Goal: Transaction & Acquisition: Purchase product/service

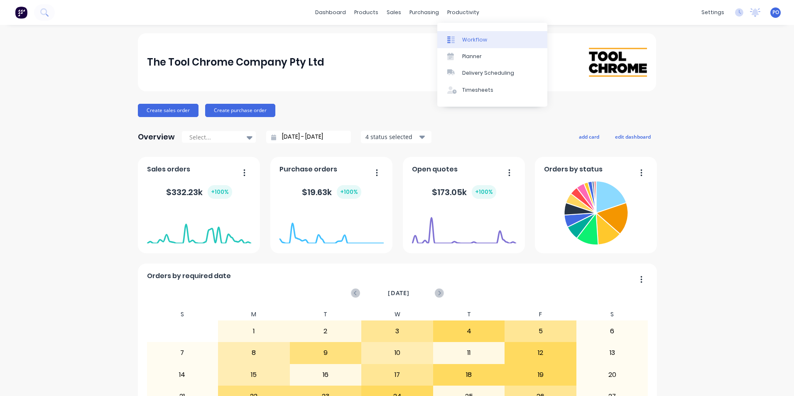
click at [468, 40] on div "Workflow" at bounding box center [474, 39] width 25 height 7
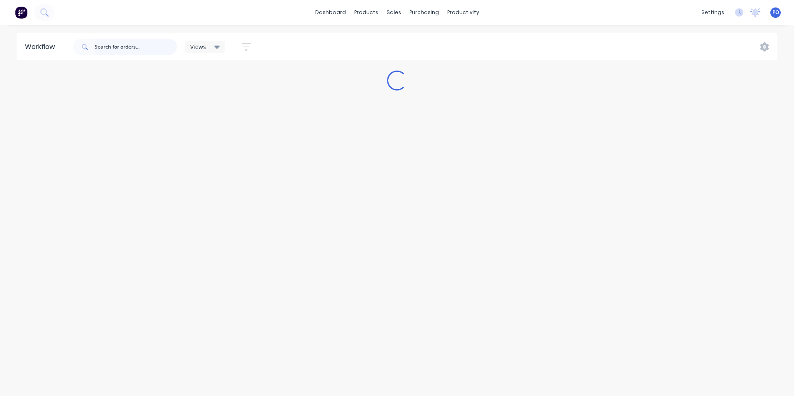
click at [98, 49] on input "text" at bounding box center [136, 47] width 82 height 17
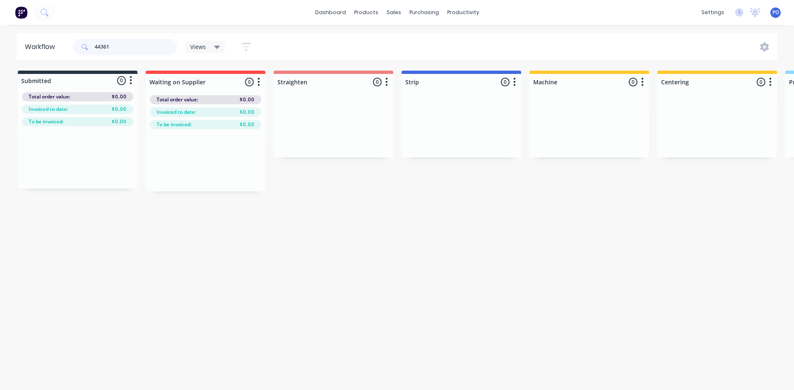
drag, startPoint x: 113, startPoint y: 43, endPoint x: 88, endPoint y: 42, distance: 24.5
click at [88, 43] on div "44361" at bounding box center [125, 47] width 104 height 17
type input "fluid"
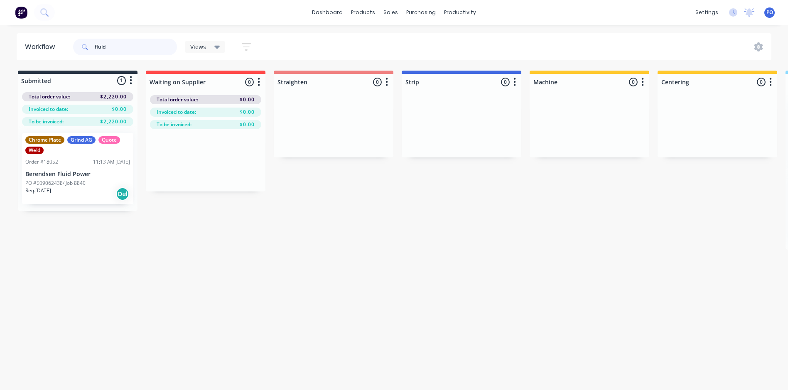
drag, startPoint x: 102, startPoint y: 46, endPoint x: 88, endPoint y: 46, distance: 14.5
click at [91, 46] on div "fluid" at bounding box center [125, 47] width 104 height 17
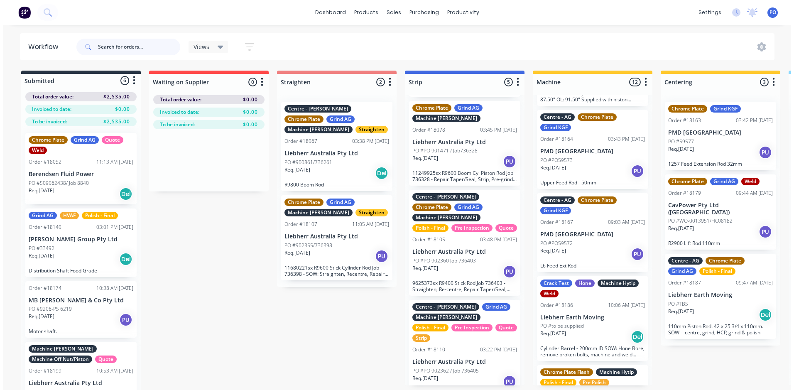
scroll to position [804, 0]
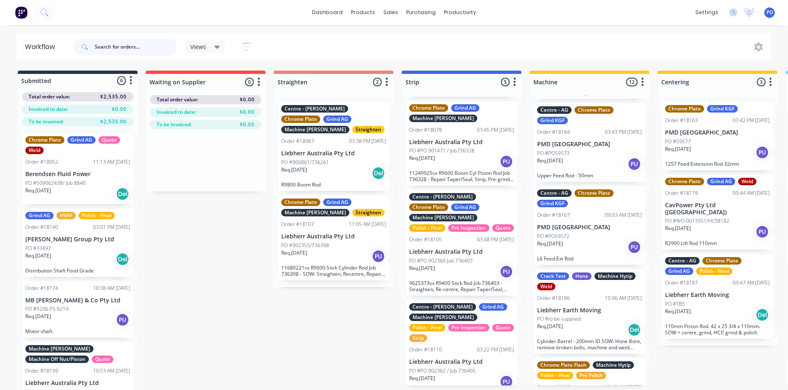
click at [148, 50] on input "text" at bounding box center [136, 47] width 82 height 17
type input "Super"
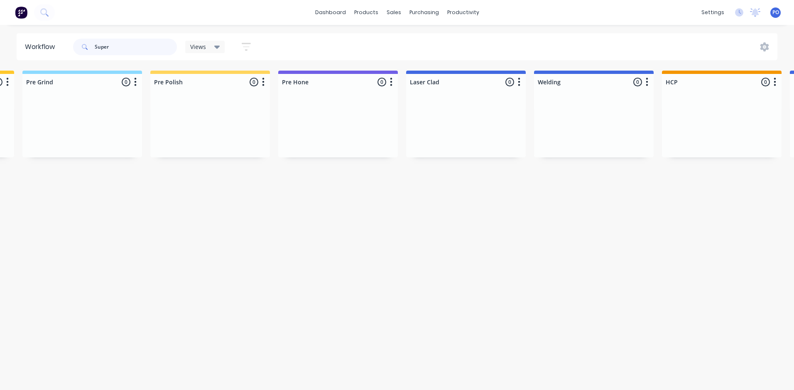
scroll to position [0, 0]
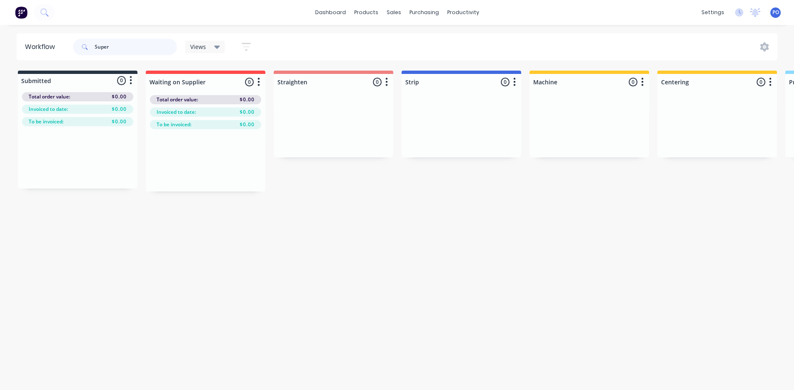
drag, startPoint x: 118, startPoint y: 45, endPoint x: 58, endPoint y: 38, distance: 59.8
click at [70, 39] on header "Workflow Super Views Save new view None (Default) edit Default edit Default 1 e…" at bounding box center [398, 46] width 762 height 27
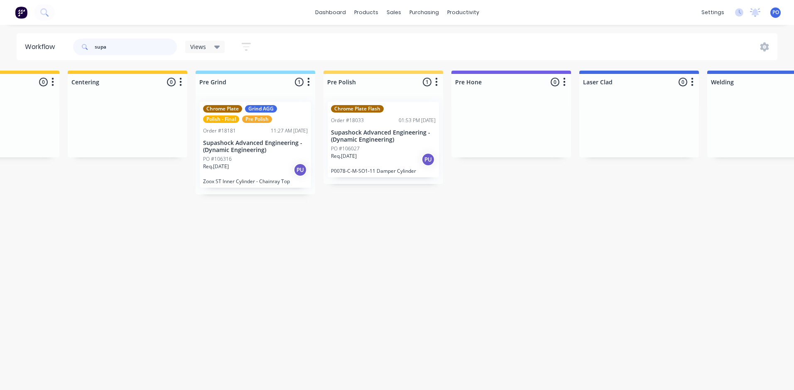
scroll to position [0, 591]
click at [256, 160] on div "PO #106316" at bounding box center [254, 158] width 105 height 7
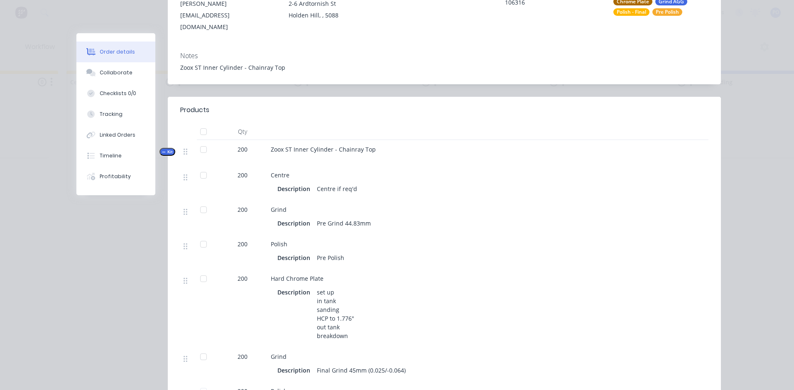
scroll to position [0, 0]
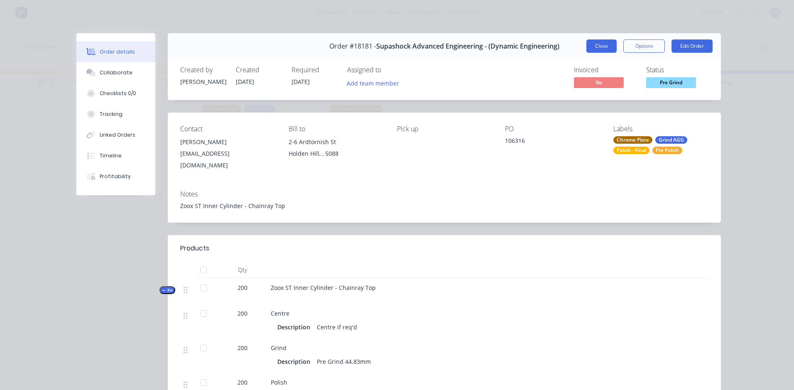
click at [606, 48] on button "Close" at bounding box center [602, 45] width 30 height 13
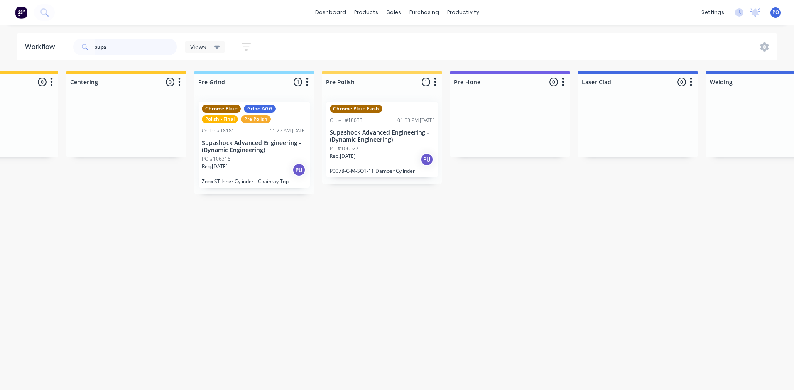
drag, startPoint x: 121, startPoint y: 51, endPoint x: 85, endPoint y: 48, distance: 36.3
click at [86, 48] on div "supa" at bounding box center [125, 47] width 104 height 17
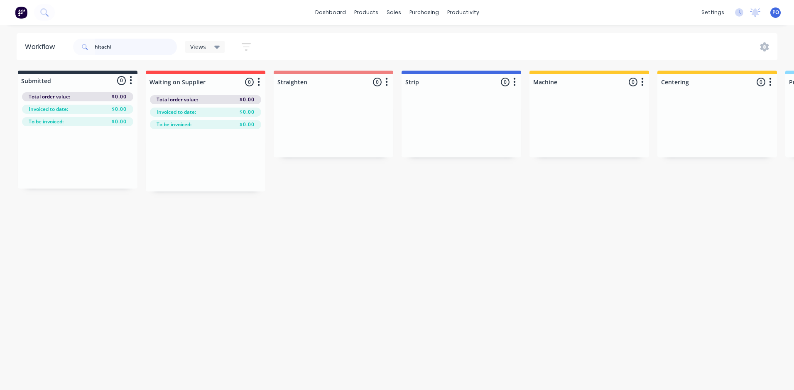
type input "hitachi"
drag, startPoint x: 118, startPoint y: 41, endPoint x: 83, endPoint y: 47, distance: 35.0
click at [85, 47] on div "hitachi" at bounding box center [125, 47] width 104 height 17
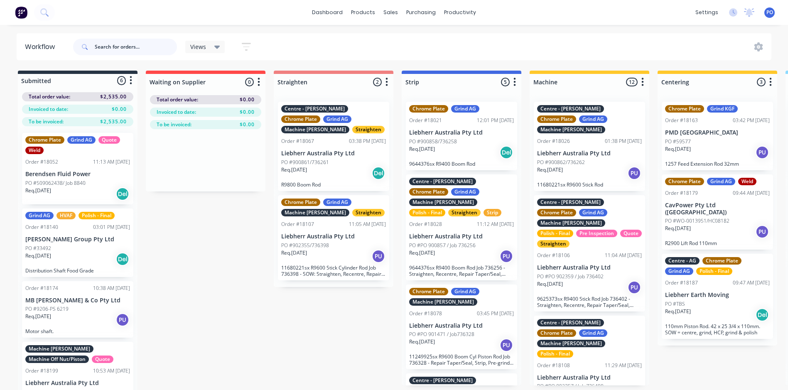
click at [140, 47] on input "text" at bounding box center [136, 47] width 82 height 17
type input "18183"
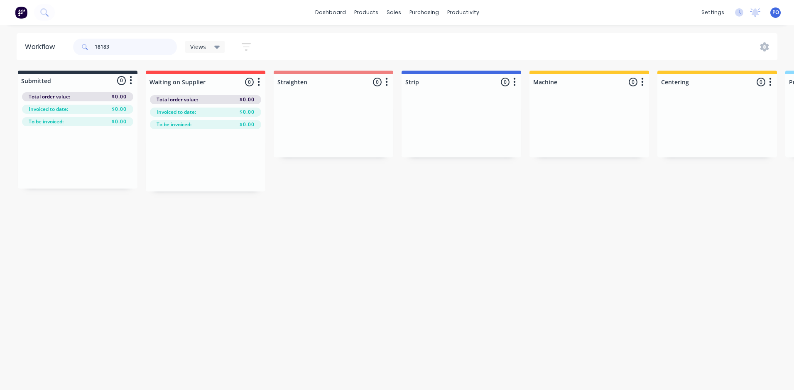
drag, startPoint x: 120, startPoint y: 48, endPoint x: 94, endPoint y: 47, distance: 26.2
click at [94, 47] on div "18183" at bounding box center [125, 47] width 104 height 17
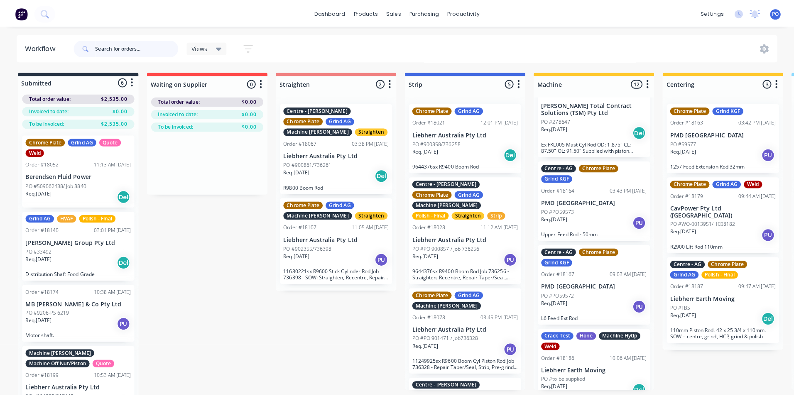
scroll to position [804, 0]
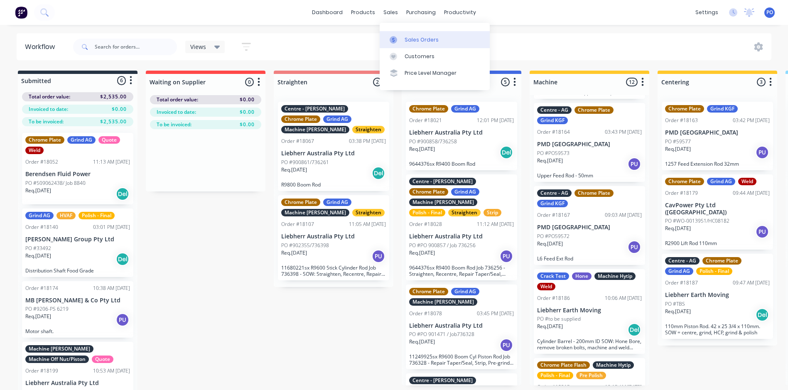
click at [416, 39] on div "Sales Orders" at bounding box center [422, 39] width 34 height 7
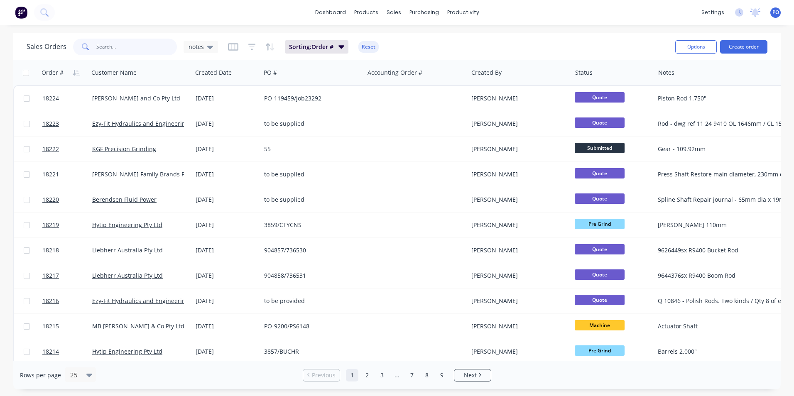
click at [109, 51] on input "text" at bounding box center [136, 47] width 81 height 17
type input "[PERSON_NAME]"
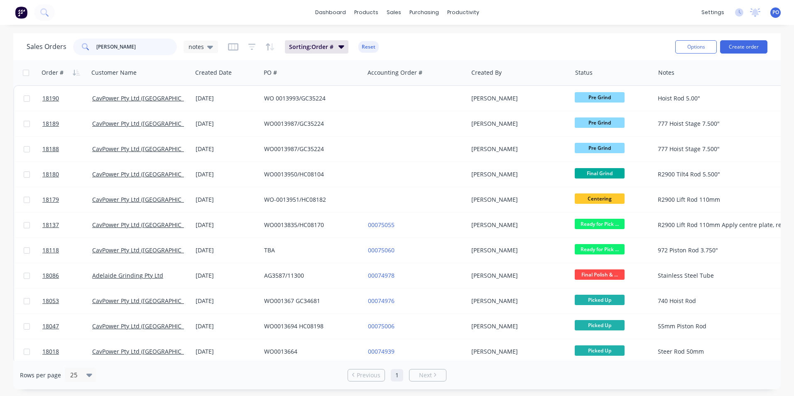
drag, startPoint x: 123, startPoint y: 49, endPoint x: 85, endPoint y: 54, distance: 38.6
click at [85, 54] on div "[PERSON_NAME]" at bounding box center [125, 47] width 104 height 17
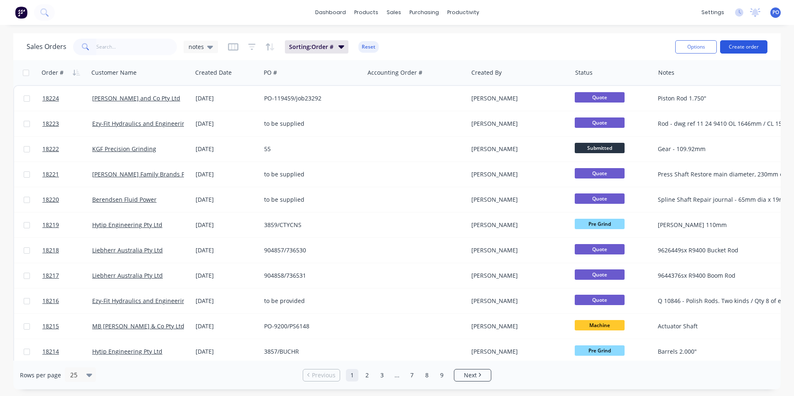
click at [741, 44] on button "Create order" at bounding box center [743, 46] width 47 height 13
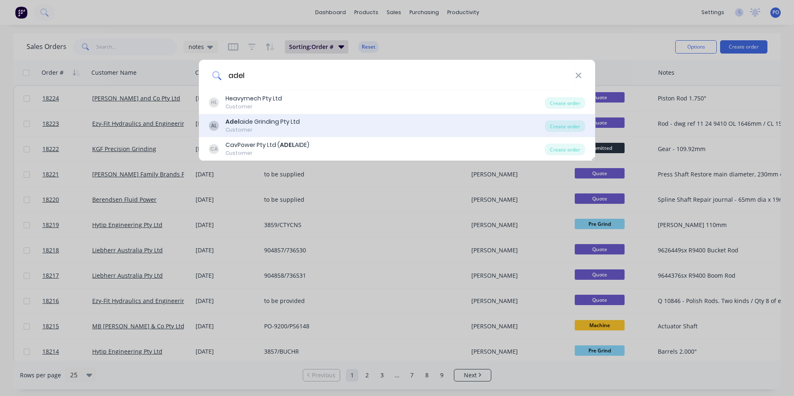
type input "adel"
click at [316, 128] on div "AL Adel aide Grinding Pty Ltd Customer" at bounding box center [377, 126] width 336 height 16
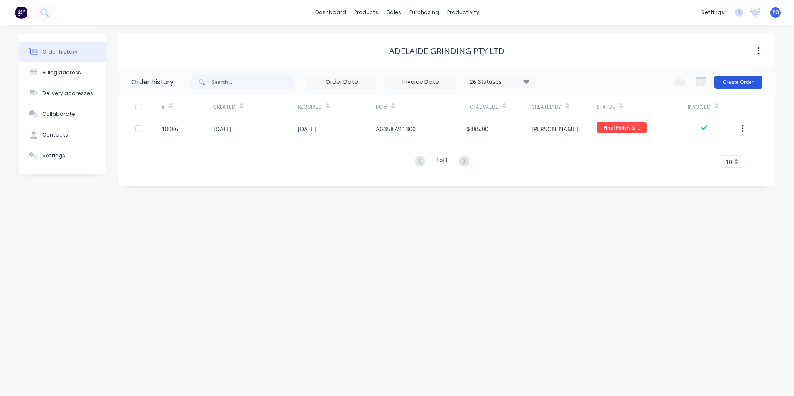
click at [734, 84] on button "Create Order" at bounding box center [739, 82] width 48 height 13
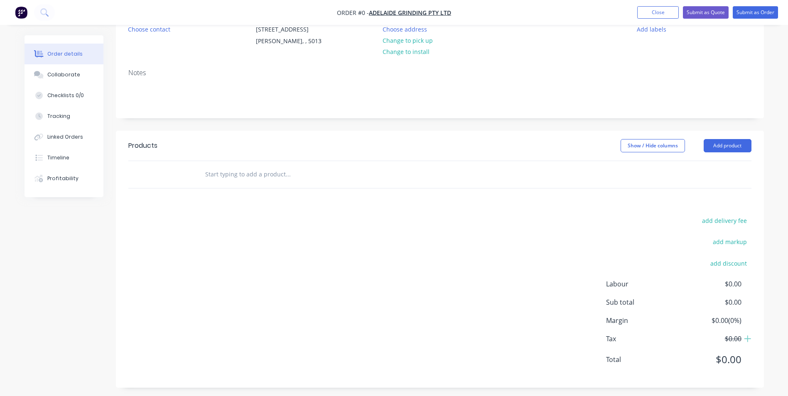
scroll to position [97, 0]
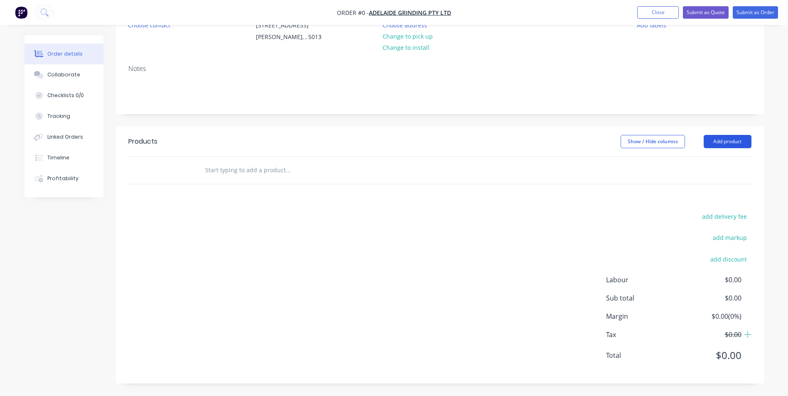
click at [730, 144] on button "Add product" at bounding box center [728, 141] width 48 height 13
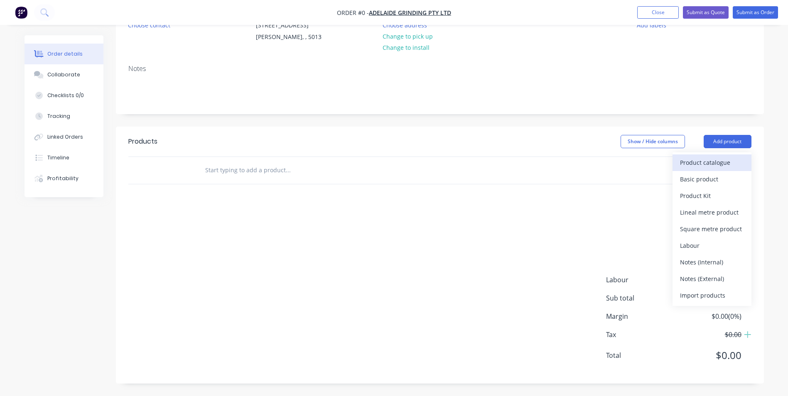
click at [721, 164] on div "Product catalogue" at bounding box center [712, 163] width 64 height 12
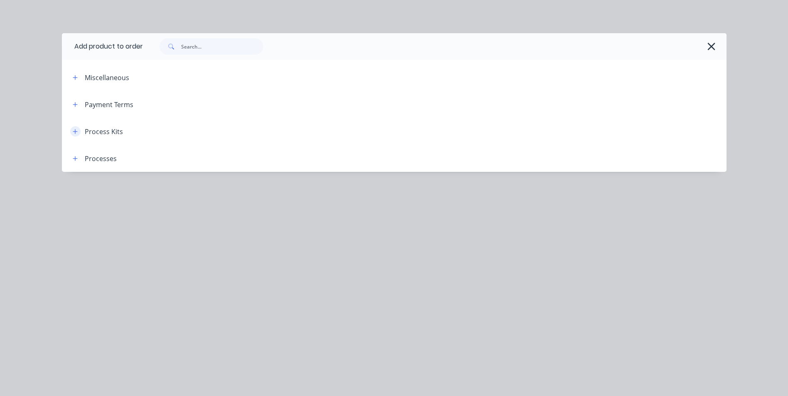
click at [79, 132] on button "button" at bounding box center [75, 131] width 10 height 10
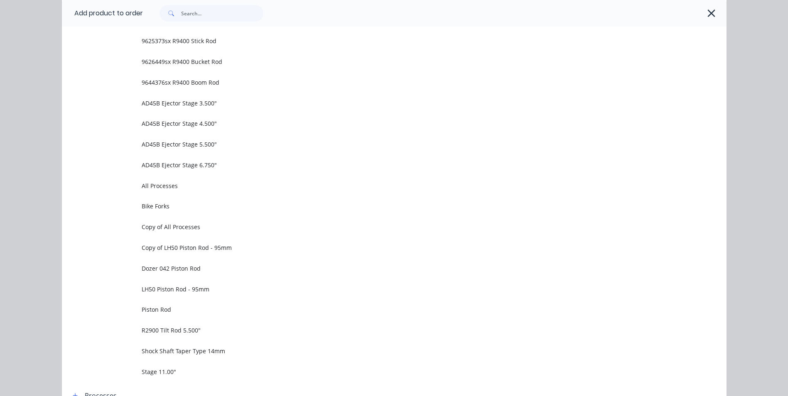
scroll to position [557, 0]
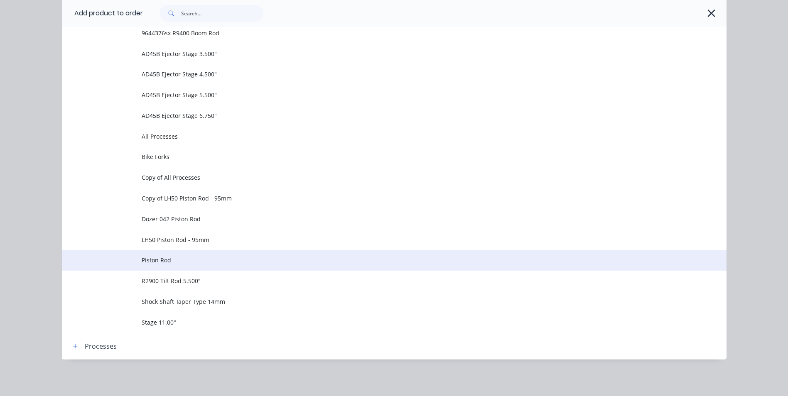
click at [176, 265] on td "Piston Rod" at bounding box center [434, 260] width 585 height 21
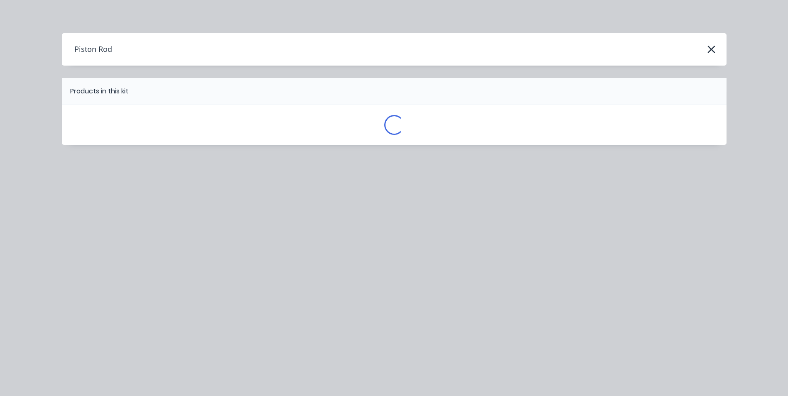
scroll to position [0, 0]
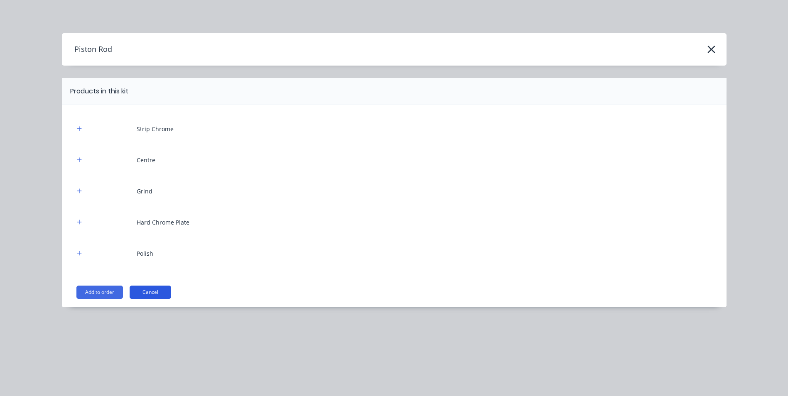
click at [145, 288] on button "Cancel" at bounding box center [151, 292] width 42 height 13
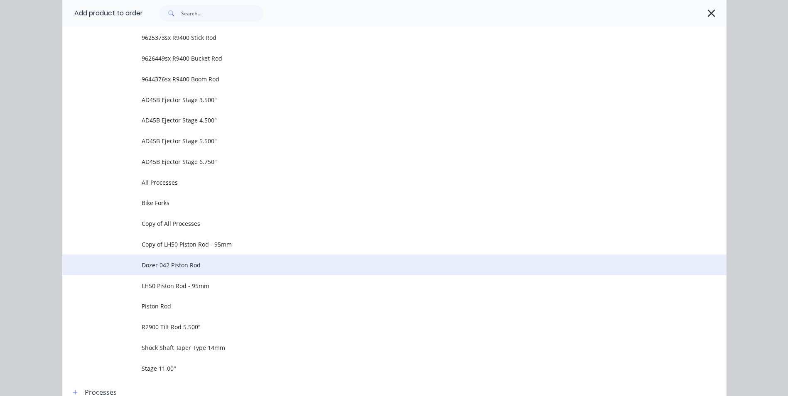
scroll to position [557, 0]
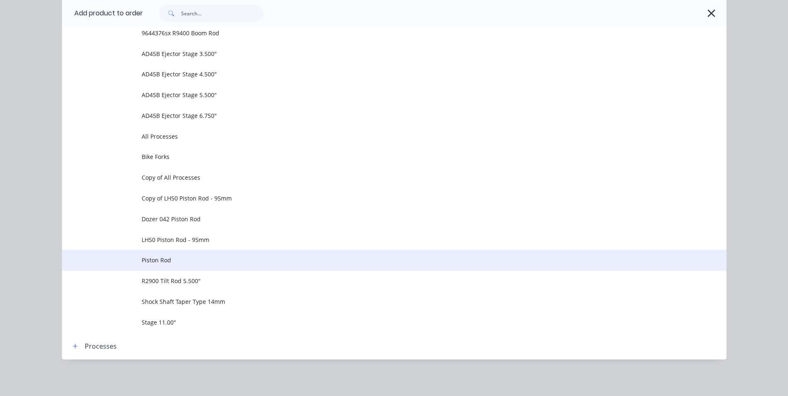
click at [159, 258] on span "Piston Rod" at bounding box center [376, 260] width 468 height 9
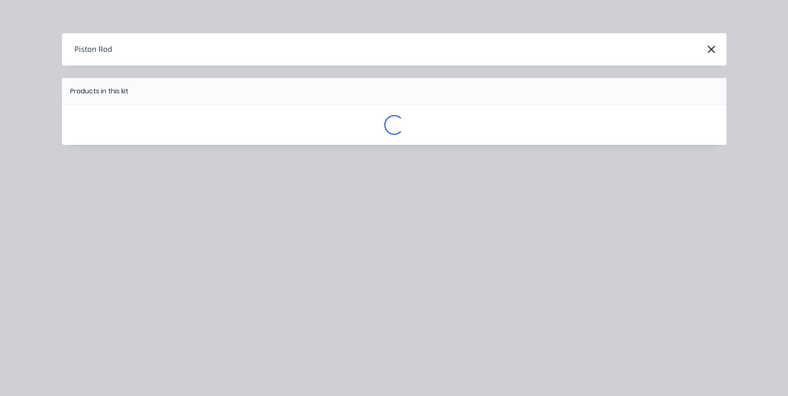
scroll to position [0, 0]
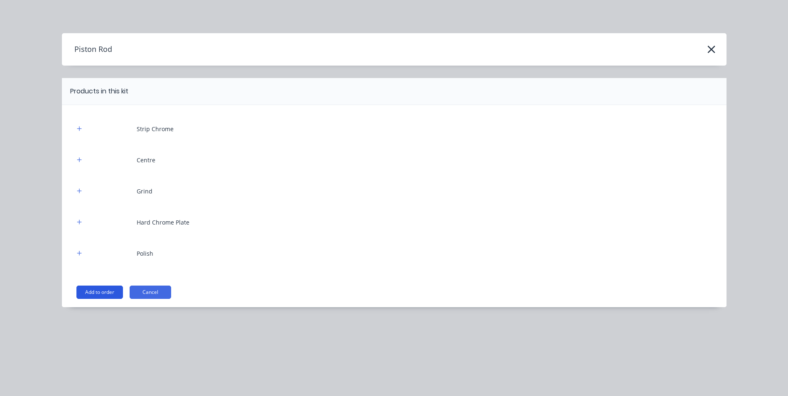
click at [109, 290] on button "Add to order" at bounding box center [99, 292] width 47 height 13
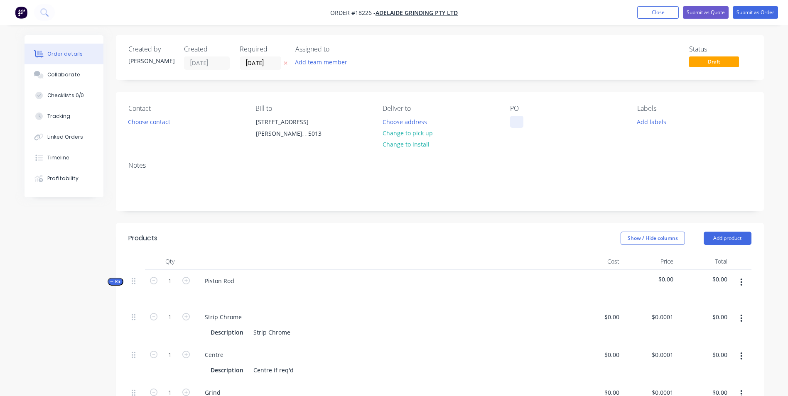
drag, startPoint x: 515, startPoint y: 120, endPoint x: 527, endPoint y: 123, distance: 12.4
click at [516, 122] on div at bounding box center [516, 122] width 13 height 12
click at [651, 121] on button "Add labels" at bounding box center [652, 121] width 38 height 11
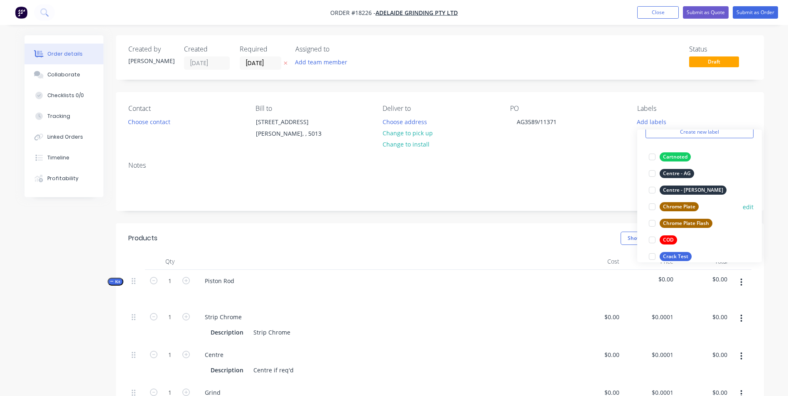
scroll to position [83, 0]
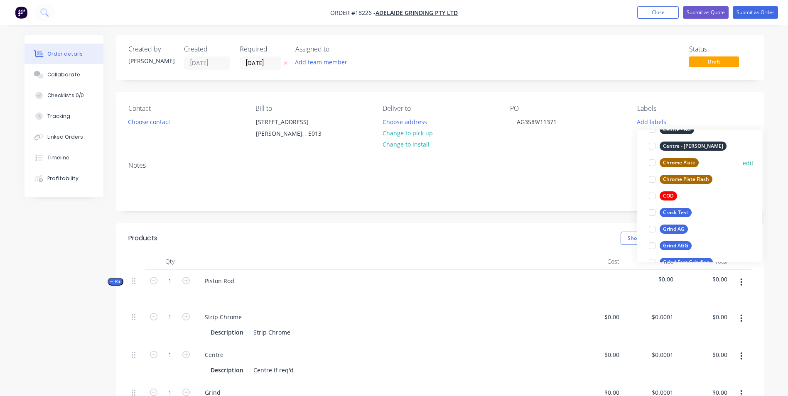
click at [685, 164] on div "Chrome Plate" at bounding box center [679, 162] width 39 height 9
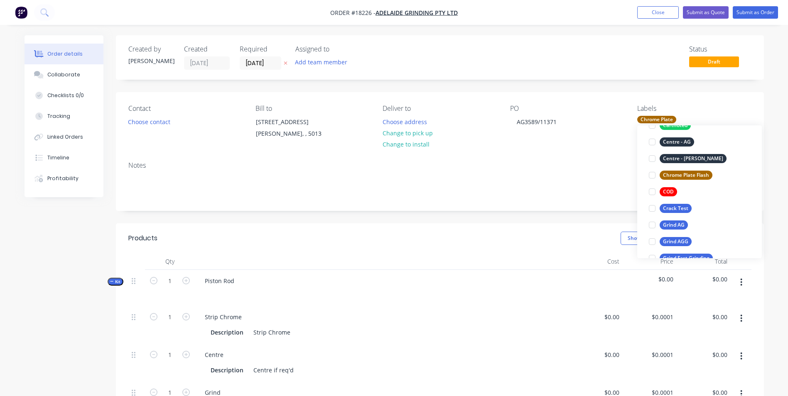
scroll to position [33, 0]
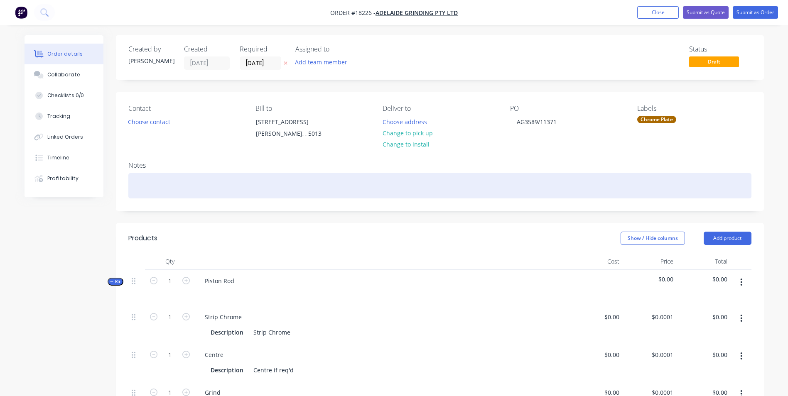
click at [140, 183] on div at bounding box center [439, 185] width 623 height 25
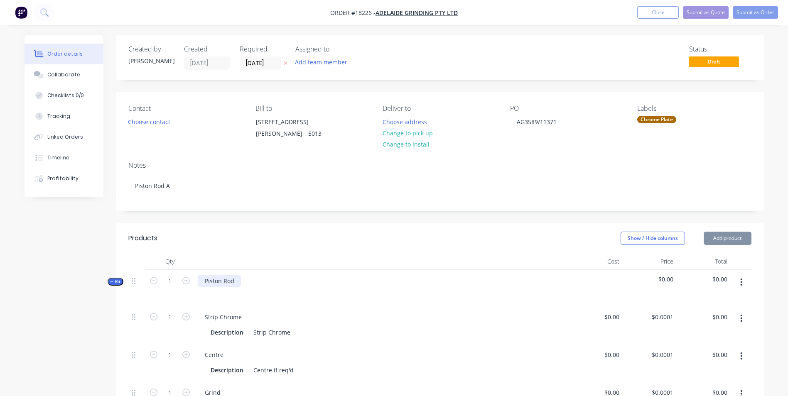
click at [239, 283] on div "Piston Rod" at bounding box center [219, 281] width 43 height 12
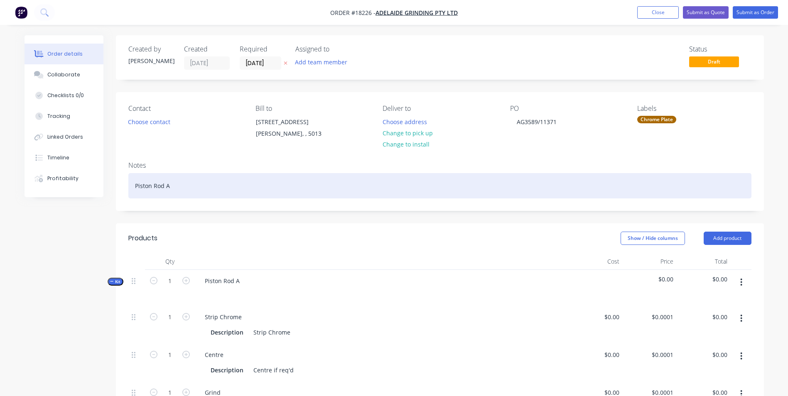
click at [165, 185] on div "Piston Rod A" at bounding box center [439, 185] width 623 height 25
drag, startPoint x: 193, startPoint y: 187, endPoint x: 133, endPoint y: 184, distance: 59.9
click at [133, 184] on div "Piston Rod Part A" at bounding box center [439, 185] width 623 height 25
copy div "Piston Rod Part A"
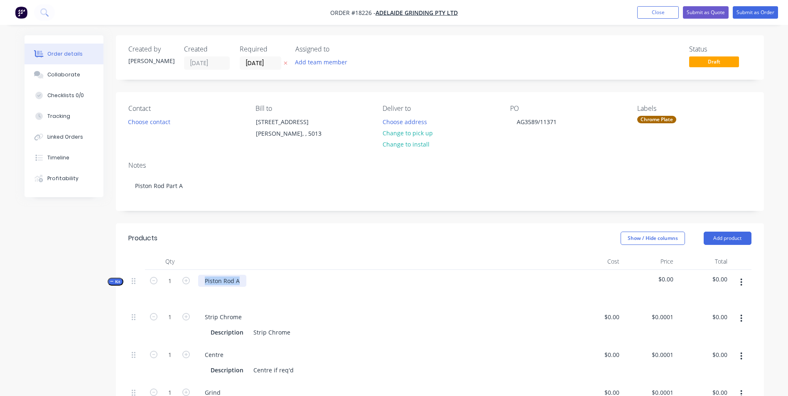
drag, startPoint x: 240, startPoint y: 284, endPoint x: 197, endPoint y: 280, distance: 43.8
click at [197, 280] on div "Piston Rod A" at bounding box center [382, 288] width 374 height 36
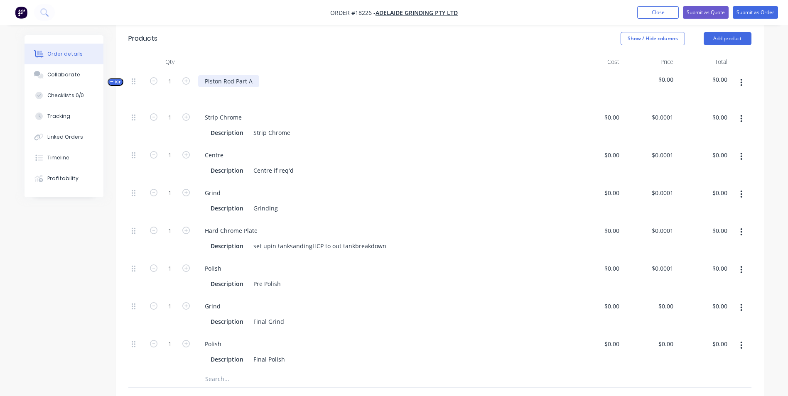
scroll to position [208, 0]
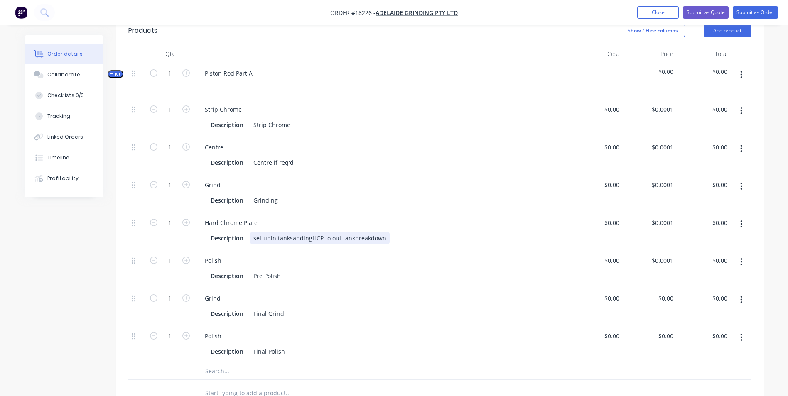
click at [268, 237] on div "set upin tanksandingHCP to out tankbreakdown" at bounding box center [320, 238] width 140 height 12
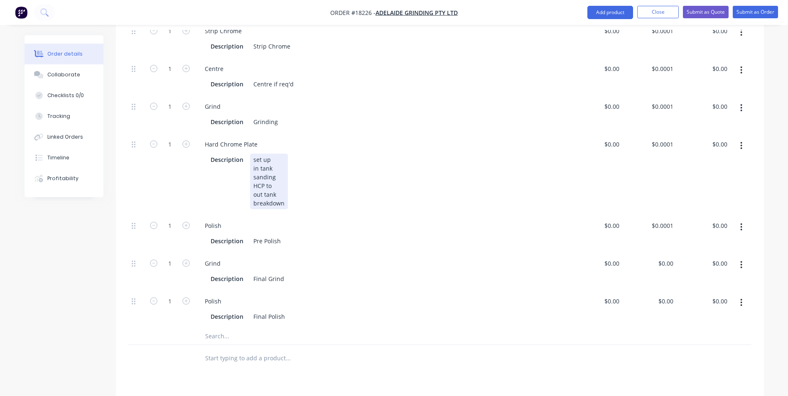
scroll to position [249, 0]
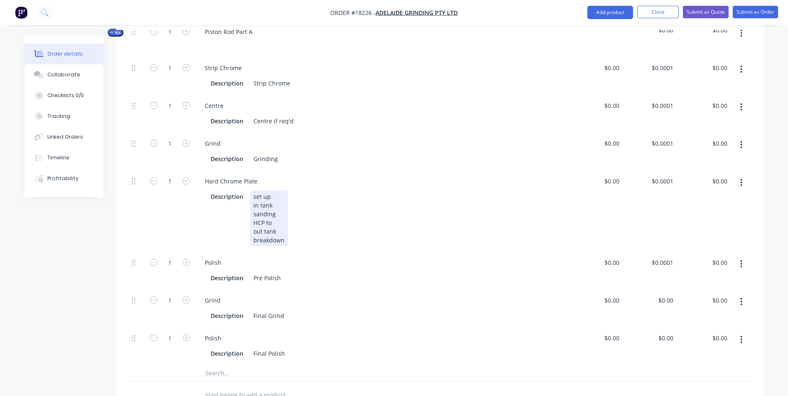
click at [273, 222] on div "set up in tank sanding HCP to out tank breakdown" at bounding box center [269, 219] width 38 height 56
click at [743, 148] on icon "button" at bounding box center [741, 144] width 2 height 9
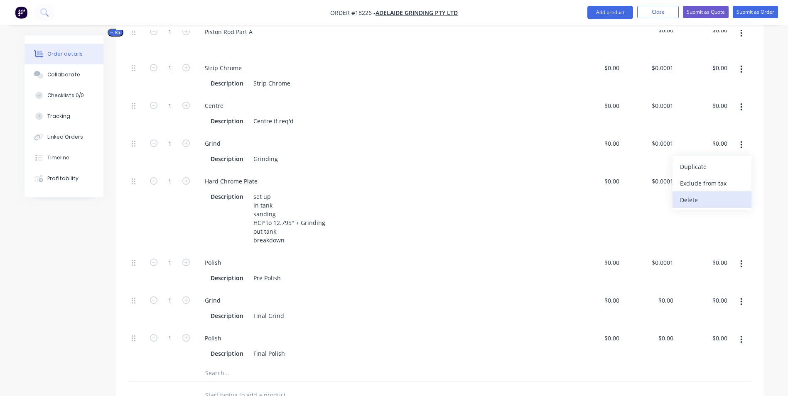
click at [726, 198] on div "Delete" at bounding box center [712, 200] width 64 height 12
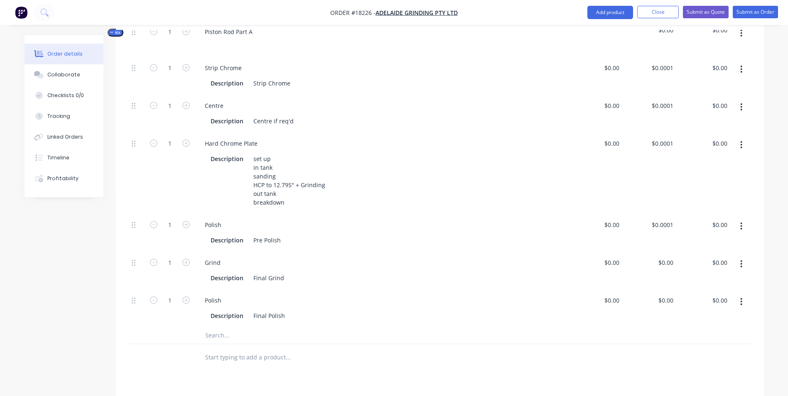
click at [740, 265] on button "button" at bounding box center [742, 264] width 20 height 15
click at [689, 316] on div "Delete" at bounding box center [712, 319] width 64 height 12
click at [742, 227] on icon "button" at bounding box center [741, 226] width 2 height 9
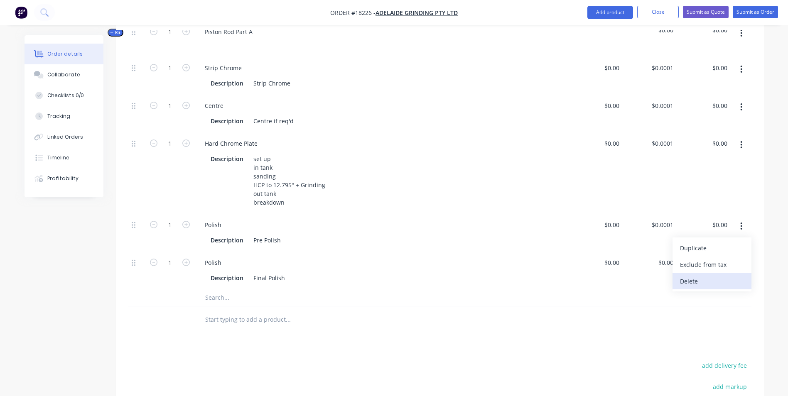
click at [703, 283] on div "Delete" at bounding box center [712, 281] width 64 height 12
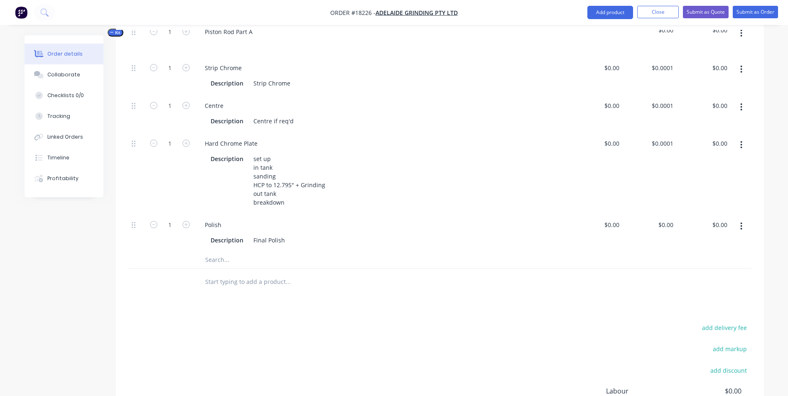
click at [744, 228] on button "button" at bounding box center [742, 226] width 20 height 15
click at [696, 279] on div "Delete" at bounding box center [712, 281] width 64 height 12
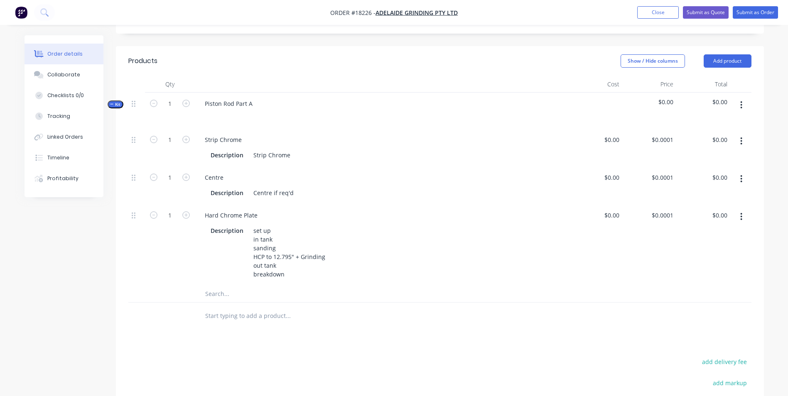
scroll to position [166, 0]
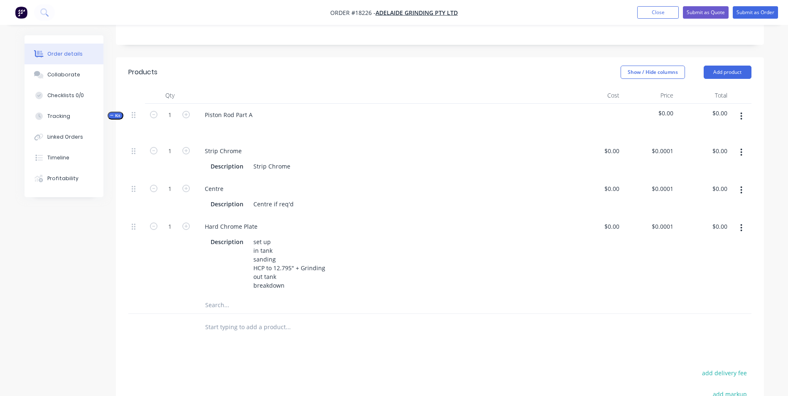
click at [741, 191] on icon "button" at bounding box center [741, 190] width 2 height 9
click at [695, 247] on div "Delete" at bounding box center [712, 245] width 64 height 12
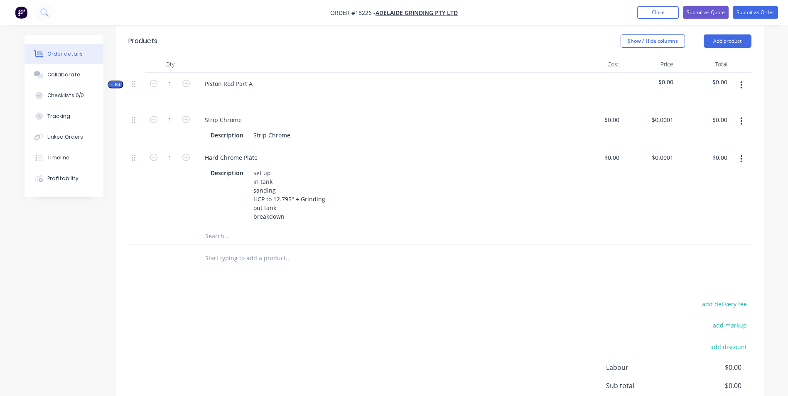
scroll to position [125, 0]
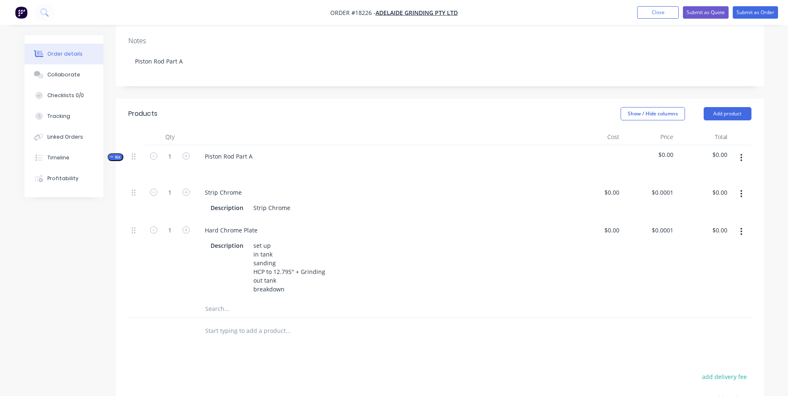
click at [743, 191] on icon "button" at bounding box center [741, 193] width 2 height 9
click at [717, 245] on div "Delete" at bounding box center [712, 249] width 64 height 12
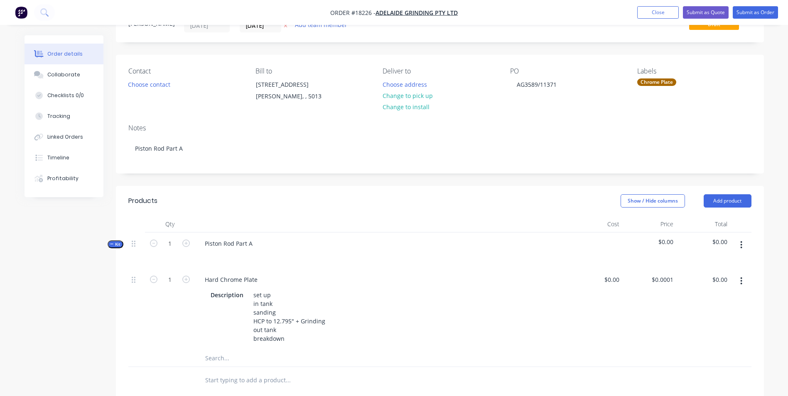
scroll to position [83, 0]
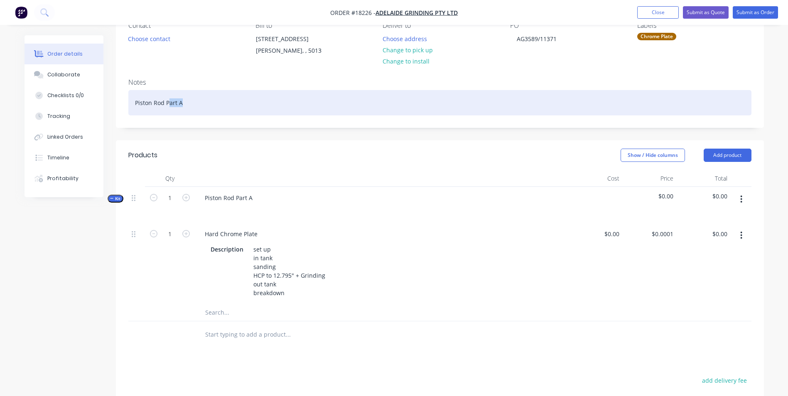
drag, startPoint x: 188, startPoint y: 104, endPoint x: 169, endPoint y: 103, distance: 18.8
click at [169, 103] on div "Piston Rod Part A" at bounding box center [439, 102] width 623 height 25
drag, startPoint x: 197, startPoint y: 105, endPoint x: 143, endPoint y: 101, distance: 54.6
click at [126, 103] on div "Notes Piston Rod Position A" at bounding box center [440, 100] width 648 height 56
copy div "Piston Rod Position A"
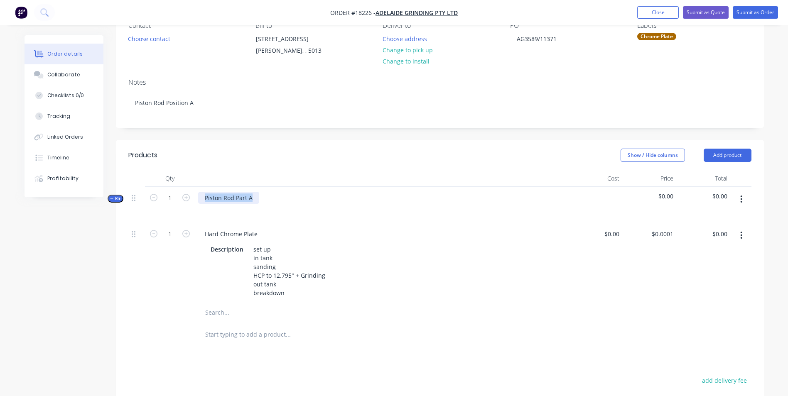
drag, startPoint x: 256, startPoint y: 199, endPoint x: 211, endPoint y: 199, distance: 44.1
click at [202, 195] on div "Piston Rod Part A" at bounding box center [228, 198] width 61 height 12
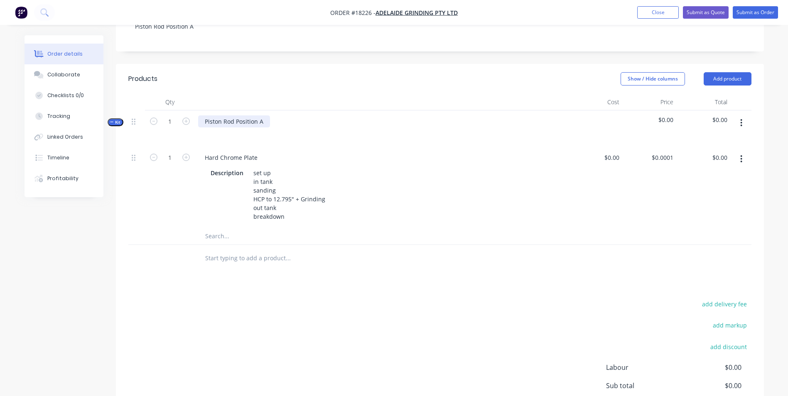
scroll to position [166, 0]
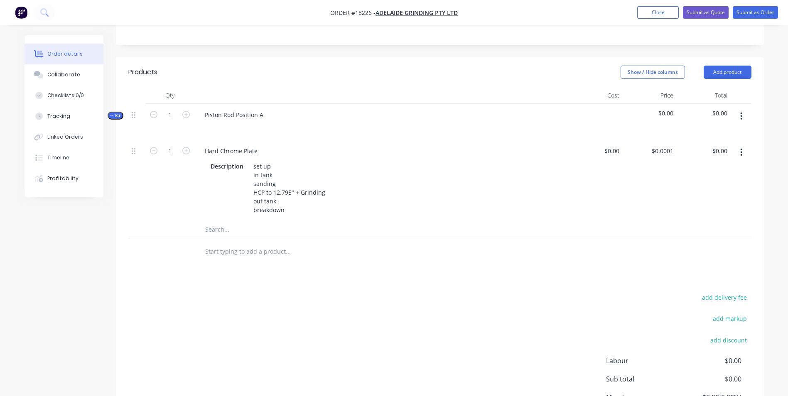
click at [228, 229] on input "text" at bounding box center [288, 229] width 166 height 17
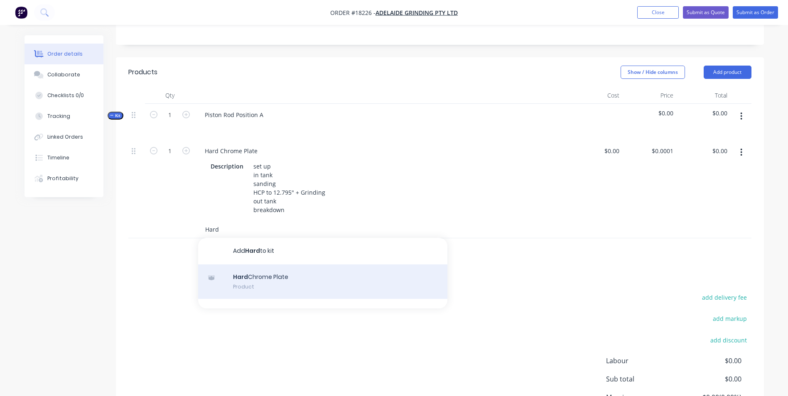
type input "Hard"
click at [271, 273] on div "Hard Chrome Plate Product" at bounding box center [322, 282] width 249 height 35
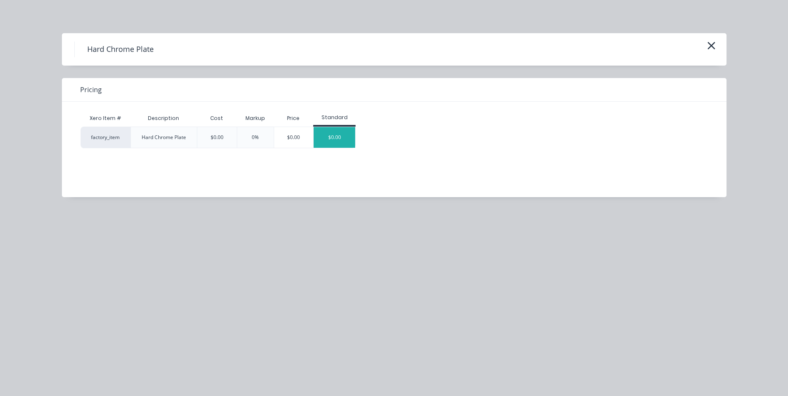
click at [342, 141] on div "$0.00" at bounding box center [335, 137] width 42 height 21
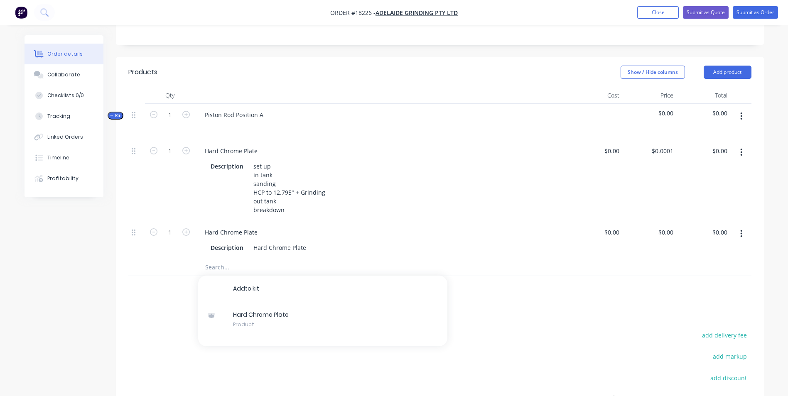
click at [744, 117] on button "button" at bounding box center [742, 116] width 20 height 15
click at [710, 174] on div "Duplicate" at bounding box center [712, 171] width 64 height 12
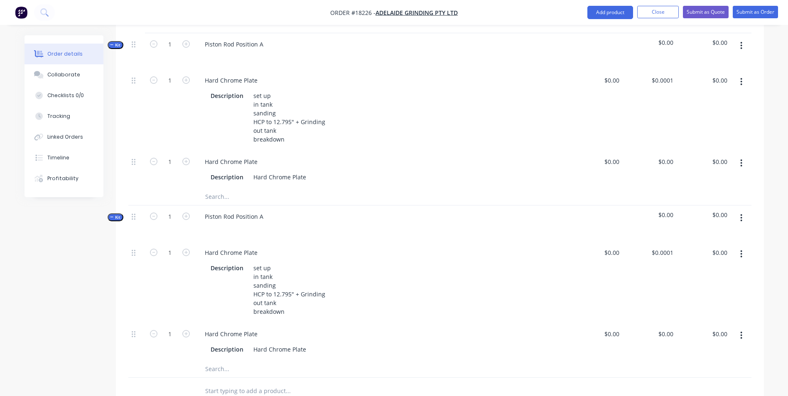
scroll to position [208, 0]
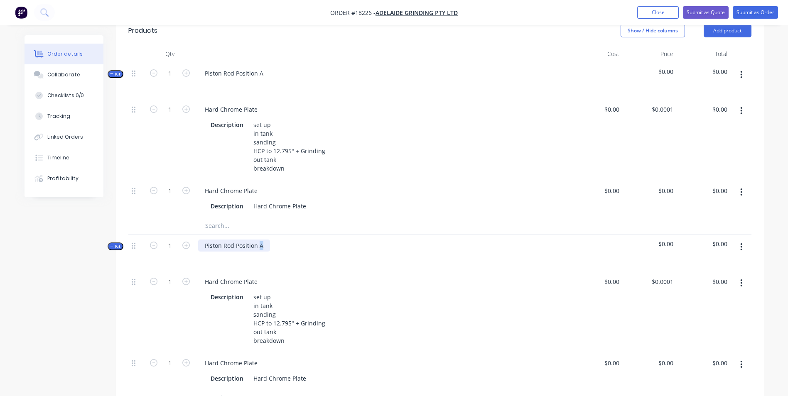
drag, startPoint x: 265, startPoint y: 247, endPoint x: 259, endPoint y: 245, distance: 5.8
click at [259, 245] on div "Piston Rod Position A" at bounding box center [234, 246] width 72 height 12
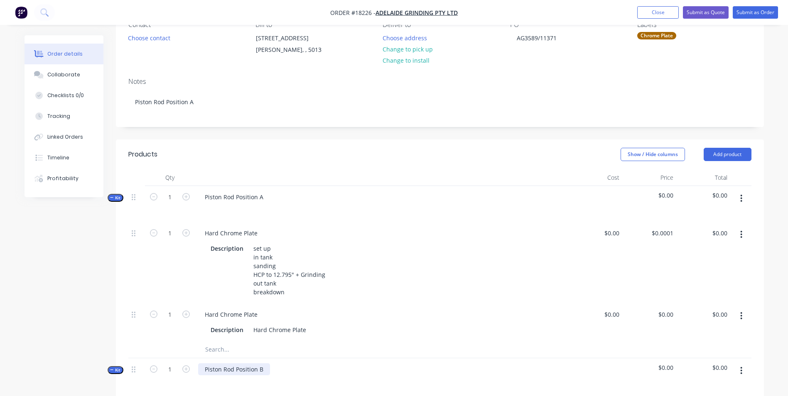
scroll to position [83, 0]
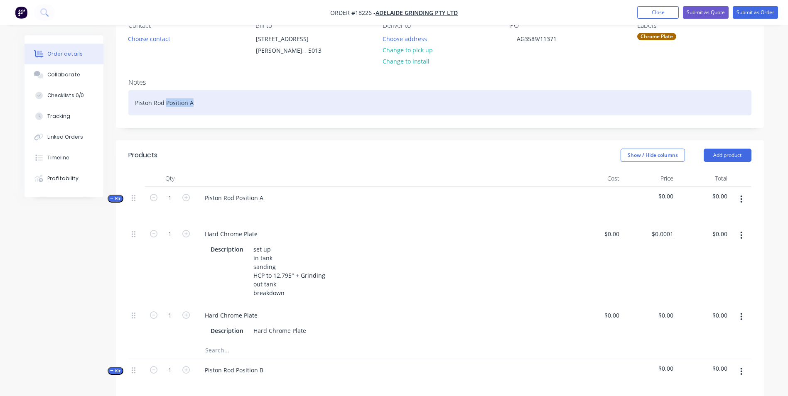
drag, startPoint x: 199, startPoint y: 102, endPoint x: 166, endPoint y: 105, distance: 33.0
click at [166, 105] on div "Piston Rod Position A" at bounding box center [439, 102] width 623 height 25
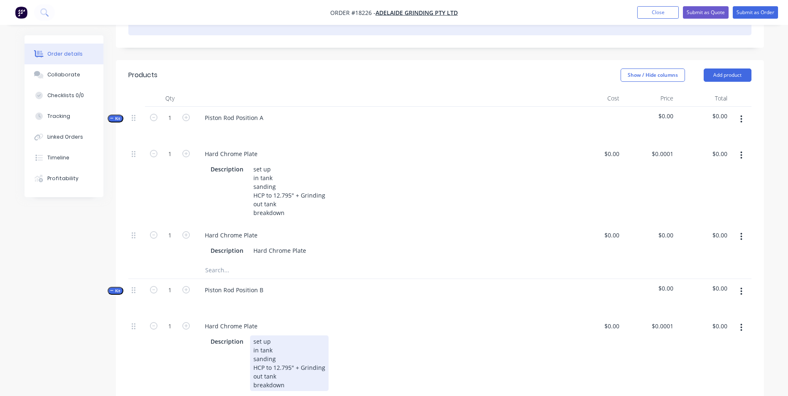
scroll to position [166, 0]
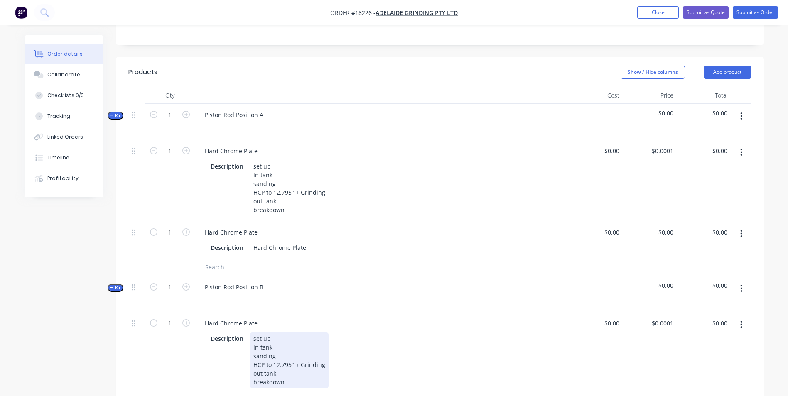
click at [290, 366] on div "set up in tank sanding HCP to 12.795" + Grinding out tank breakdown" at bounding box center [289, 361] width 79 height 56
click at [288, 366] on div "set up in tank sanding HCP to 12.795" + Grinding out tank breakdown" at bounding box center [289, 361] width 79 height 56
click at [289, 366] on div "set up in tank sanding HCP to 12.795" + Grinding out tank breakdown" at bounding box center [289, 361] width 79 height 56
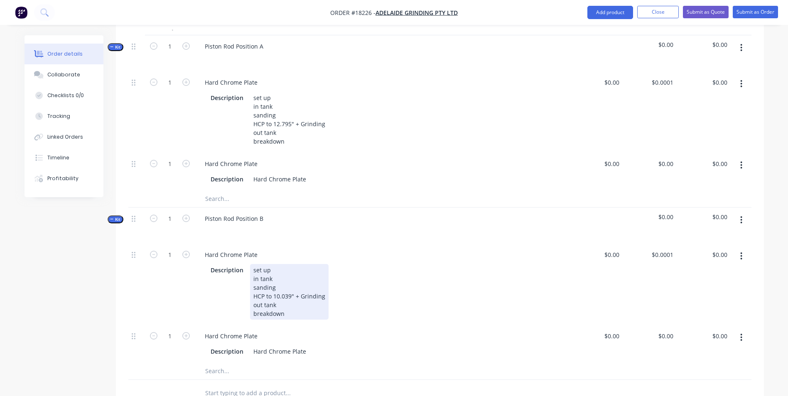
scroll to position [249, 0]
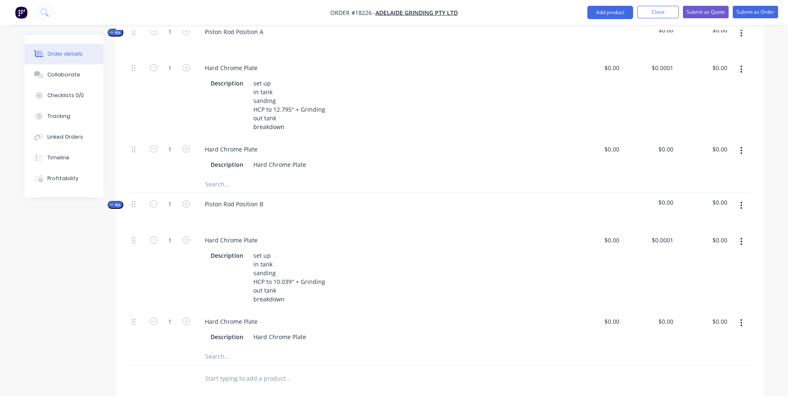
click at [743, 328] on button "button" at bounding box center [742, 323] width 20 height 15
click at [701, 381] on div "Delete" at bounding box center [712, 378] width 64 height 12
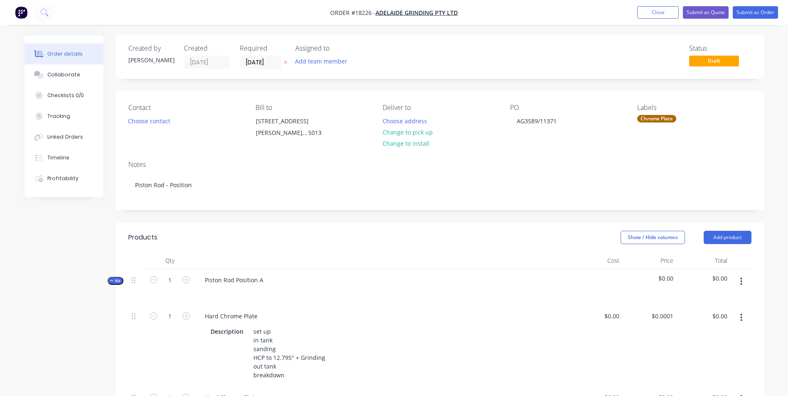
scroll to position [0, 0]
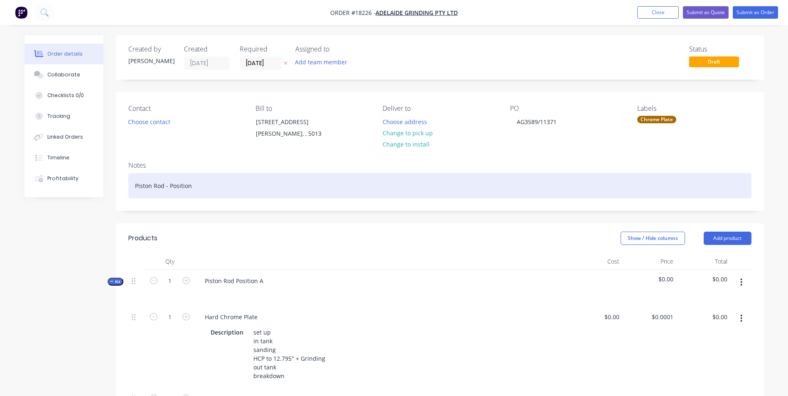
click at [202, 186] on div "Piston Rod - Position" at bounding box center [439, 185] width 623 height 25
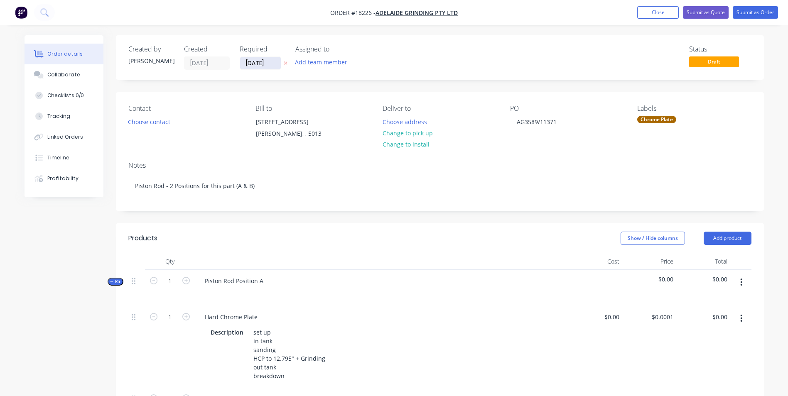
click at [274, 61] on input "[DATE]" at bounding box center [260, 63] width 41 height 12
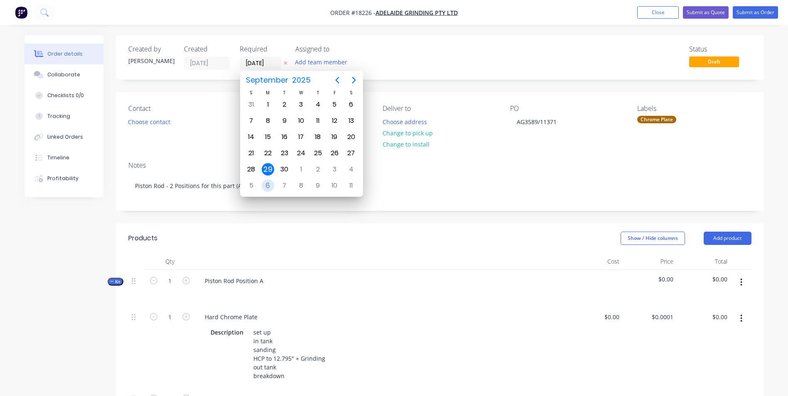
click at [269, 184] on div "6" at bounding box center [268, 185] width 12 height 12
type input "[DATE]"
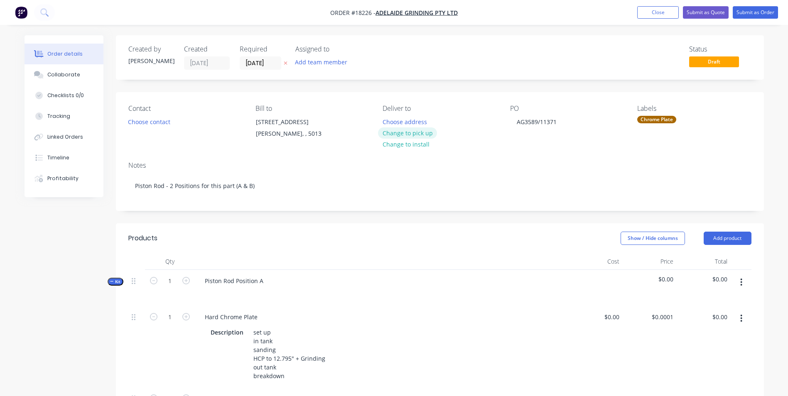
click at [420, 135] on button "Change to pick up" at bounding box center [407, 133] width 59 height 11
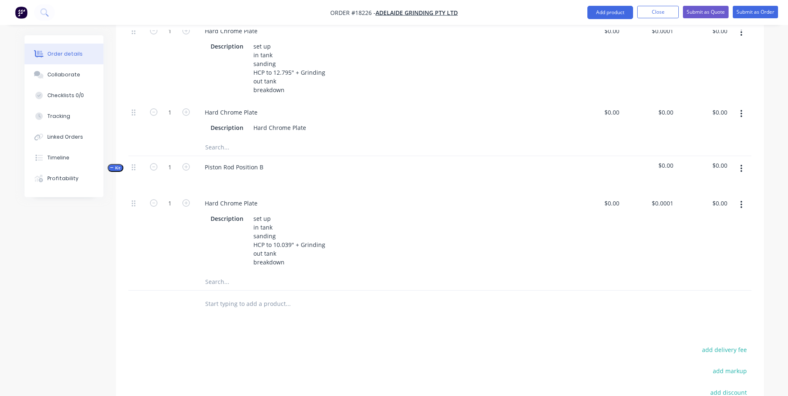
scroll to position [291, 0]
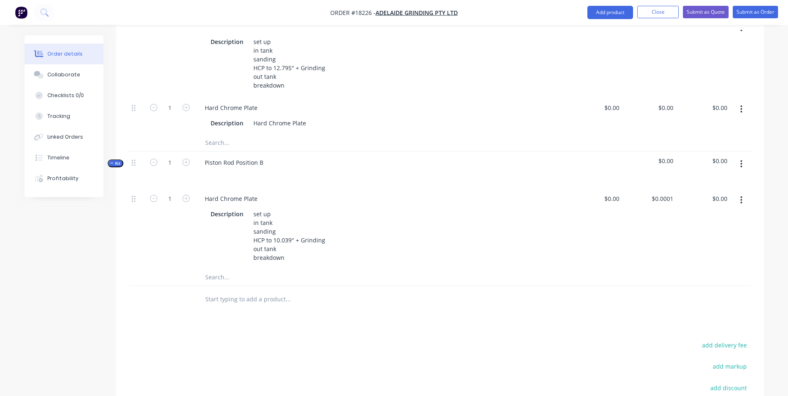
click at [226, 145] on input "text" at bounding box center [288, 143] width 166 height 17
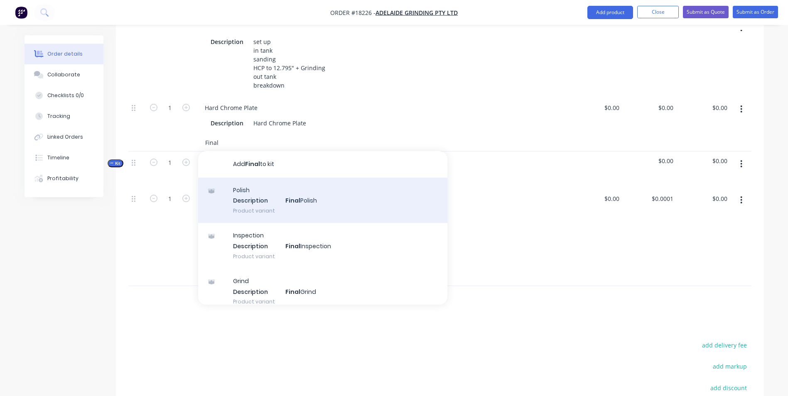
type input "Final"
click at [328, 203] on div "Polish Description Final Polish Product variant" at bounding box center [322, 201] width 249 height 46
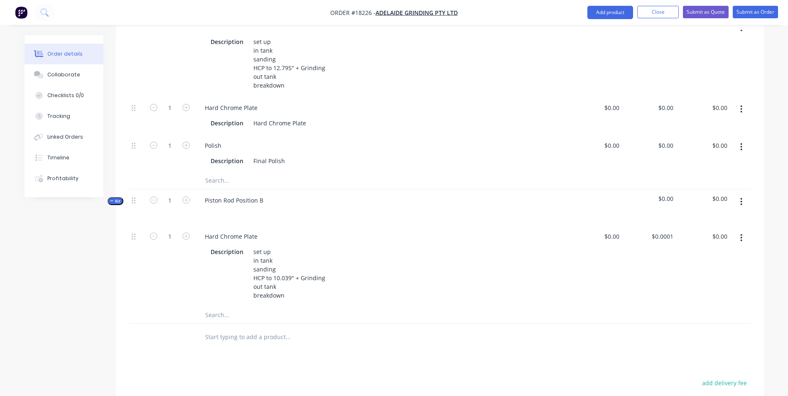
click at [224, 313] on input "text" at bounding box center [288, 315] width 166 height 17
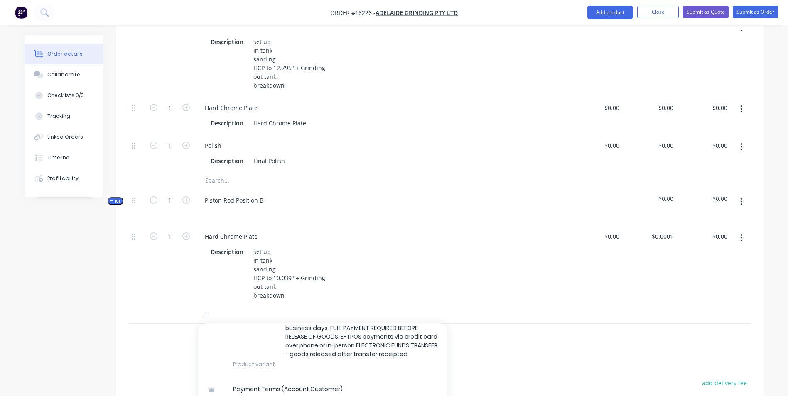
scroll to position [0, 0]
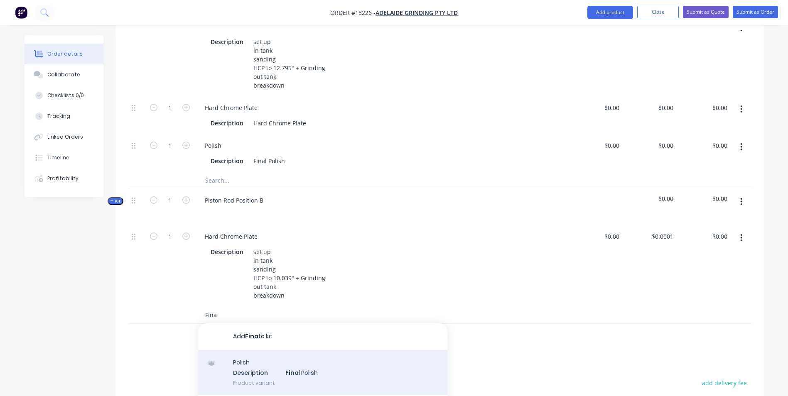
type input "Fina"
click at [335, 366] on div "Polish Description Fina l Polish Product variant" at bounding box center [322, 373] width 249 height 46
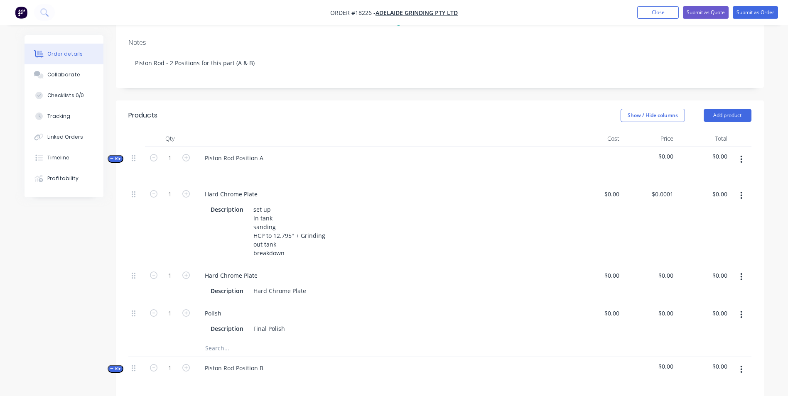
scroll to position [42, 0]
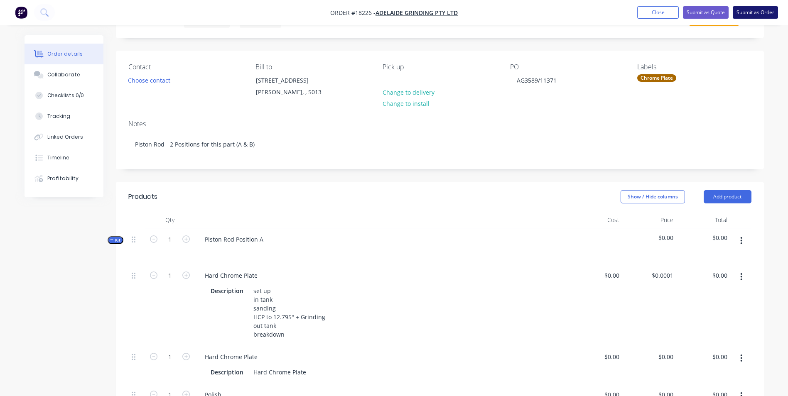
click at [756, 10] on button "Submit as Order" at bounding box center [755, 12] width 45 height 12
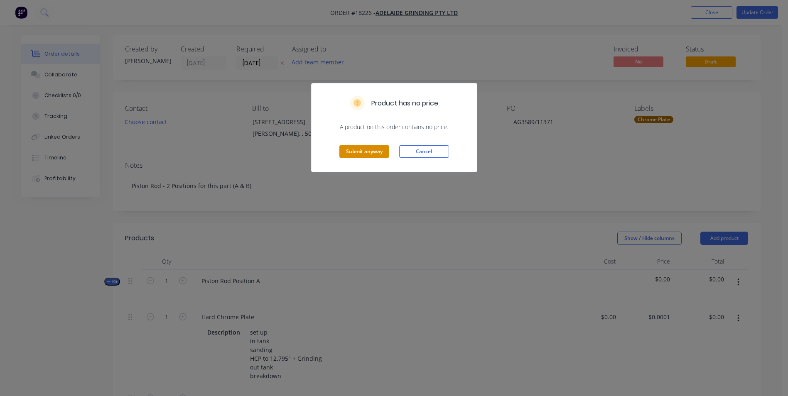
click at [373, 154] on button "Submit anyway" at bounding box center [364, 151] width 50 height 12
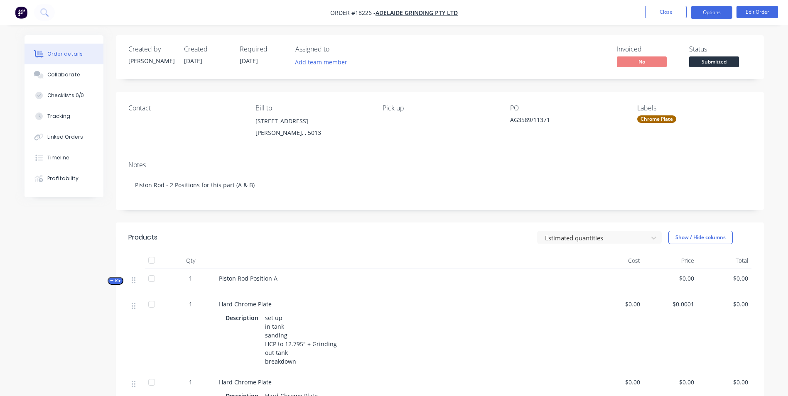
click at [718, 15] on button "Options" at bounding box center [712, 12] width 42 height 13
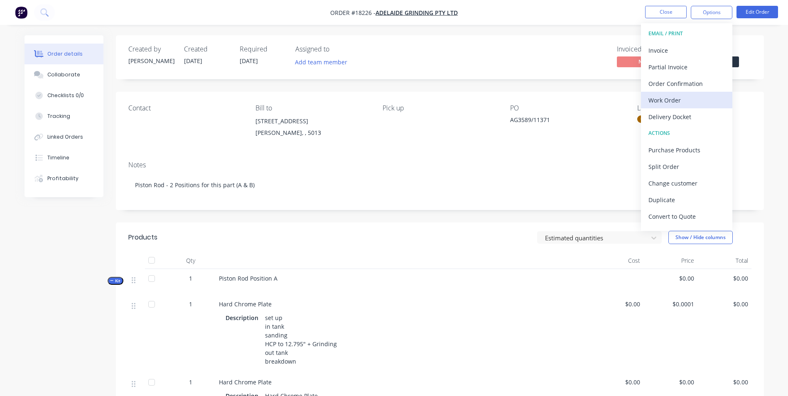
click at [681, 96] on div "Work Order" at bounding box center [687, 100] width 76 height 12
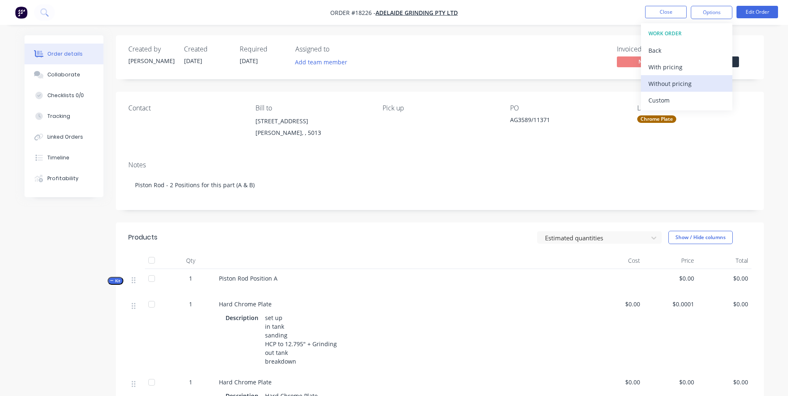
click at [684, 88] on div "Without pricing" at bounding box center [687, 84] width 76 height 12
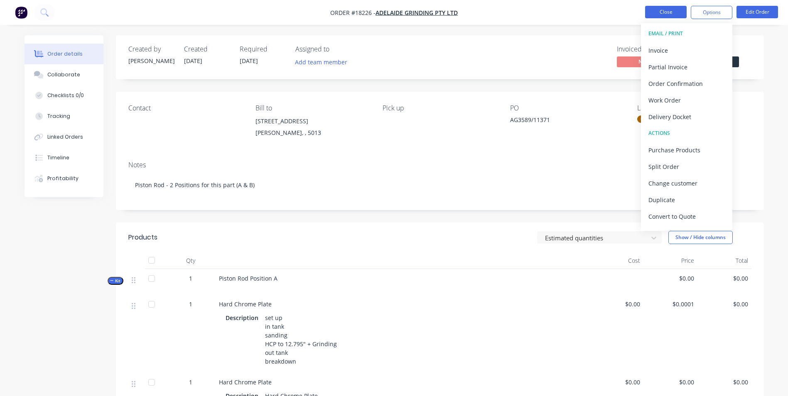
click at [662, 11] on button "Close" at bounding box center [666, 12] width 42 height 12
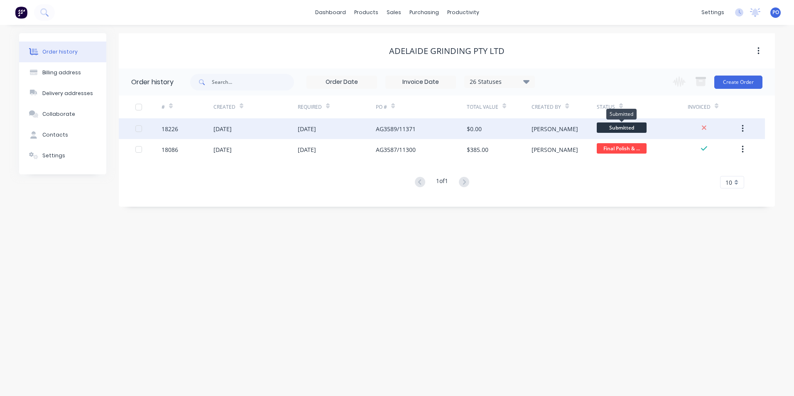
click at [640, 130] on span "Submitted" at bounding box center [622, 128] width 50 height 10
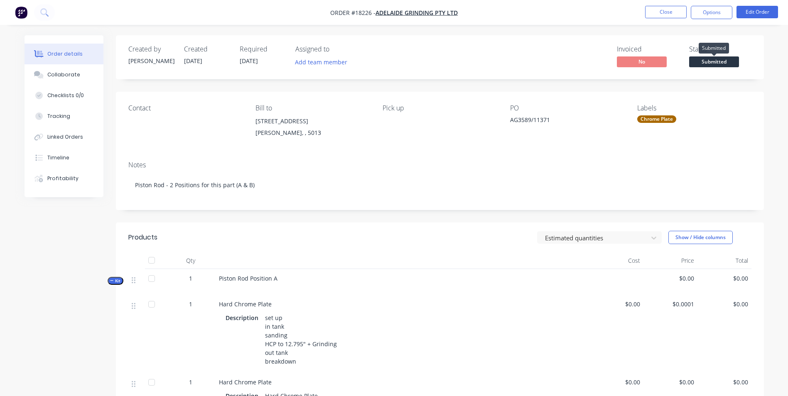
click at [730, 63] on span "Submitted" at bounding box center [714, 62] width 50 height 10
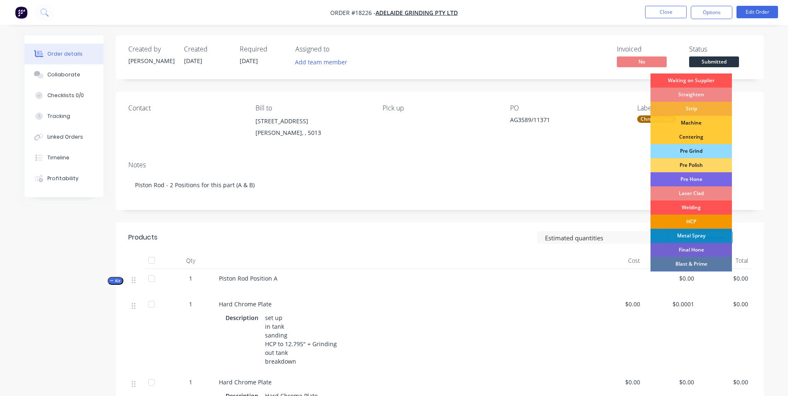
click at [704, 219] on div "HCP" at bounding box center [691, 222] width 81 height 14
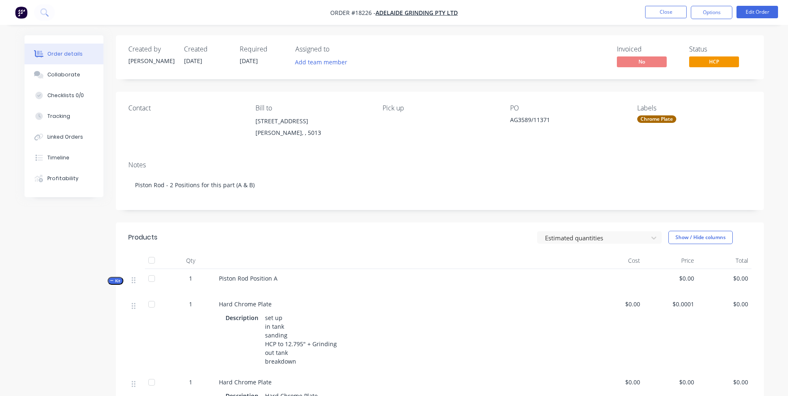
click at [671, 118] on div "Chrome Plate" at bounding box center [656, 119] width 39 height 7
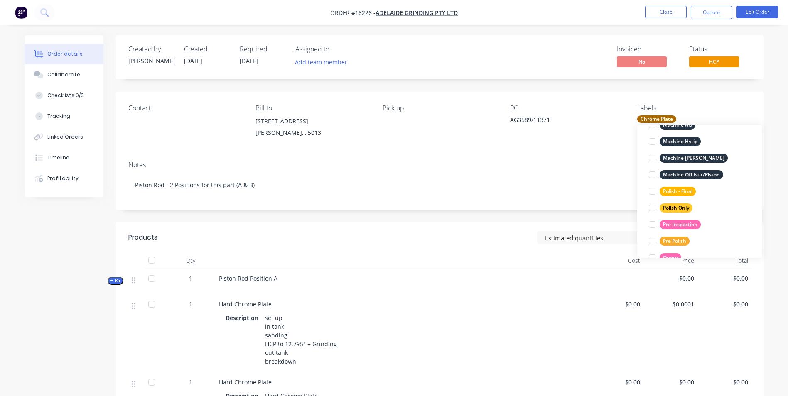
scroll to position [374, 0]
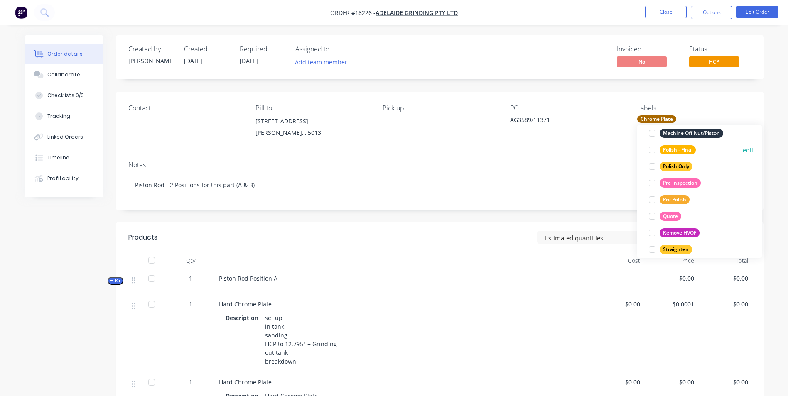
click at [685, 150] on div "Polish - Final" at bounding box center [678, 149] width 36 height 9
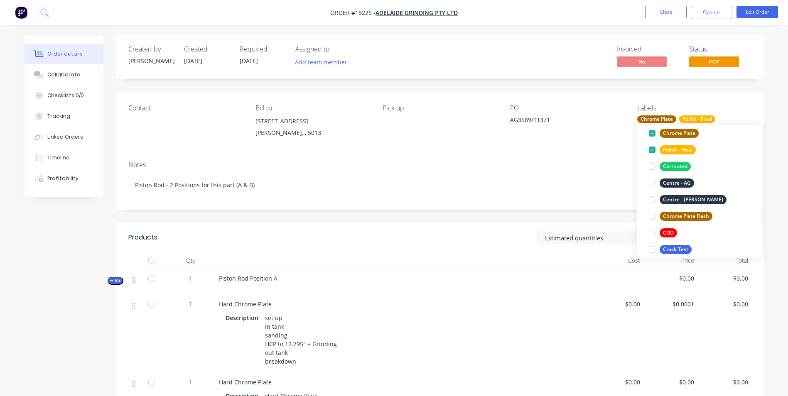
click at [555, 150] on div "Contact Bill to [STREET_ADDRESS][PERSON_NAME] Pick up PO AG3589/11371 Labels Ch…" at bounding box center [440, 123] width 648 height 63
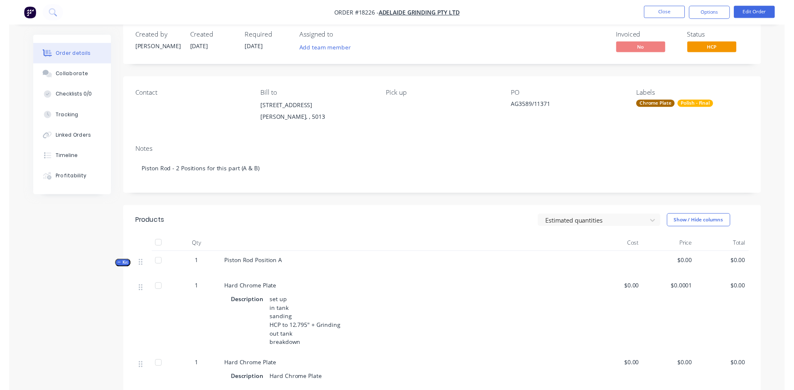
scroll to position [0, 0]
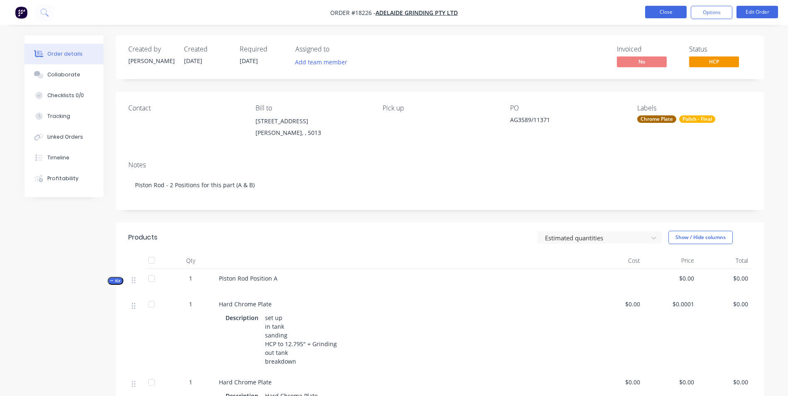
click at [658, 13] on button "Close" at bounding box center [666, 12] width 42 height 12
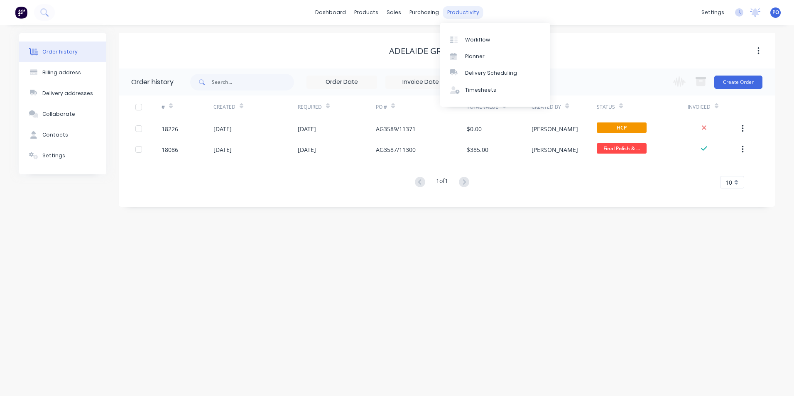
click at [452, 10] on div "productivity" at bounding box center [463, 12] width 40 height 12
click at [460, 39] on div at bounding box center [456, 39] width 12 height 7
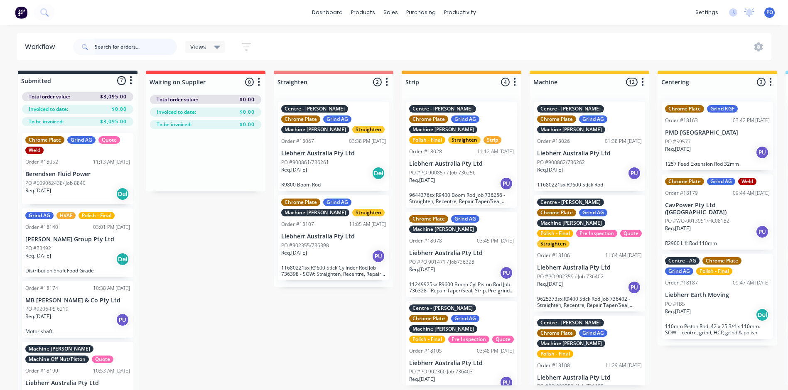
click at [152, 50] on input "text" at bounding box center [136, 47] width 82 height 17
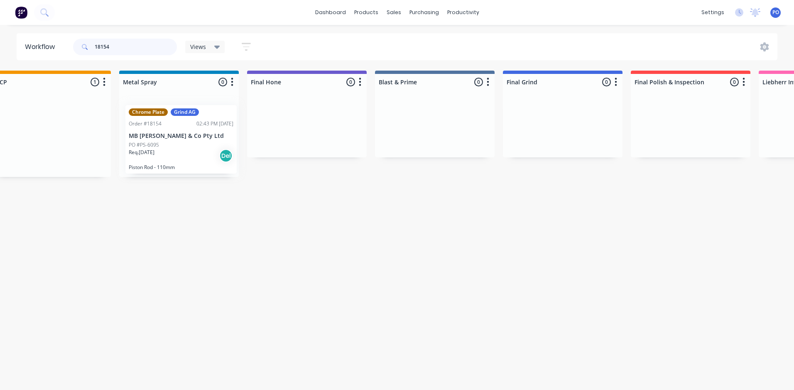
scroll to position [0, 1432]
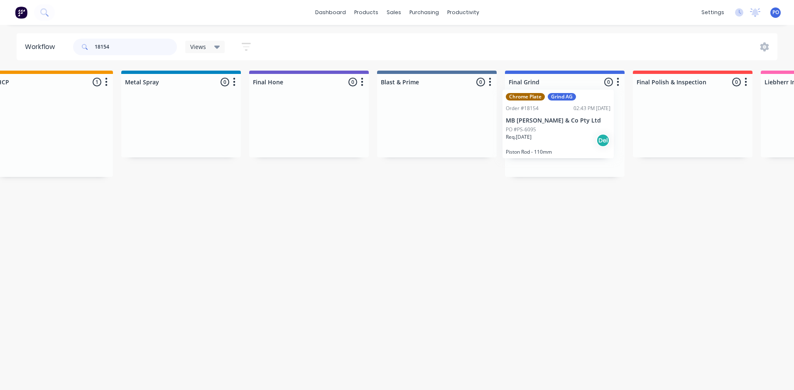
drag, startPoint x: 76, startPoint y: 112, endPoint x: 595, endPoint y: 100, distance: 518.7
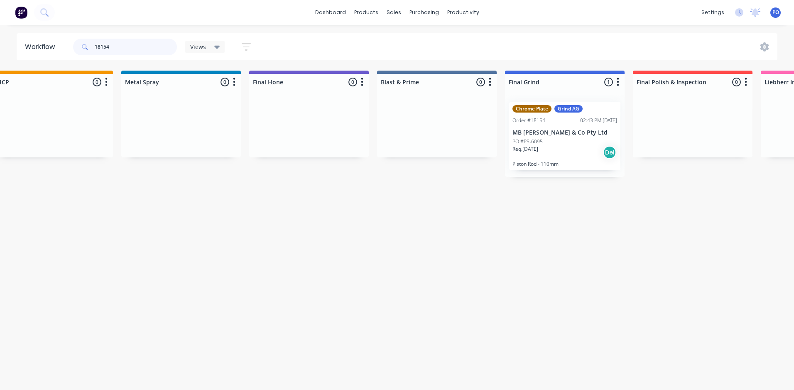
drag, startPoint x: 113, startPoint y: 47, endPoint x: 84, endPoint y: 45, distance: 29.2
click at [75, 50] on div "18154" at bounding box center [125, 47] width 104 height 17
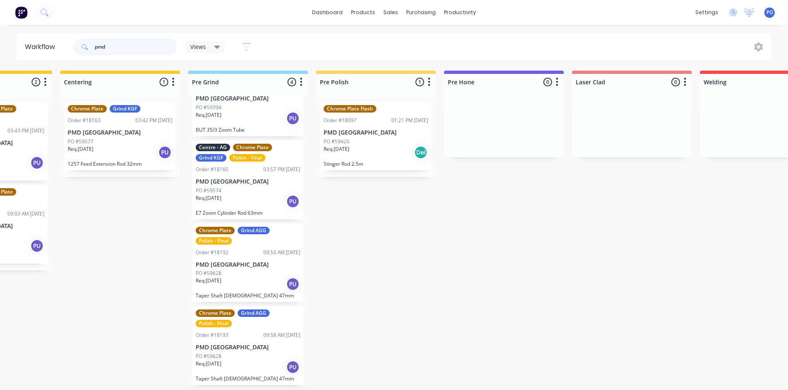
scroll to position [2, 597]
click at [401, 148] on div "Req. [DATE] Del" at bounding box center [376, 152] width 105 height 14
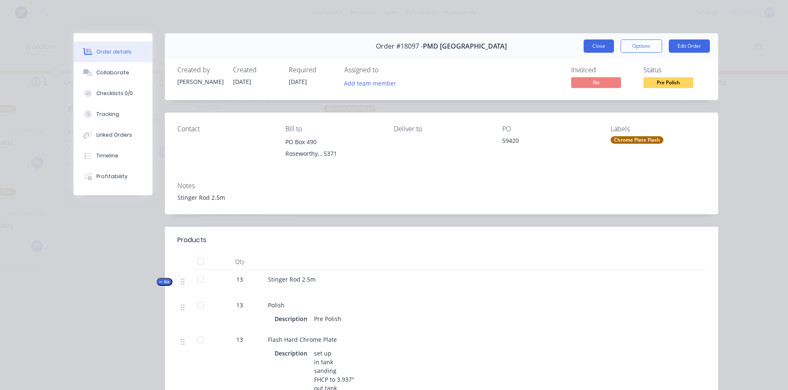
click at [600, 46] on button "Close" at bounding box center [599, 45] width 30 height 13
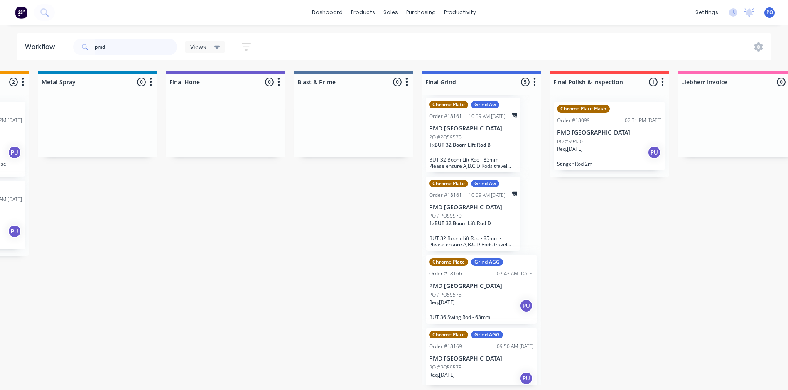
scroll to position [94, 0]
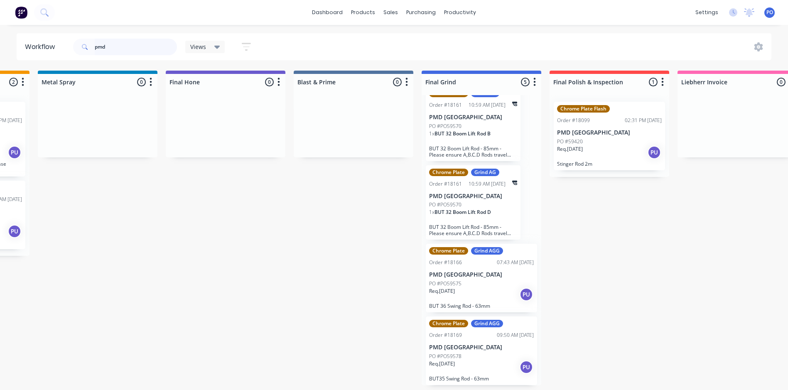
drag, startPoint x: 112, startPoint y: 47, endPoint x: 83, endPoint y: 44, distance: 29.6
click at [83, 44] on div "pmd" at bounding box center [125, 47] width 104 height 17
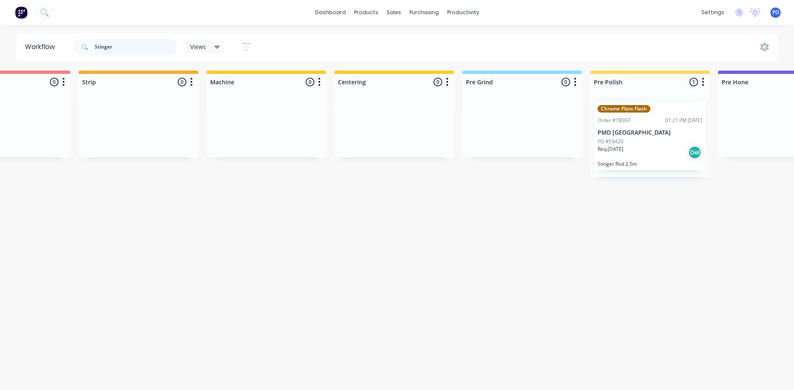
scroll to position [0, 319]
drag, startPoint x: 124, startPoint y: 39, endPoint x: 121, endPoint y: 43, distance: 5.1
click at [123, 41] on input "Stinger" at bounding box center [136, 47] width 82 height 17
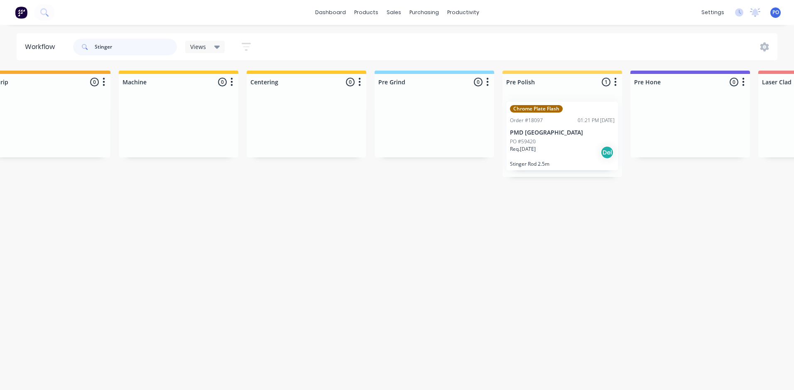
scroll to position [0, 387]
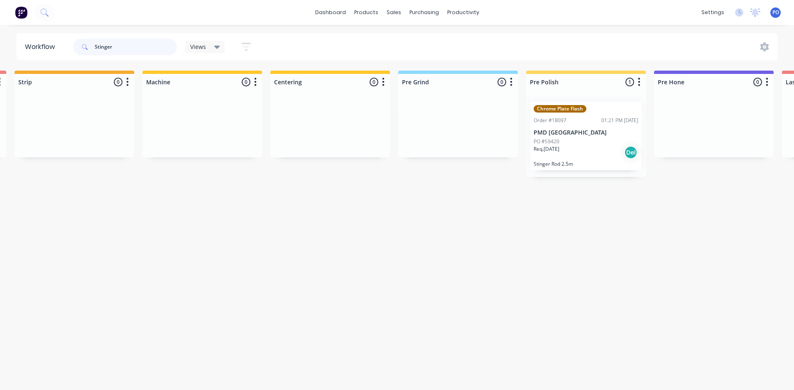
drag, startPoint x: 137, startPoint y: 49, endPoint x: 75, endPoint y: 50, distance: 62.3
click at [75, 50] on div "Stinger" at bounding box center [125, 47] width 104 height 17
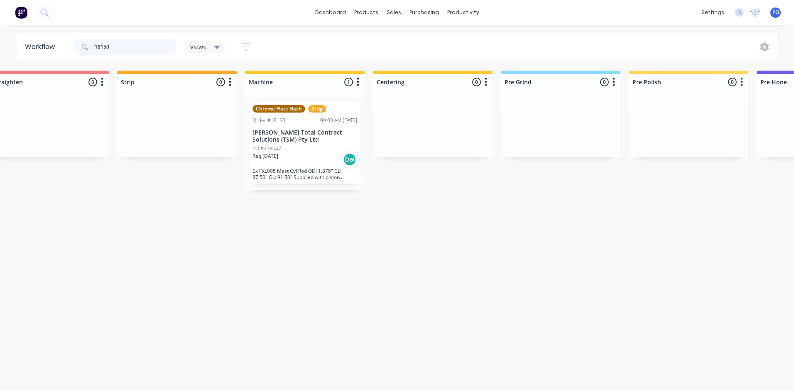
scroll to position [0, 321]
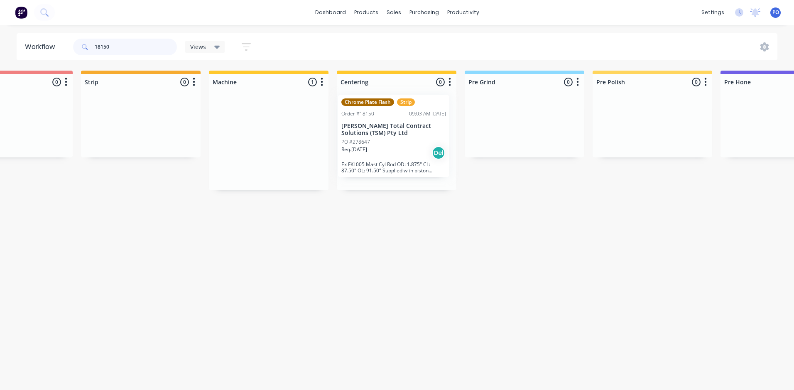
drag, startPoint x: 267, startPoint y: 149, endPoint x: 394, endPoint y: 140, distance: 127.4
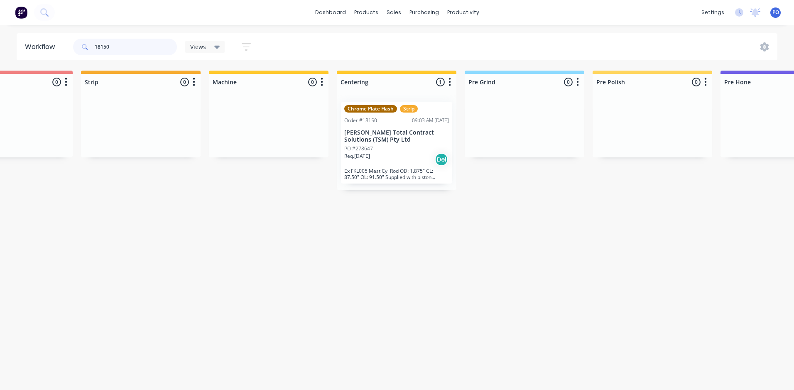
drag, startPoint x: 109, startPoint y: 45, endPoint x: 84, endPoint y: 46, distance: 25.8
click at [84, 46] on div "18150" at bounding box center [125, 47] width 104 height 17
type input "18224"
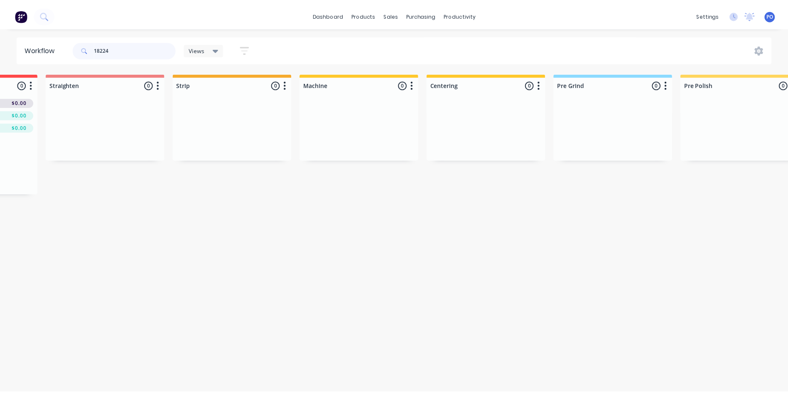
scroll to position [0, 0]
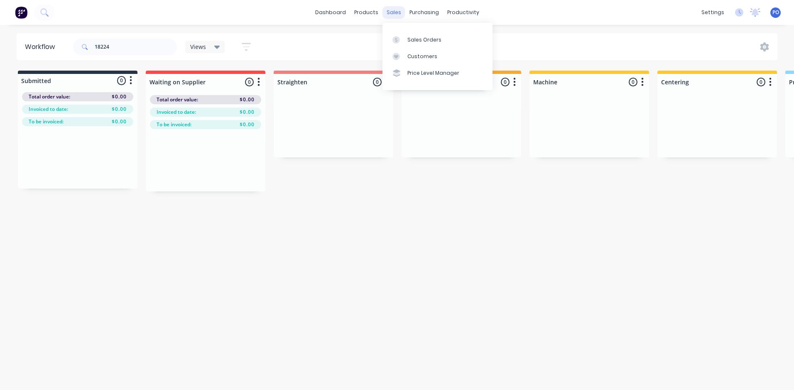
click at [394, 11] on div "sales" at bounding box center [394, 12] width 23 height 12
click at [411, 38] on div "Sales Orders" at bounding box center [425, 39] width 34 height 7
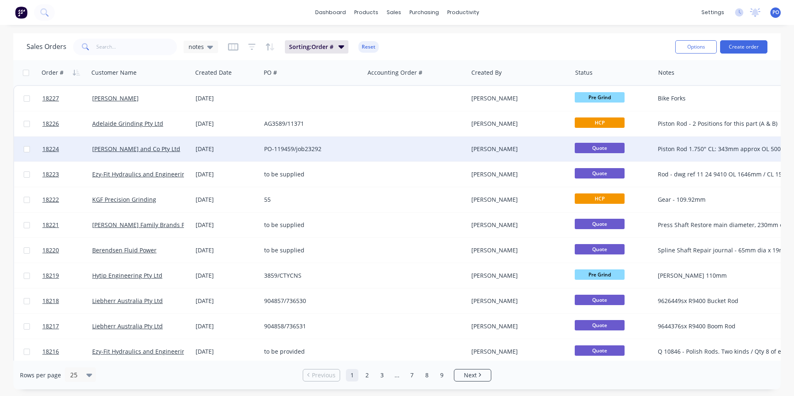
click at [419, 151] on div at bounding box center [416, 149] width 103 height 25
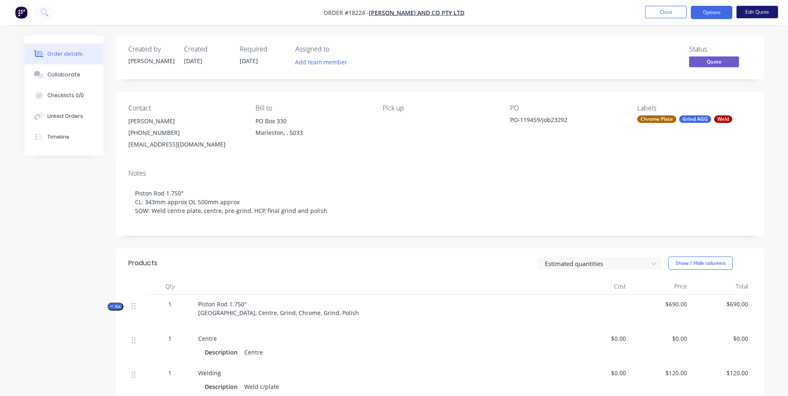
click at [757, 13] on button "Edit Quote" at bounding box center [758, 12] width 42 height 12
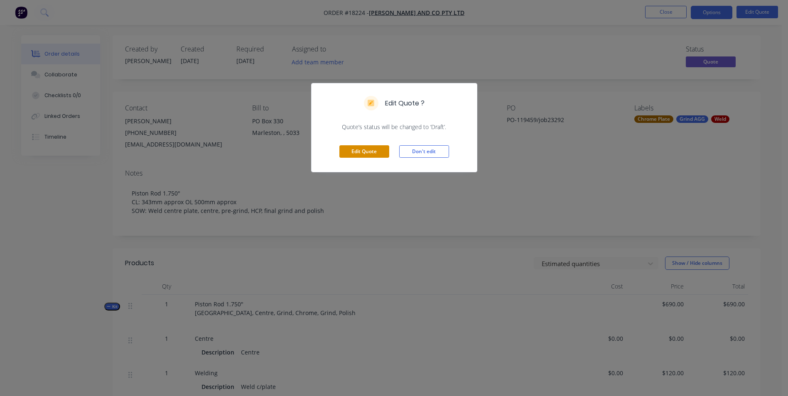
click at [368, 150] on button "Edit Quote" at bounding box center [364, 151] width 50 height 12
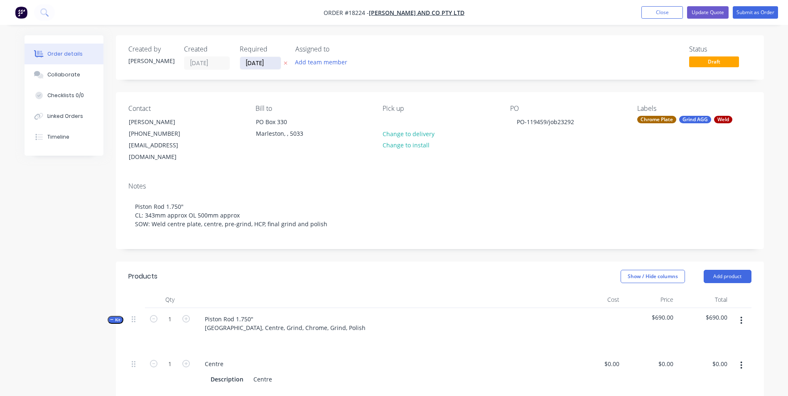
click at [274, 59] on input "[DATE]" at bounding box center [260, 63] width 41 height 12
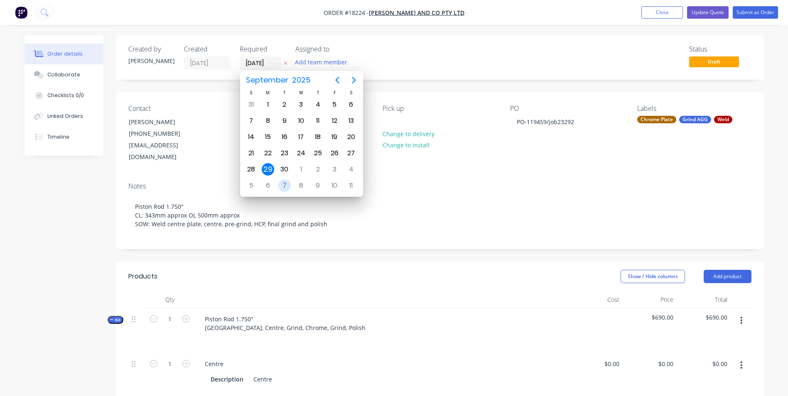
click at [283, 186] on div "7" at bounding box center [284, 185] width 12 height 12
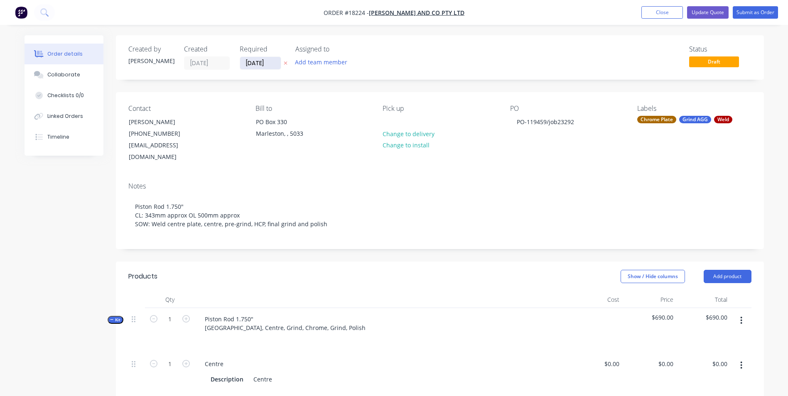
click at [275, 63] on input "[DATE]" at bounding box center [260, 63] width 41 height 12
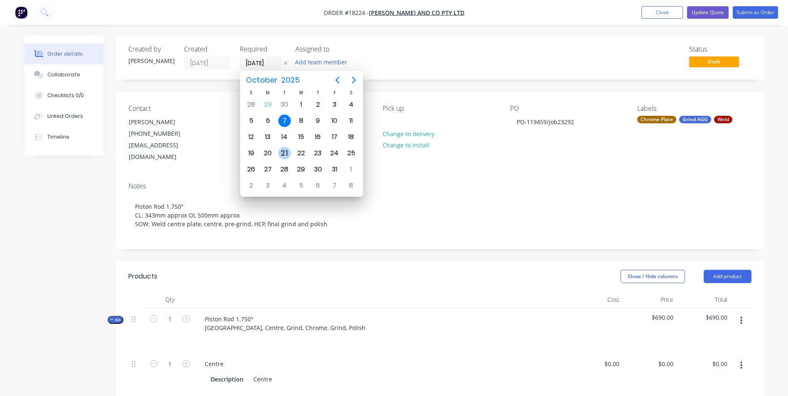
click at [284, 154] on div "21" at bounding box center [284, 153] width 12 height 12
type input "[DATE]"
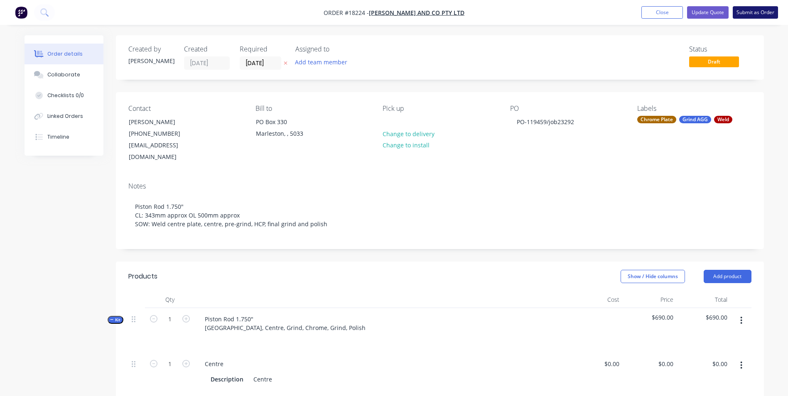
click at [752, 11] on button "Submit as Order" at bounding box center [755, 12] width 45 height 12
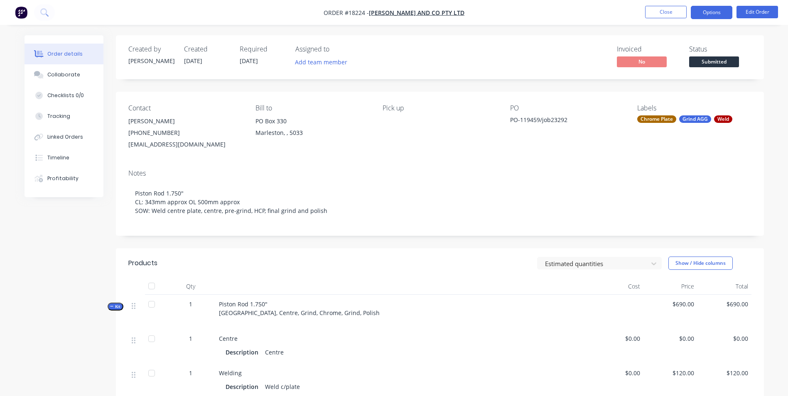
click at [709, 17] on button "Options" at bounding box center [712, 12] width 42 height 13
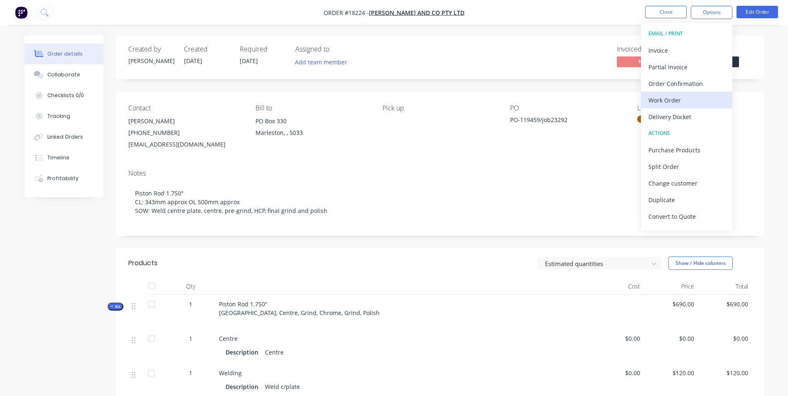
click at [694, 99] on div "Work Order" at bounding box center [687, 100] width 76 height 12
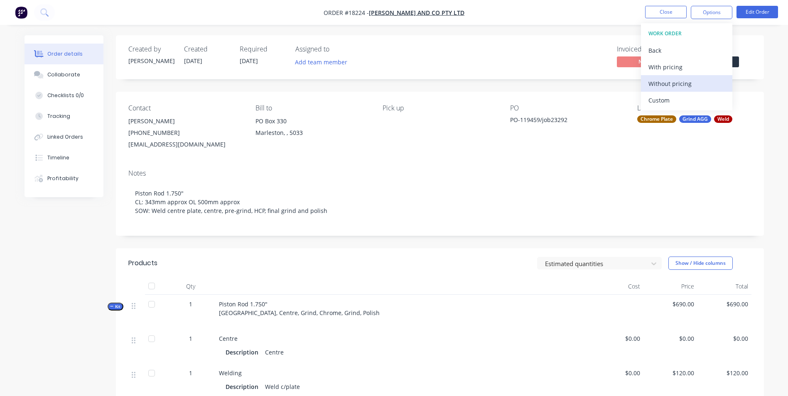
click at [691, 86] on div "Without pricing" at bounding box center [687, 84] width 76 height 12
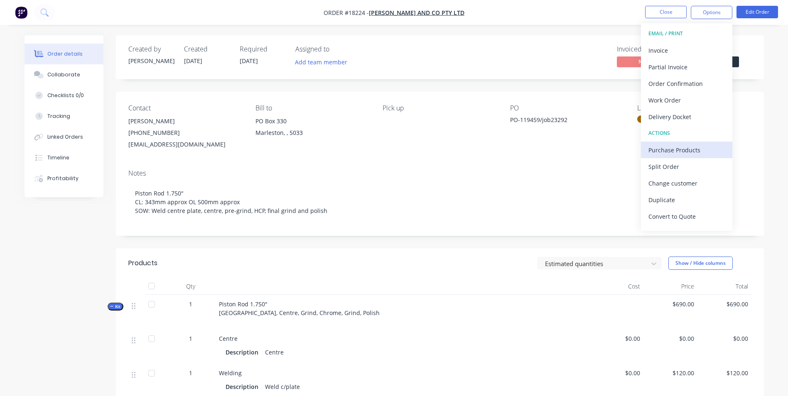
click at [684, 148] on div "Purchase Products" at bounding box center [687, 150] width 76 height 12
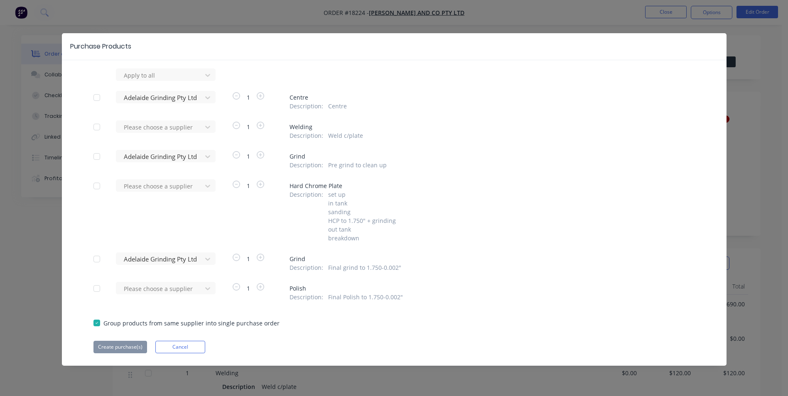
click at [92, 98] on div at bounding box center [97, 97] width 17 height 17
click at [97, 155] on div at bounding box center [97, 156] width 17 height 17
click at [99, 258] on div at bounding box center [97, 259] width 17 height 17
click at [123, 346] on button "Create purchase(s)" at bounding box center [120, 347] width 54 height 12
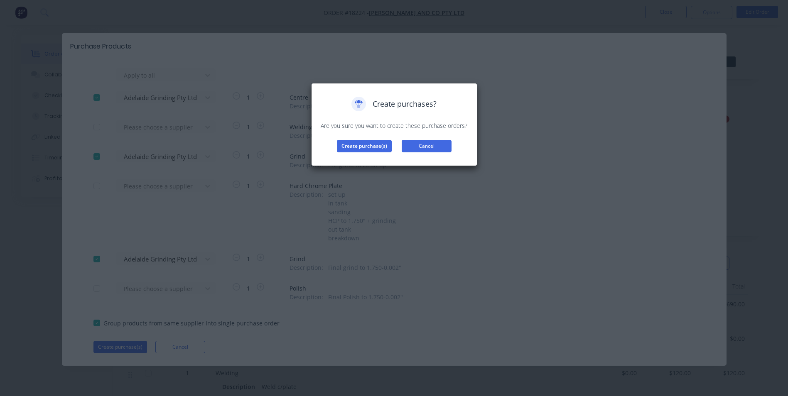
click at [426, 144] on button "Cancel" at bounding box center [427, 146] width 50 height 12
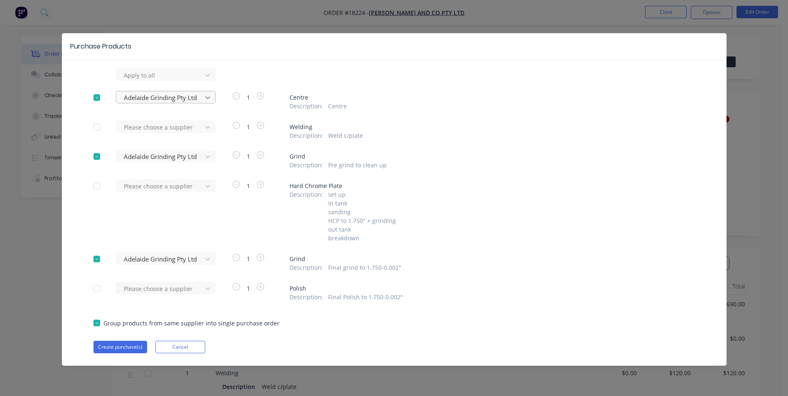
click at [207, 96] on icon at bounding box center [208, 97] width 8 height 8
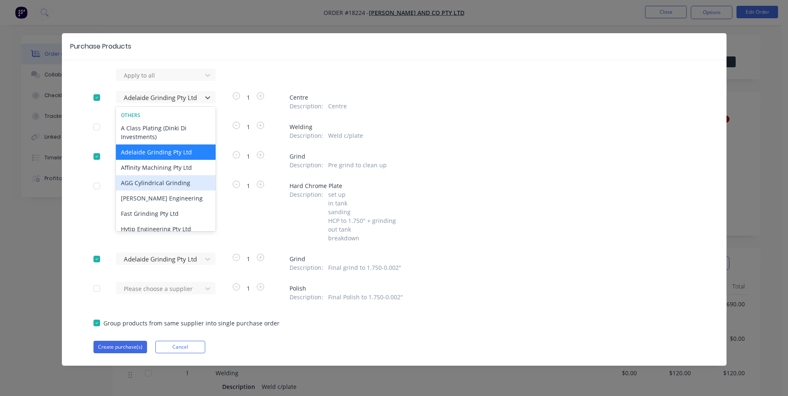
click at [190, 182] on div "AGG Cylindrical Grinding" at bounding box center [166, 182] width 100 height 15
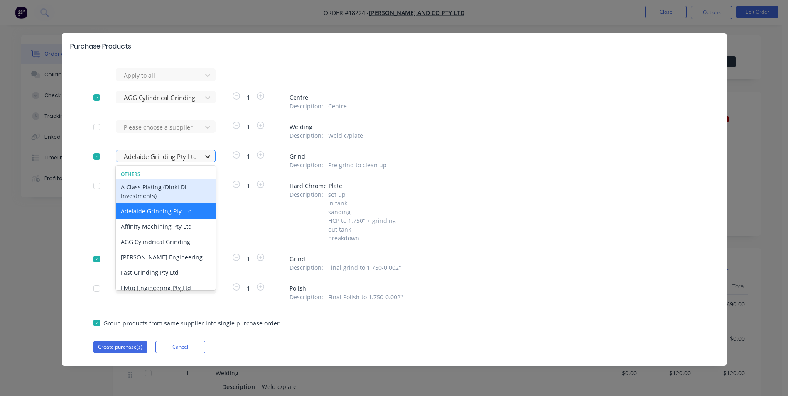
click at [211, 159] on icon at bounding box center [208, 156] width 8 height 8
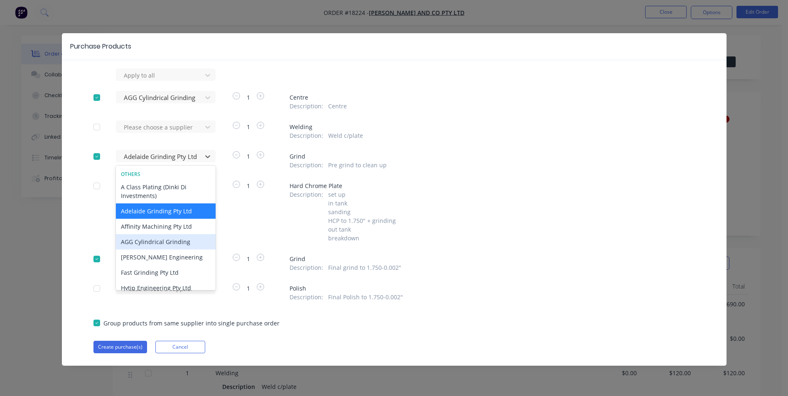
click at [188, 243] on div "AGG Cylindrical Grinding" at bounding box center [166, 241] width 100 height 15
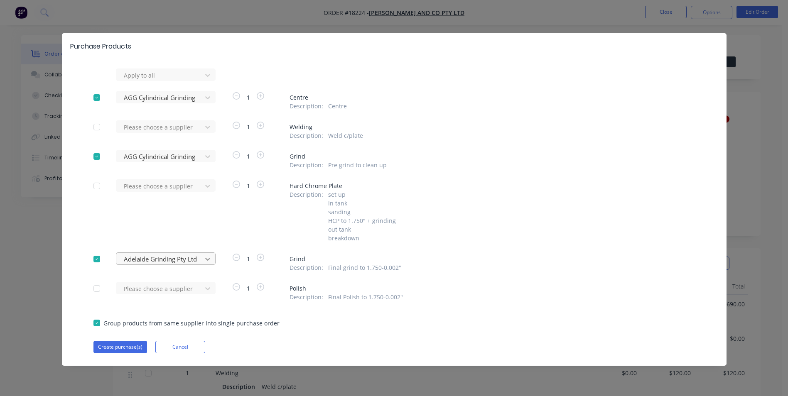
click at [211, 261] on icon at bounding box center [208, 259] width 8 height 8
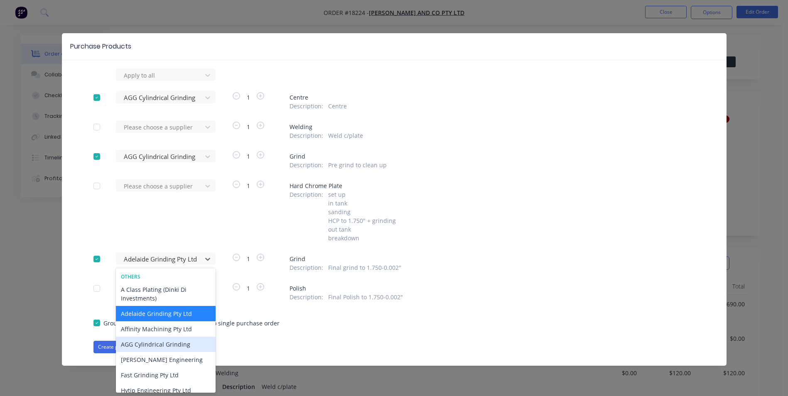
click at [156, 346] on div "AGG Cylindrical Grinding" at bounding box center [166, 344] width 100 height 15
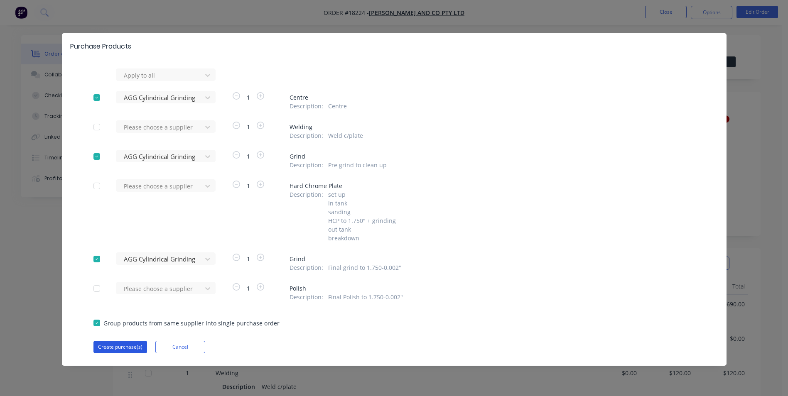
click at [131, 346] on button "Create purchase(s)" at bounding box center [120, 347] width 54 height 12
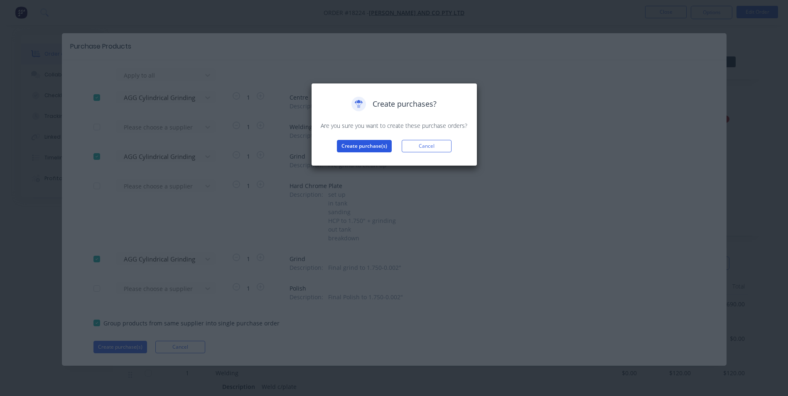
click at [371, 145] on button "Create purchase(s)" at bounding box center [364, 146] width 55 height 12
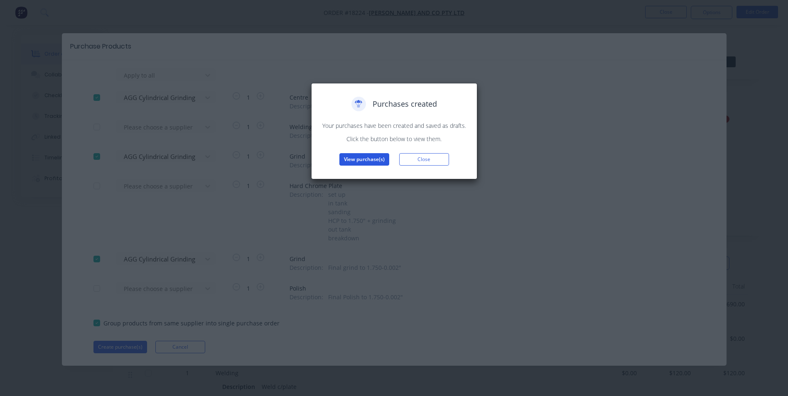
click at [375, 162] on button "View purchase(s)" at bounding box center [364, 159] width 50 height 12
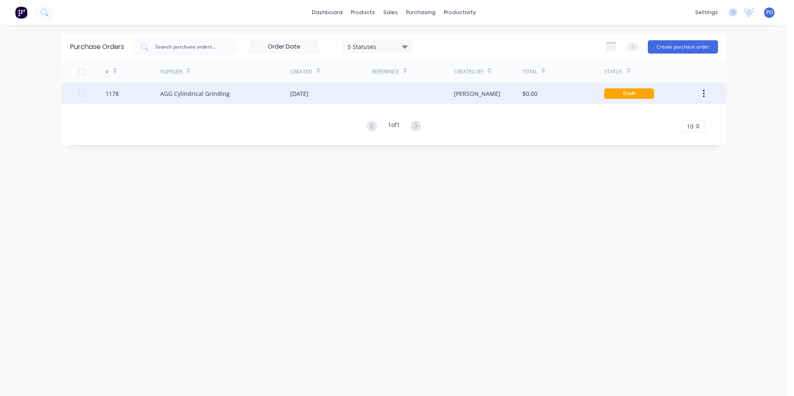
click at [393, 101] on div at bounding box center [413, 93] width 82 height 21
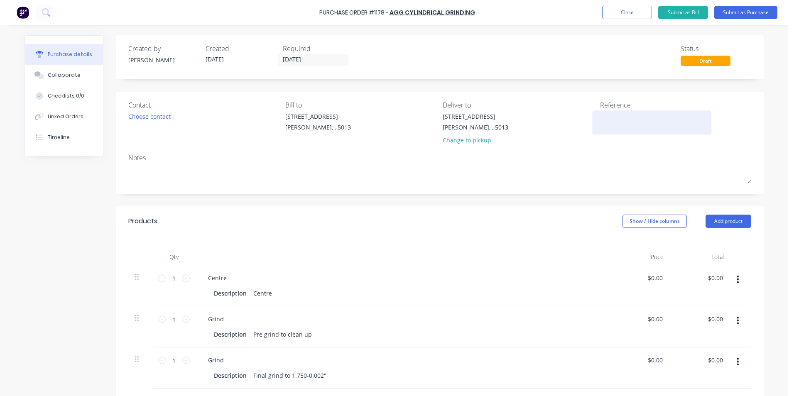
drag, startPoint x: 614, startPoint y: 120, endPoint x: 600, endPoint y: 121, distance: 14.6
click at [614, 120] on textarea at bounding box center [652, 121] width 104 height 19
type textarea "TC224"
click at [610, 117] on textarea "TC224" at bounding box center [652, 121] width 104 height 19
type textarea "x"
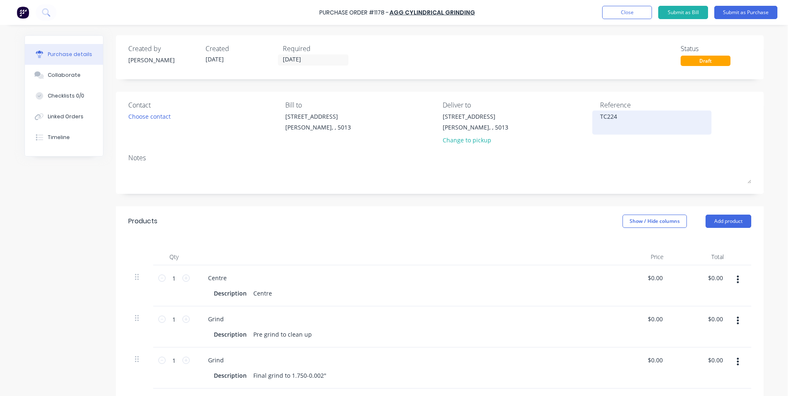
click at [605, 116] on textarea "TC224" at bounding box center [652, 121] width 104 height 19
type textarea "TC18224"
type textarea "x"
type textarea "TC18224"
click at [737, 226] on button "Add product" at bounding box center [729, 221] width 46 height 13
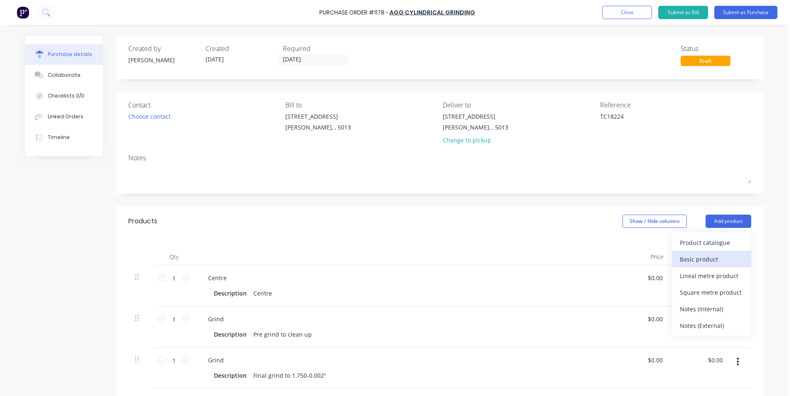
click at [714, 261] on div "Basic product" at bounding box center [712, 259] width 64 height 12
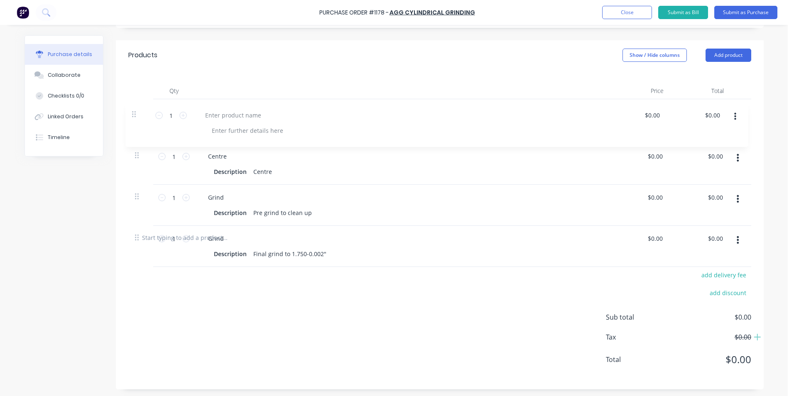
drag, startPoint x: 134, startPoint y: 237, endPoint x: 134, endPoint y: 110, distance: 126.7
click at [134, 110] on div "1 1 Centre Description Centre $0.00 $0.00 $0.00 $0.00 1 1 Grind Description Pre…" at bounding box center [439, 160] width 623 height 123
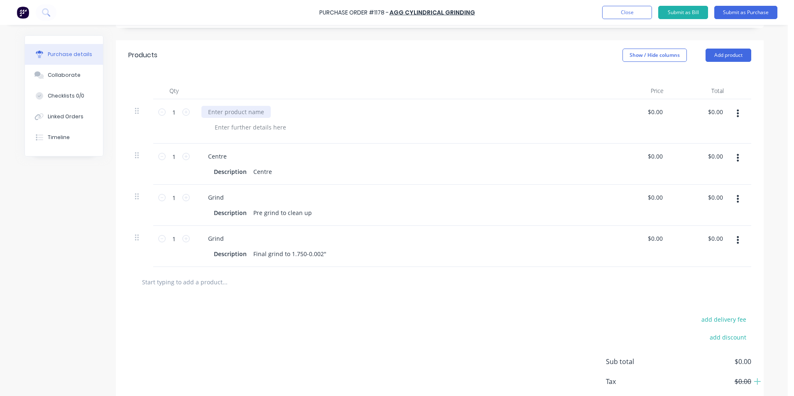
type textarea "x"
click at [246, 111] on div at bounding box center [236, 112] width 69 height 12
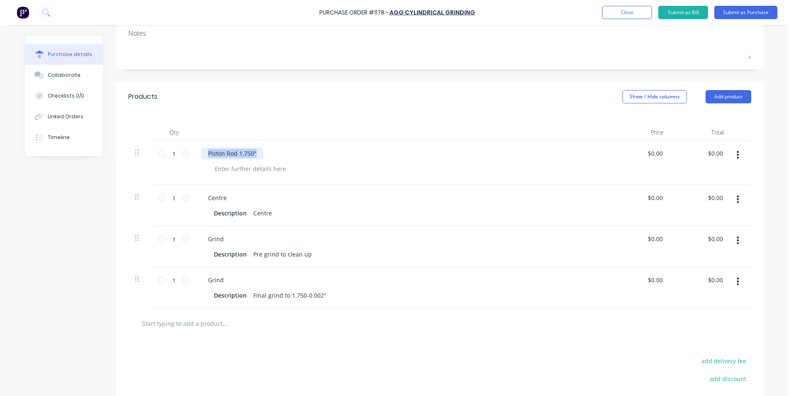
drag, startPoint x: 257, startPoint y: 152, endPoint x: 204, endPoint y: 155, distance: 52.8
click at [204, 155] on div "Piston Rod 1.750"" at bounding box center [233, 154] width 62 height 12
copy div "Piston Rod 1.750""
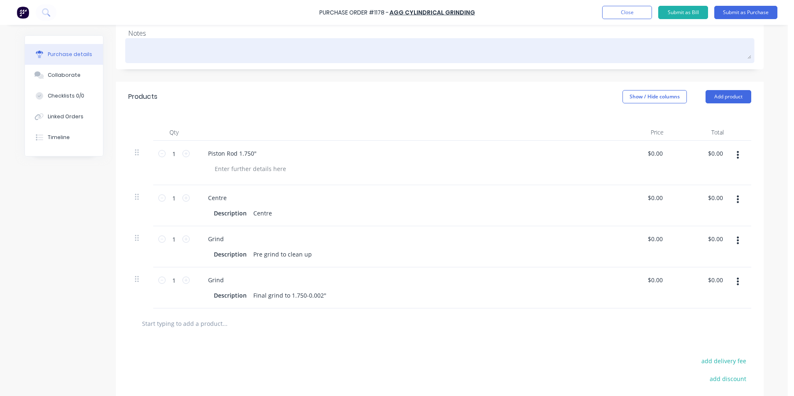
click at [141, 45] on textarea at bounding box center [439, 49] width 623 height 19
paste textarea "Piston Rod 1.750""
type textarea "x"
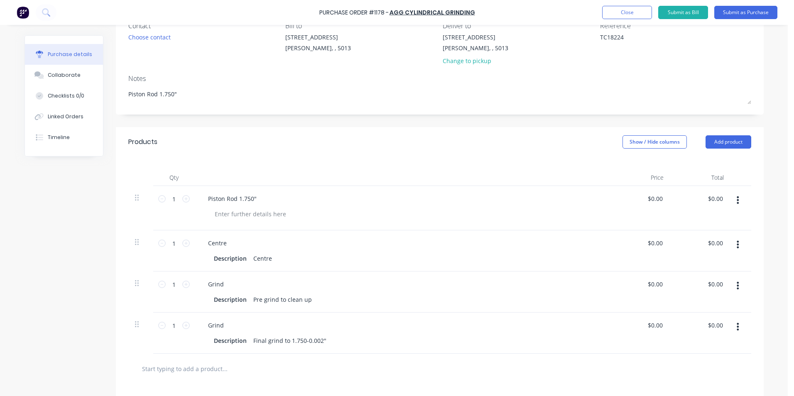
scroll to position [0, 0]
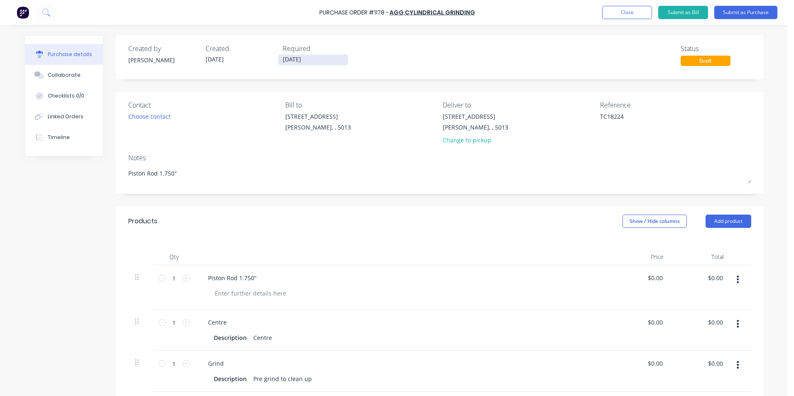
type textarea "Piston Rod 1.750""
type textarea "x"
type textarea "Piston Rod 1.750""
click at [315, 56] on input "[DATE]" at bounding box center [313, 60] width 70 height 10
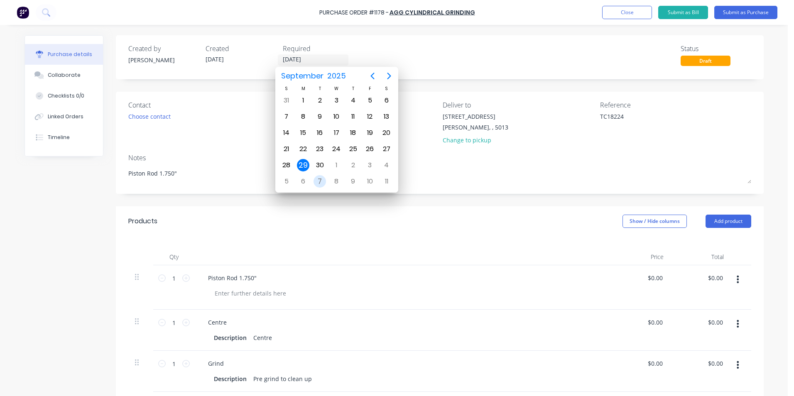
click at [316, 177] on div "7" at bounding box center [320, 181] width 12 height 12
type textarea "x"
type input "[DATE]"
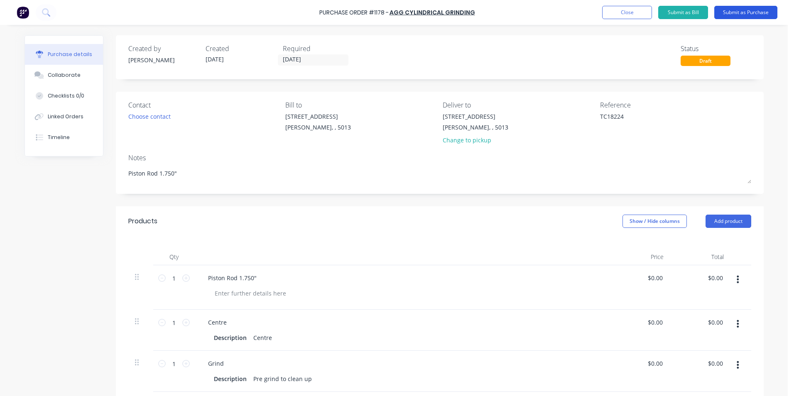
click at [735, 15] on button "Submit as Purchase" at bounding box center [746, 12] width 63 height 13
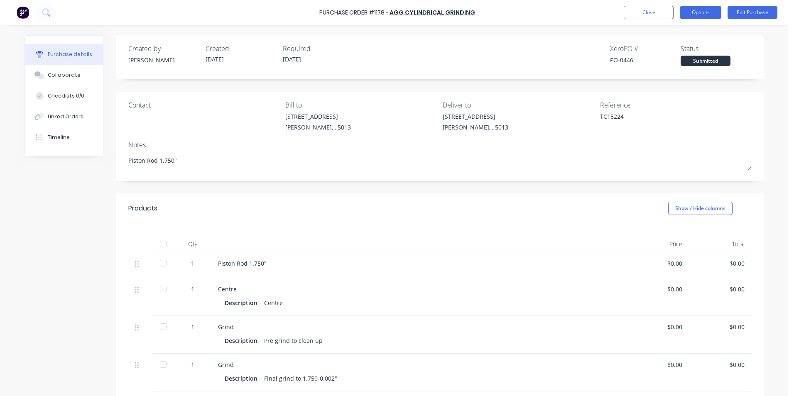
click at [692, 10] on button "Options" at bounding box center [701, 12] width 42 height 13
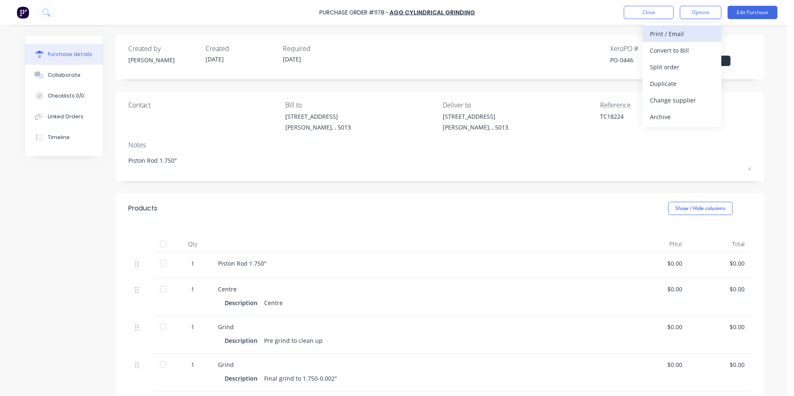
click at [709, 35] on div "Print / Email" at bounding box center [682, 34] width 64 height 12
click at [708, 65] on div "Without pricing" at bounding box center [682, 67] width 64 height 12
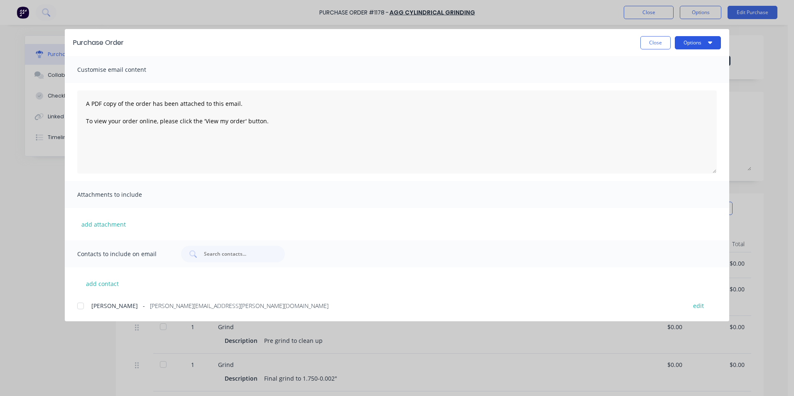
click at [713, 46] on button "Options" at bounding box center [698, 42] width 46 height 13
click at [703, 79] on div "Print" at bounding box center [682, 80] width 64 height 12
click at [653, 43] on button "Close" at bounding box center [656, 42] width 30 height 13
type textarea "x"
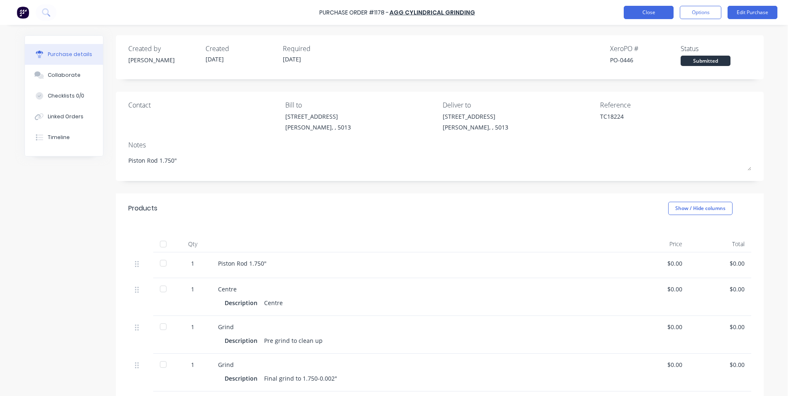
click at [665, 16] on button "Close" at bounding box center [649, 12] width 50 height 13
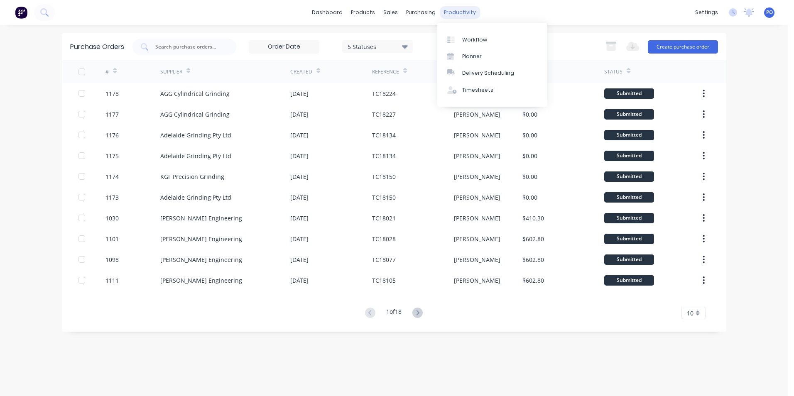
click at [456, 11] on div "productivity" at bounding box center [460, 12] width 40 height 12
click at [467, 34] on link "Workflow" at bounding box center [493, 39] width 110 height 17
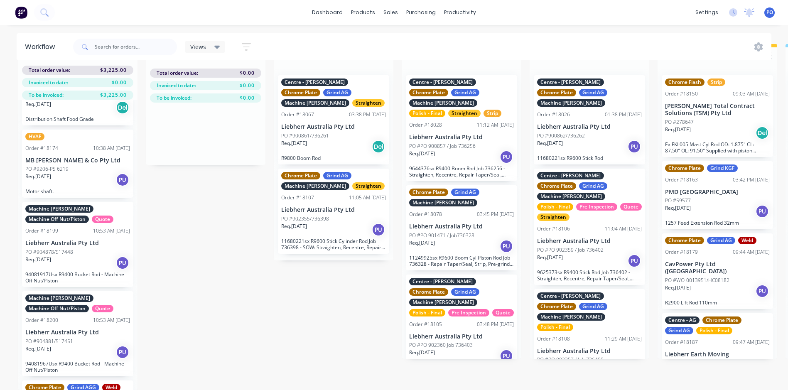
scroll to position [191, 0]
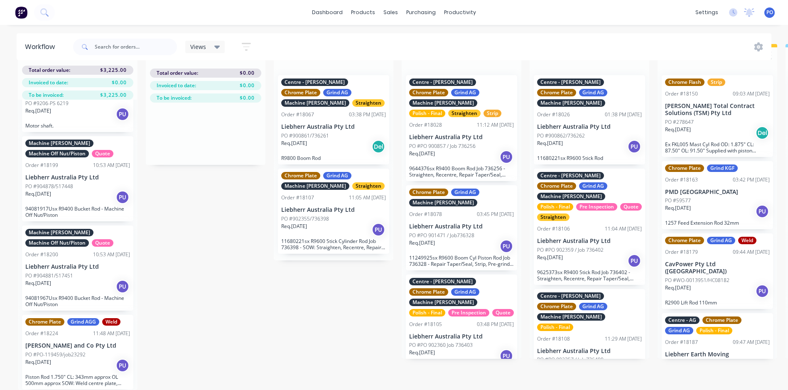
click at [107, 351] on div "PO #PO-119459/job23292" at bounding box center [77, 354] width 105 height 7
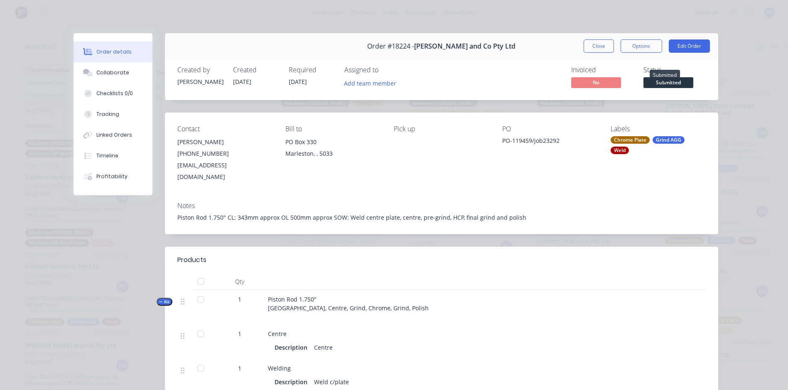
click at [676, 82] on span "Submitted" at bounding box center [669, 82] width 50 height 10
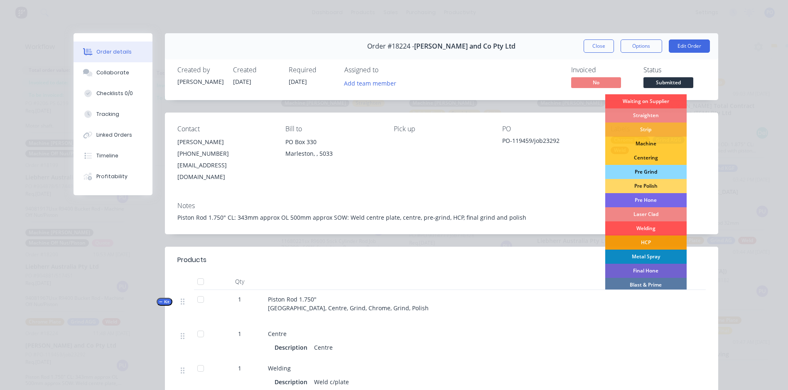
click at [656, 172] on div "Pre Grind" at bounding box center [645, 172] width 81 height 14
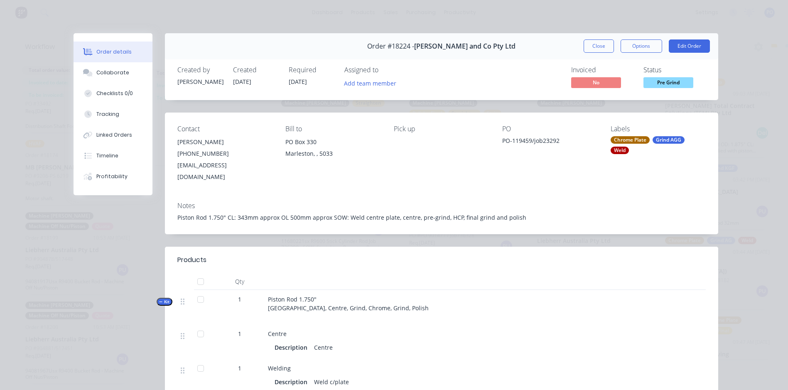
scroll to position [112, 0]
click at [607, 47] on button "Close" at bounding box center [599, 45] width 30 height 13
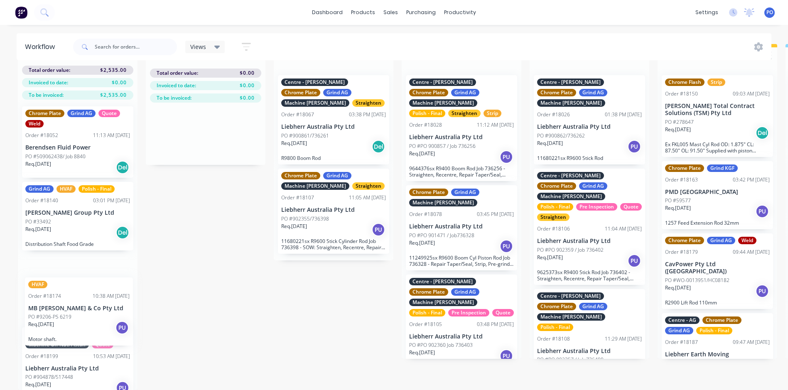
scroll to position [33, 0]
drag, startPoint x: 84, startPoint y: 330, endPoint x: 89, endPoint y: 327, distance: 6.2
click at [89, 327] on div "Chrome Plate Grind AG Quote Weld Order #18052 11:13 AM [DATE] Berendsen Fluid P…" at bounding box center [78, 245] width 120 height 290
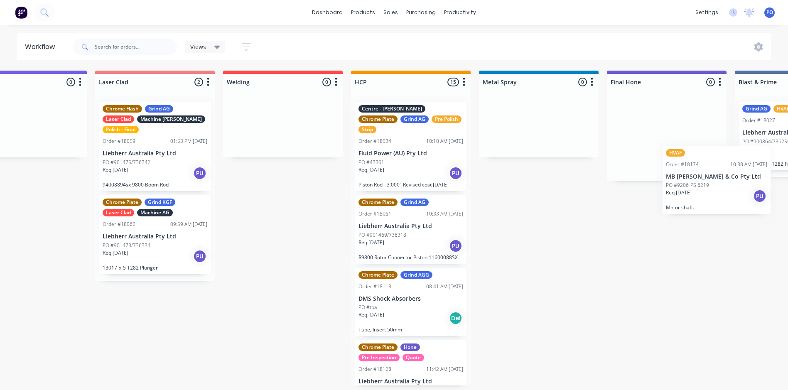
scroll to position [0, 1083]
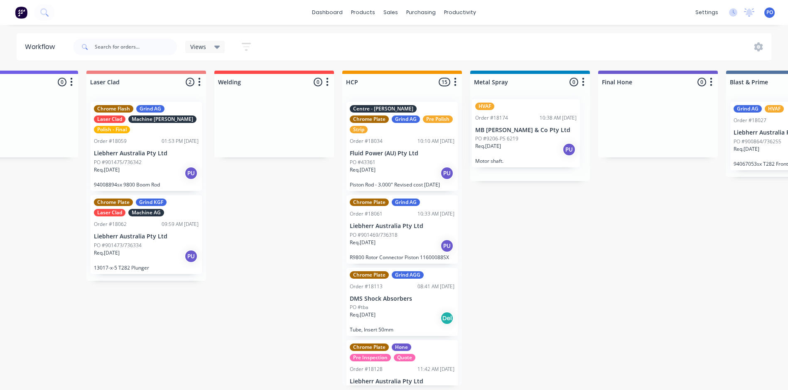
drag, startPoint x: 81, startPoint y: 301, endPoint x: 535, endPoint y: 152, distance: 478.5
click at [535, 152] on div "Submitted 5 Status colour #273444 hex #273444 Save Cancel Summaries Total order…" at bounding box center [206, 244] width 2591 height 346
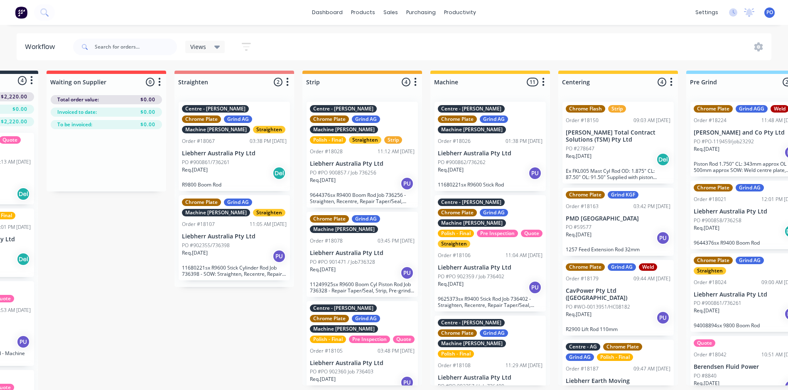
scroll to position [0, 81]
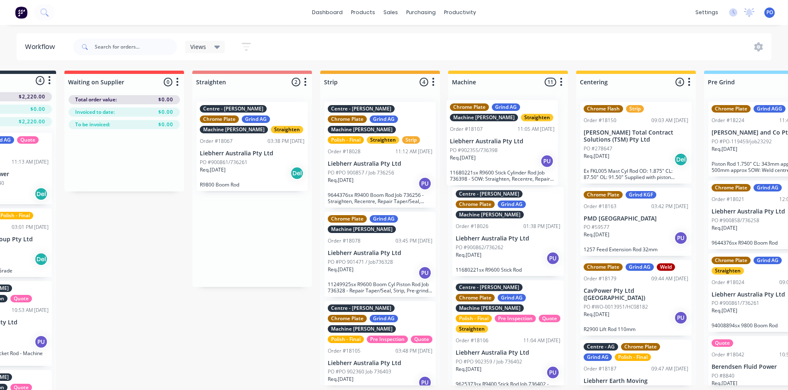
drag, startPoint x: 255, startPoint y: 253, endPoint x: 507, endPoint y: 156, distance: 270.1
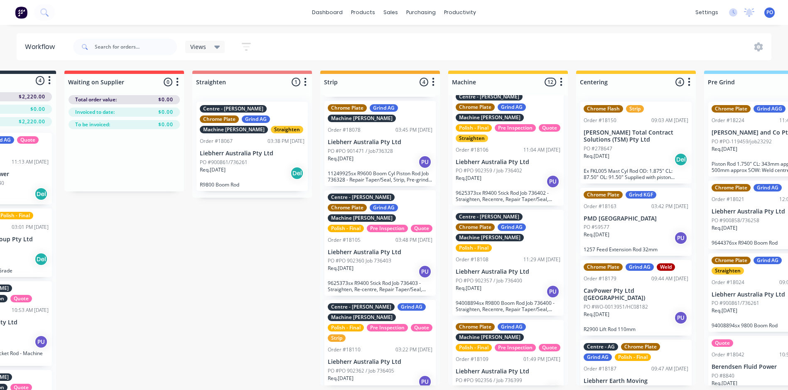
scroll to position [208, 0]
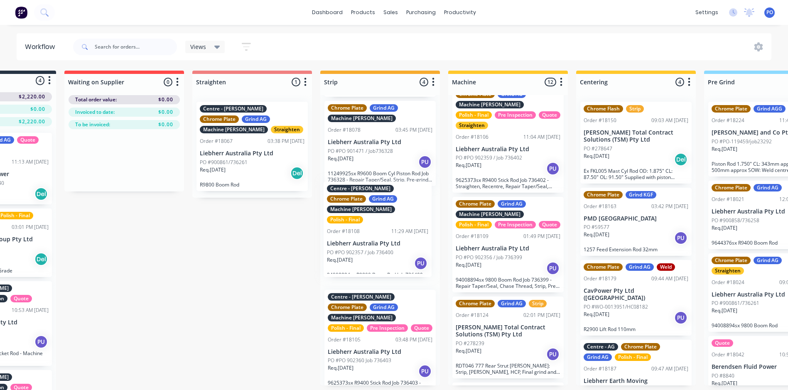
drag, startPoint x: 509, startPoint y: 214, endPoint x: 377, endPoint y: 221, distance: 131.5
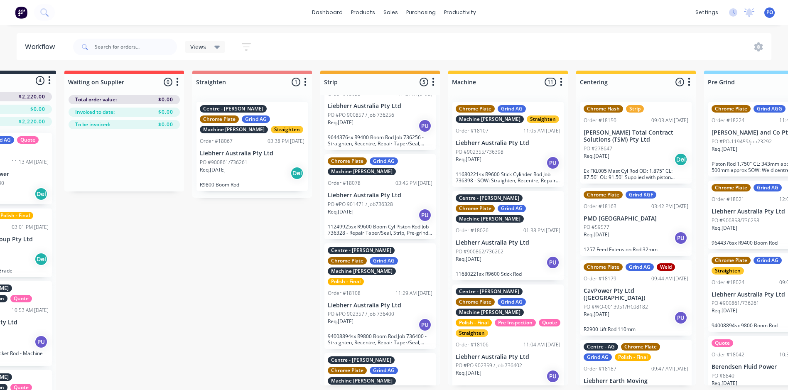
scroll to position [0, 0]
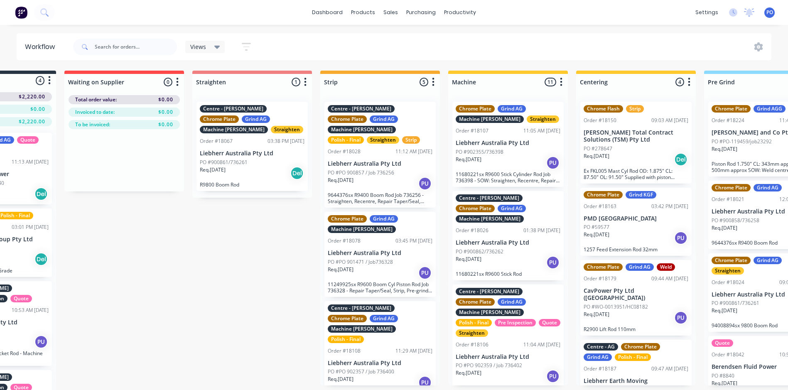
click at [217, 47] on icon at bounding box center [217, 47] width 6 height 3
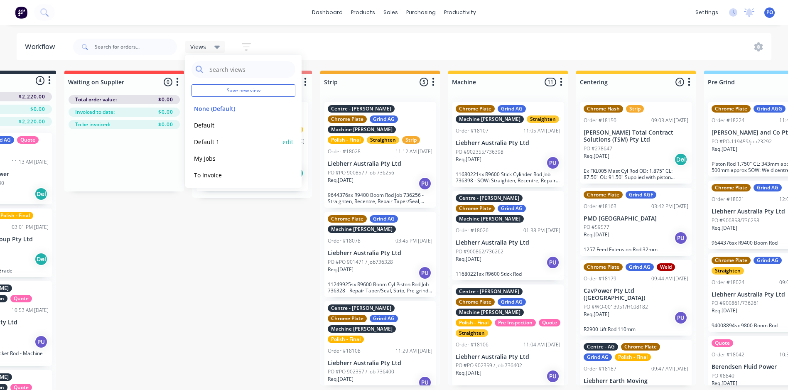
click at [224, 140] on button "Default 1" at bounding box center [236, 142] width 89 height 10
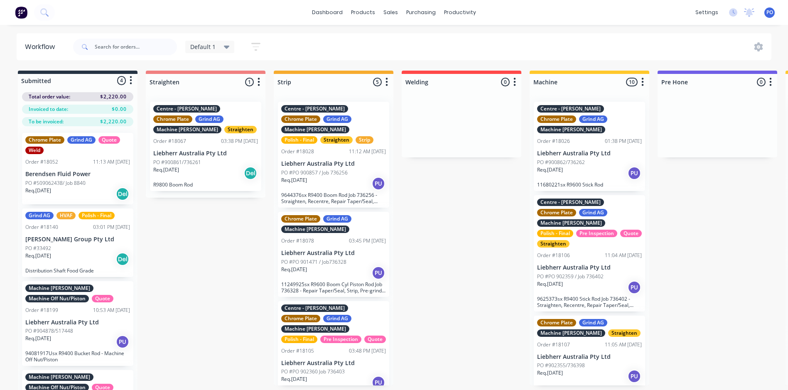
scroll to position [0, 0]
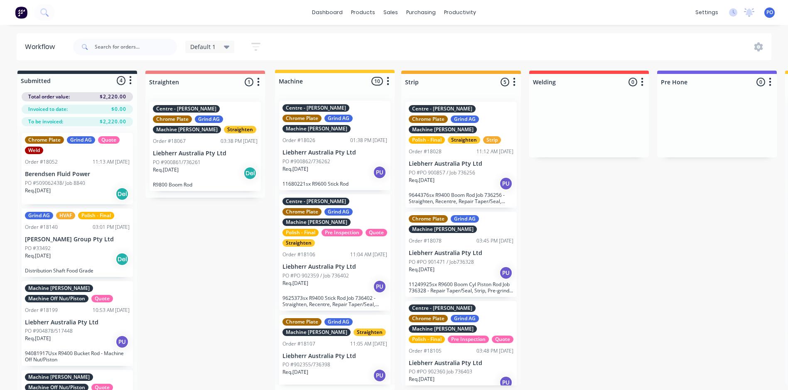
drag, startPoint x: 620, startPoint y: 84, endPoint x: 362, endPoint y: 84, distance: 257.6
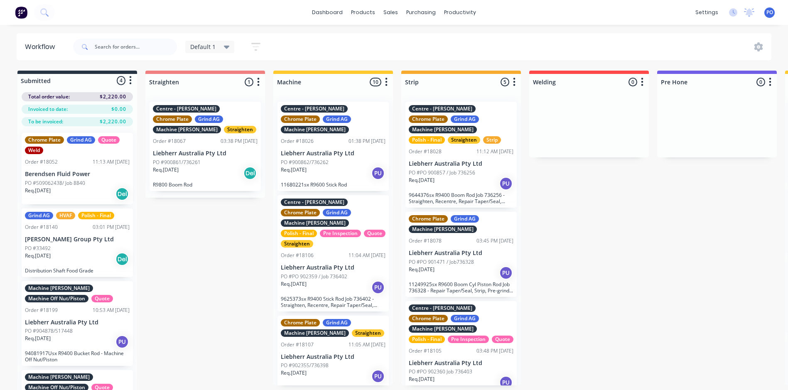
click at [229, 47] on div "Default 1" at bounding box center [209, 47] width 49 height 12
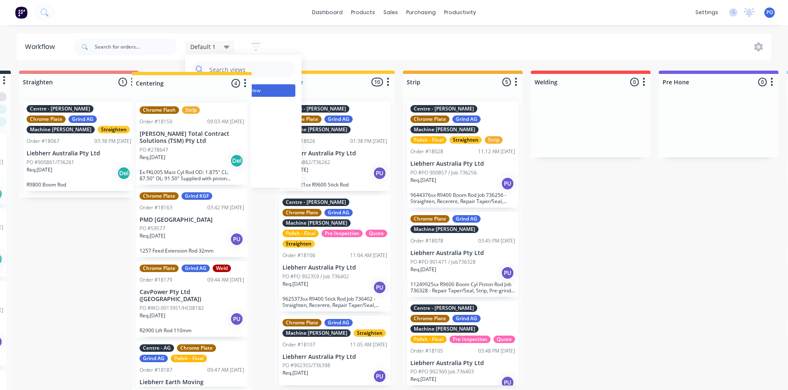
scroll to position [0, 125]
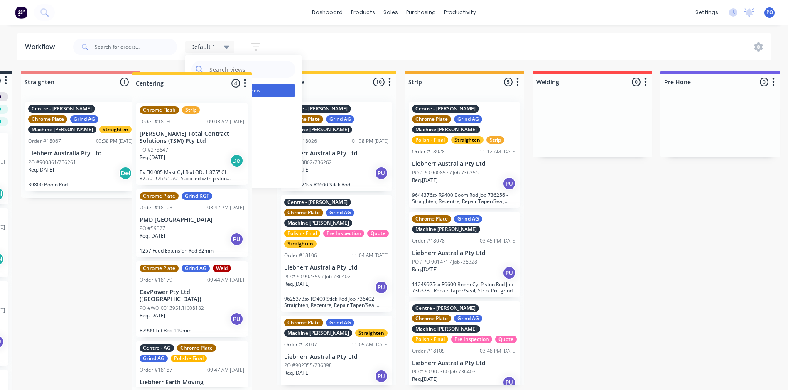
drag, startPoint x: 531, startPoint y: 83, endPoint x: 222, endPoint y: 86, distance: 308.7
click at [222, 86] on div "Workflow Default 1 Save new view None (Default) edit Default edit Default 1 edi…" at bounding box center [266, 203] width 782 height 340
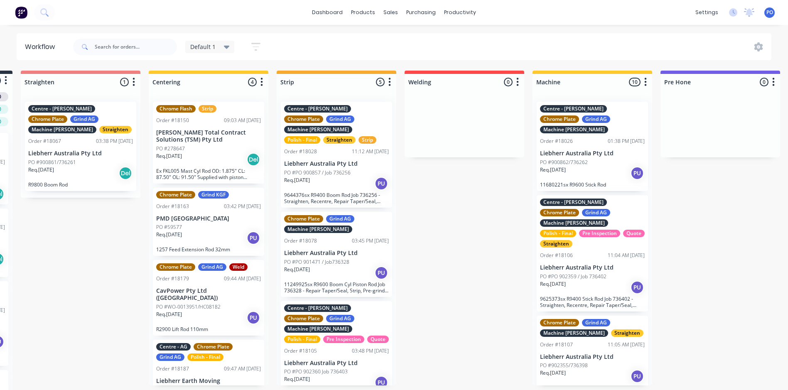
scroll to position [0, 125]
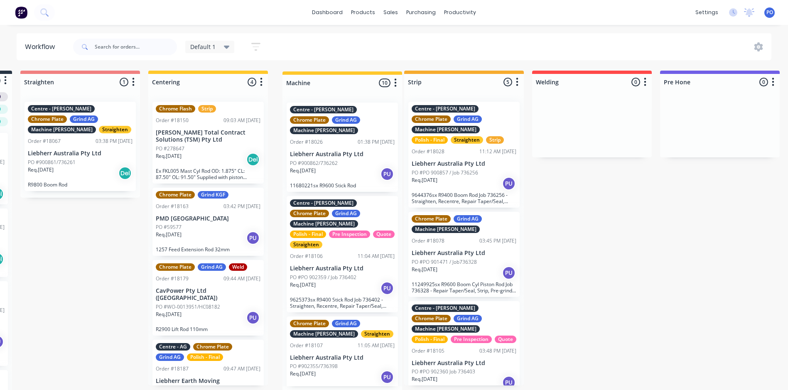
drag, startPoint x: 621, startPoint y: 79, endPoint x: 366, endPoint y: 79, distance: 254.3
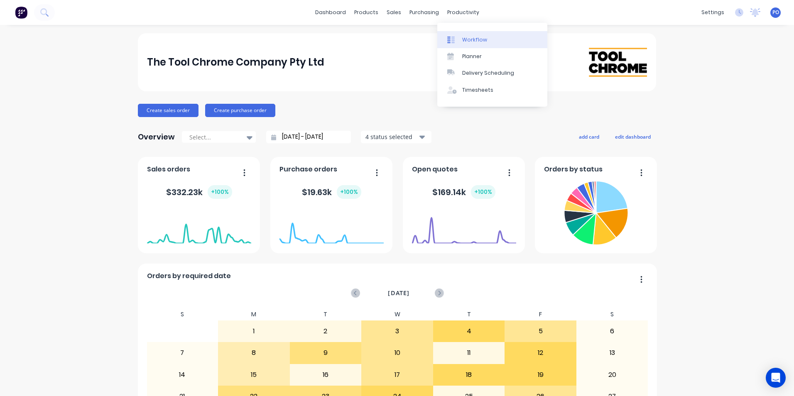
click at [468, 39] on div "Workflow" at bounding box center [474, 39] width 25 height 7
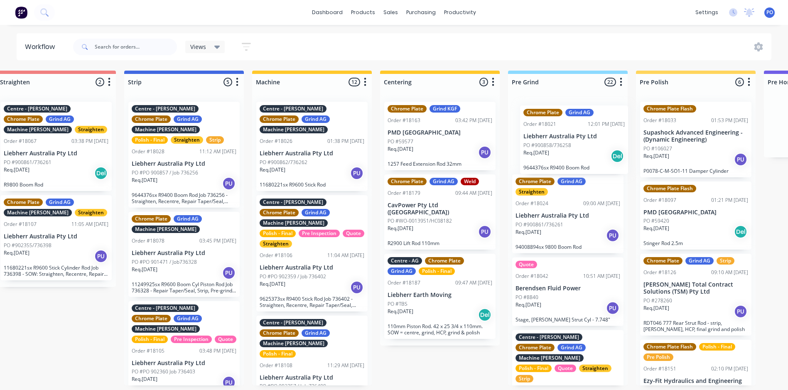
scroll to position [0, 279]
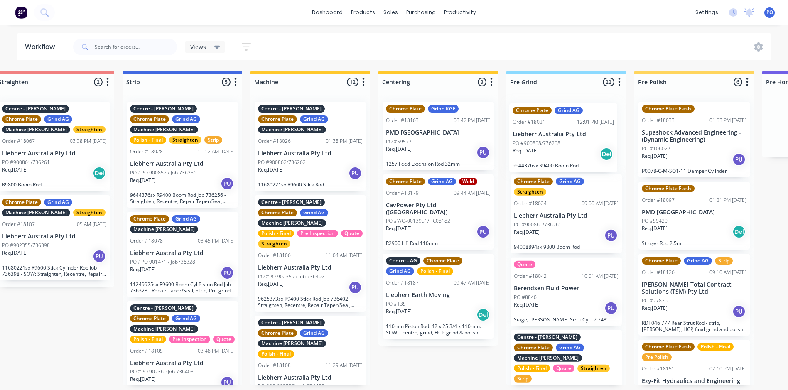
drag, startPoint x: 471, startPoint y: 150, endPoint x: 576, endPoint y: 151, distance: 105.5
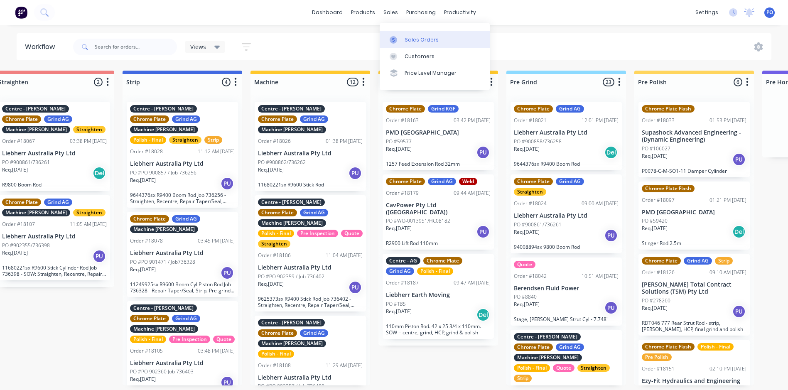
click at [411, 38] on div "Sales Orders" at bounding box center [422, 39] width 34 height 7
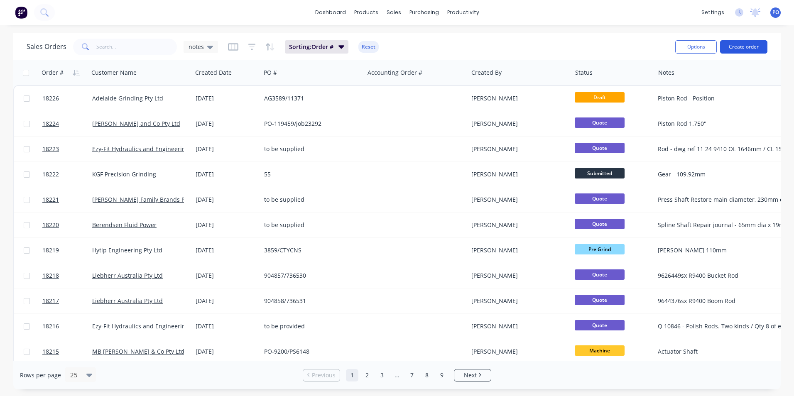
click at [738, 47] on button "Create order" at bounding box center [743, 46] width 47 height 13
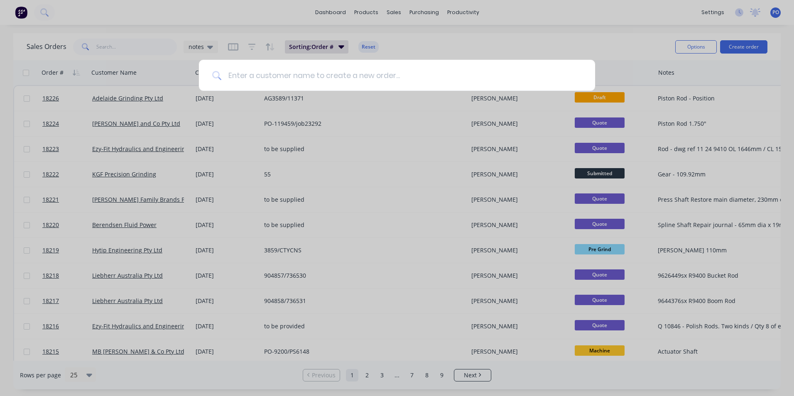
click at [331, 73] on input at bounding box center [401, 75] width 361 height 31
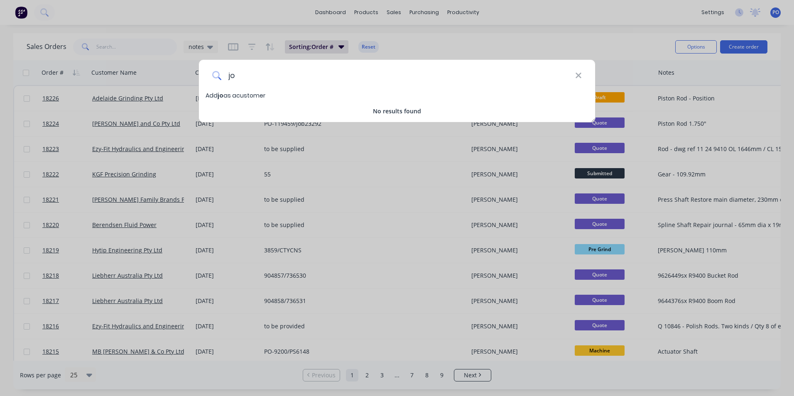
type input "j"
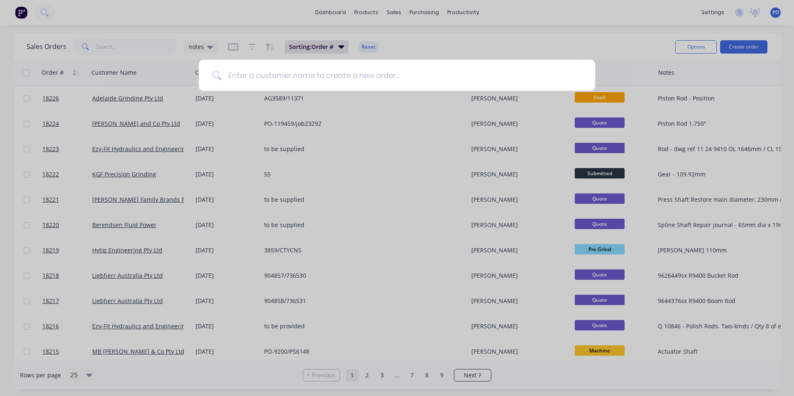
click at [723, 11] on div at bounding box center [397, 198] width 794 height 396
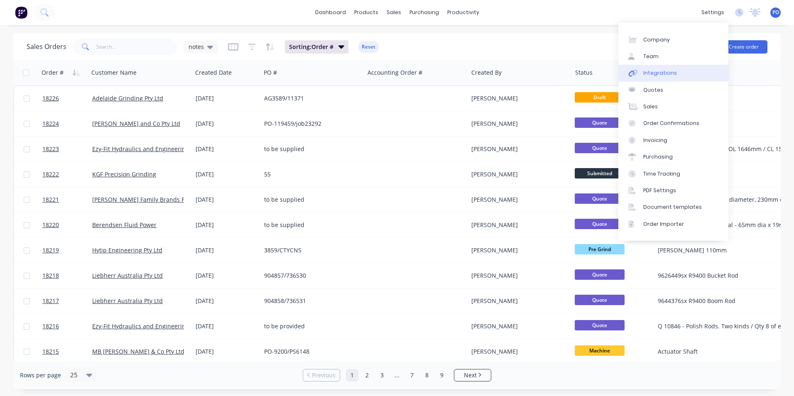
click at [680, 71] on link "Integrations" at bounding box center [674, 73] width 110 height 17
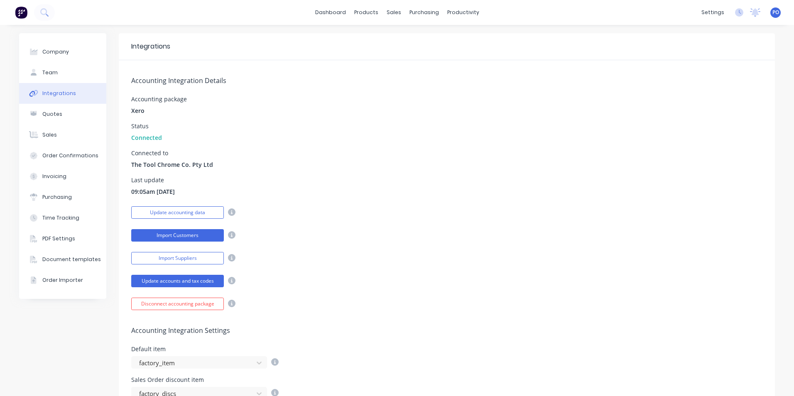
click at [206, 236] on button "Import Customers" at bounding box center [177, 235] width 93 height 12
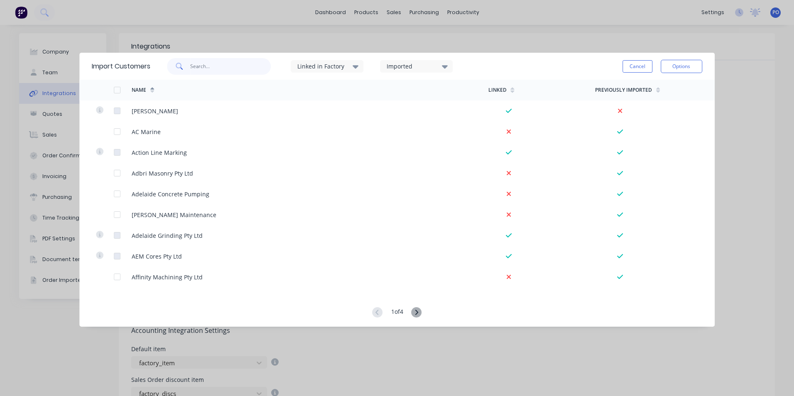
click at [200, 66] on input "text" at bounding box center [230, 66] width 81 height 17
type input "ba"
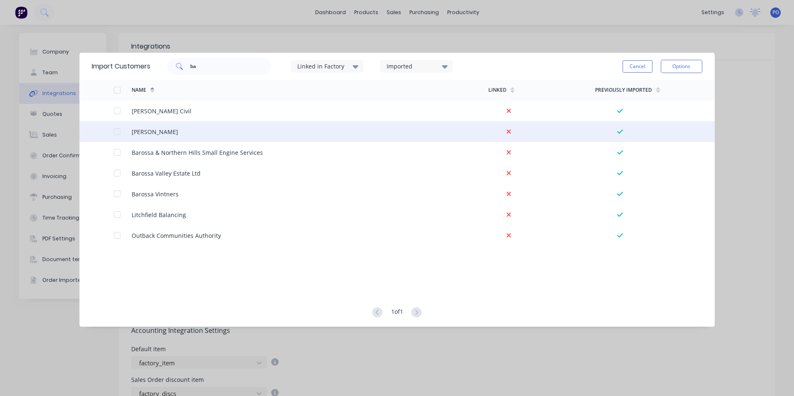
click at [115, 131] on div at bounding box center [117, 131] width 17 height 17
click at [688, 63] on button "Options" at bounding box center [682, 66] width 42 height 13
click at [679, 87] on div "Import selected customers" at bounding box center [663, 89] width 64 height 21
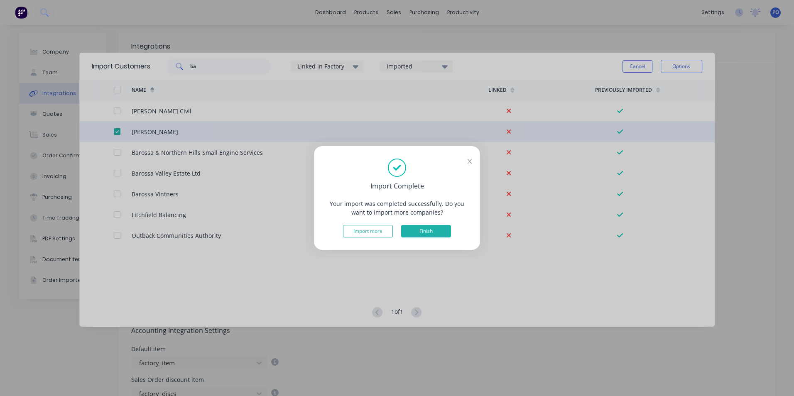
click at [427, 228] on button "Finish" at bounding box center [426, 231] width 50 height 12
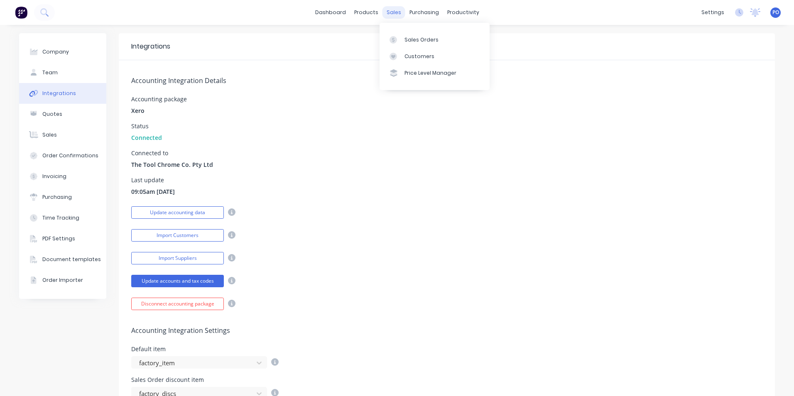
click at [392, 14] on div "sales" at bounding box center [394, 12] width 23 height 12
click at [406, 40] on div "Sales Orders" at bounding box center [422, 39] width 34 height 7
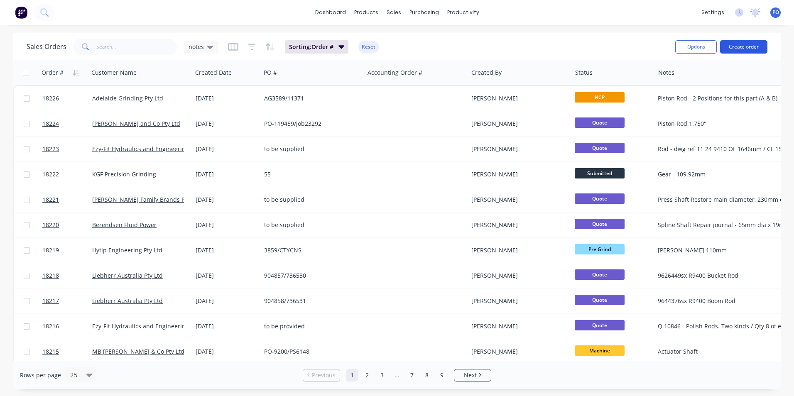
click at [739, 46] on button "Create order" at bounding box center [743, 46] width 47 height 13
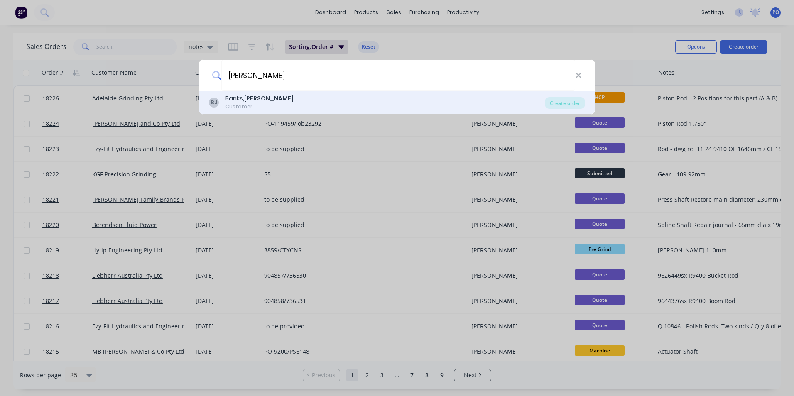
type input "john"
click at [279, 97] on div "BJ Banks, John Customer" at bounding box center [377, 102] width 336 height 16
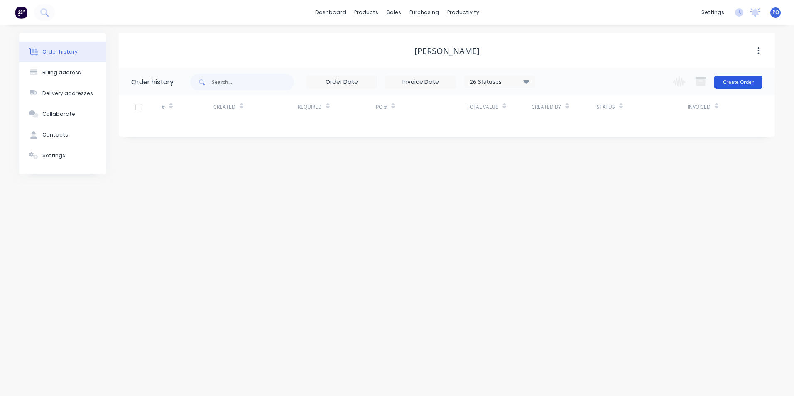
click at [733, 83] on button "Create Order" at bounding box center [739, 82] width 48 height 13
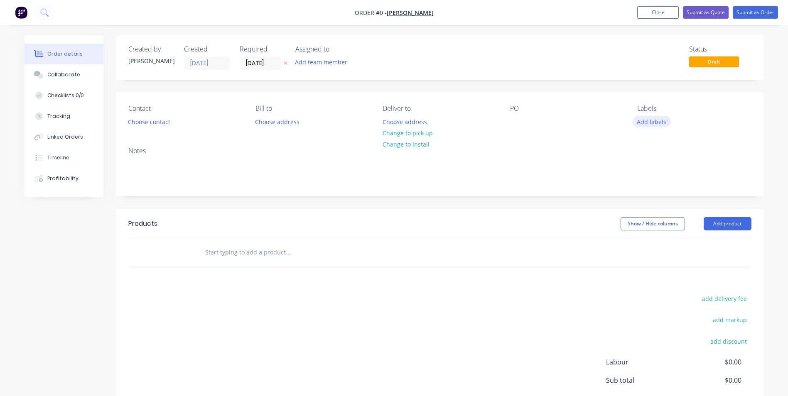
click at [653, 123] on button "Add labels" at bounding box center [652, 121] width 38 height 11
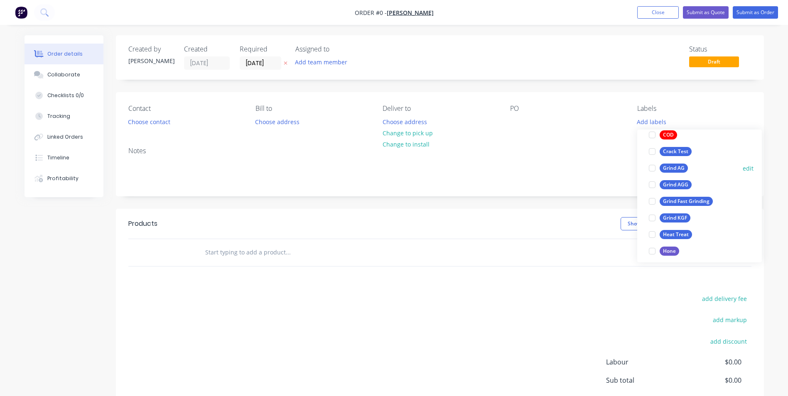
scroll to position [125, 0]
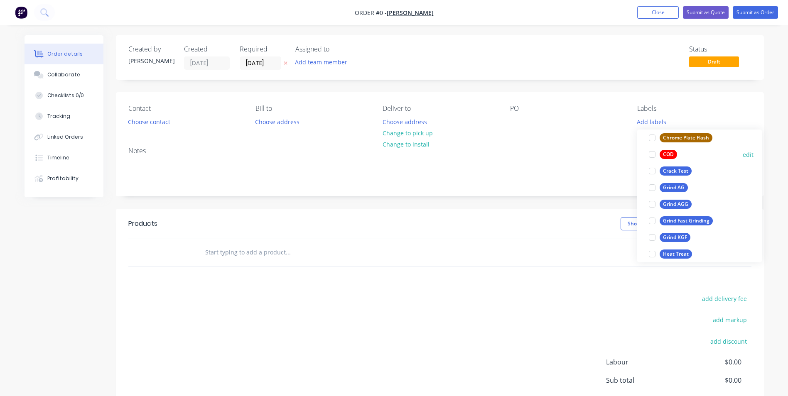
click at [656, 155] on div at bounding box center [652, 154] width 17 height 17
click at [686, 199] on div "Grind AGG" at bounding box center [676, 200] width 32 height 9
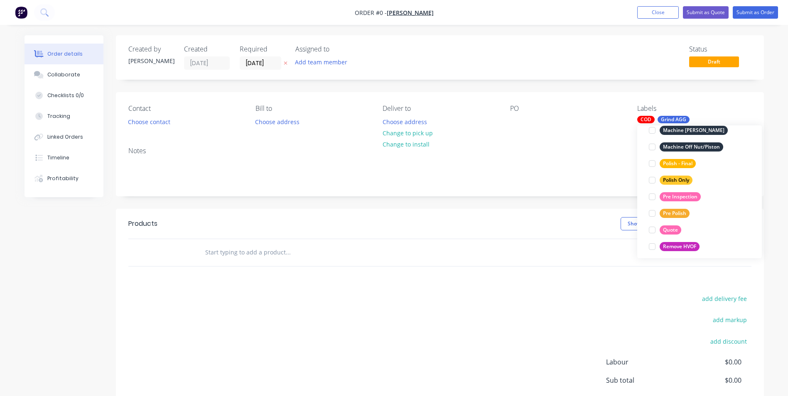
scroll to position [382, 0]
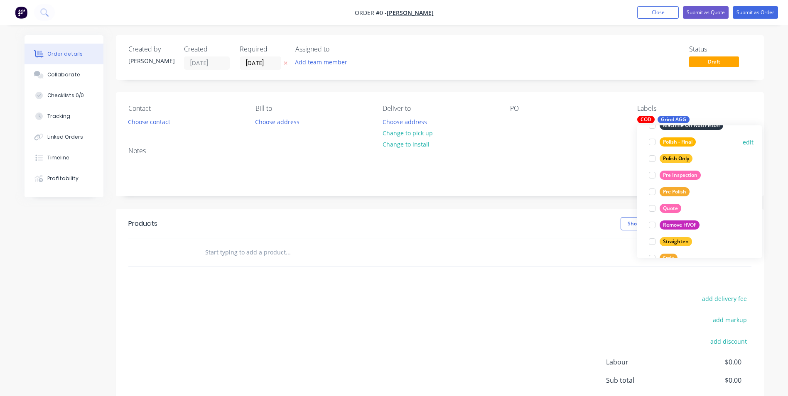
click at [684, 142] on div "Polish - Final" at bounding box center [678, 142] width 36 height 9
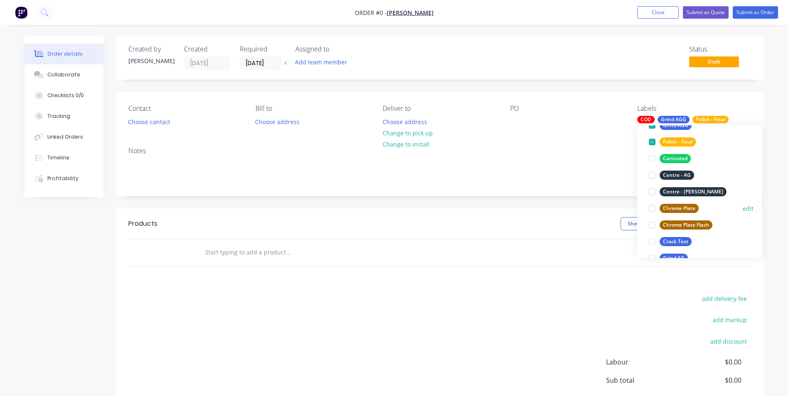
click at [681, 209] on div "Chrome Plate" at bounding box center [679, 208] width 39 height 9
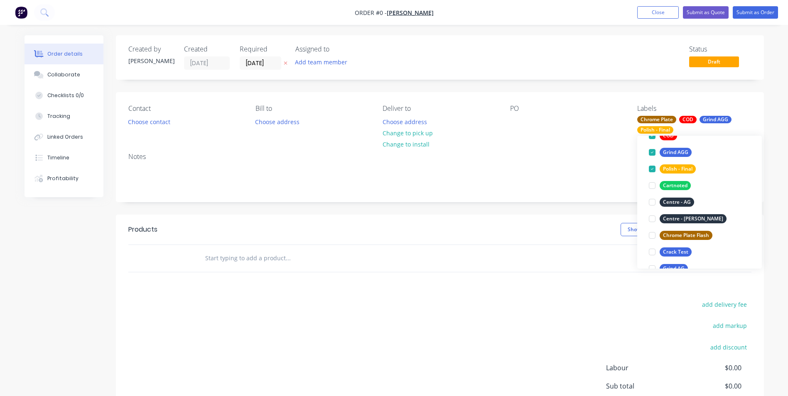
scroll to position [0, 0]
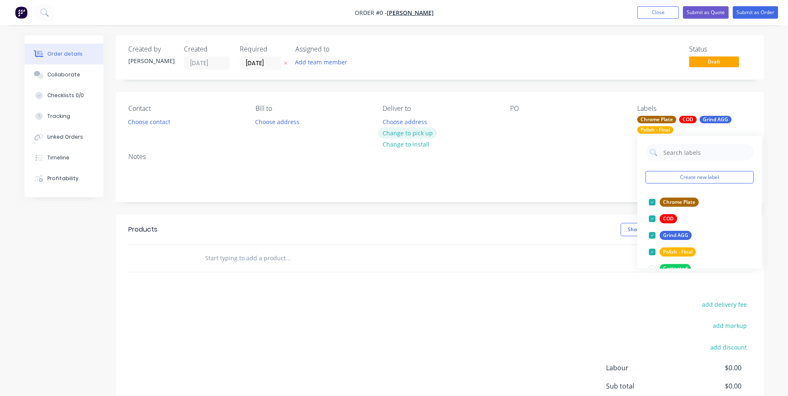
click at [420, 132] on div "Order details Collaborate Checklists 0/0 Tracking Linked Orders Timeline Profit…" at bounding box center [394, 259] width 756 height 449
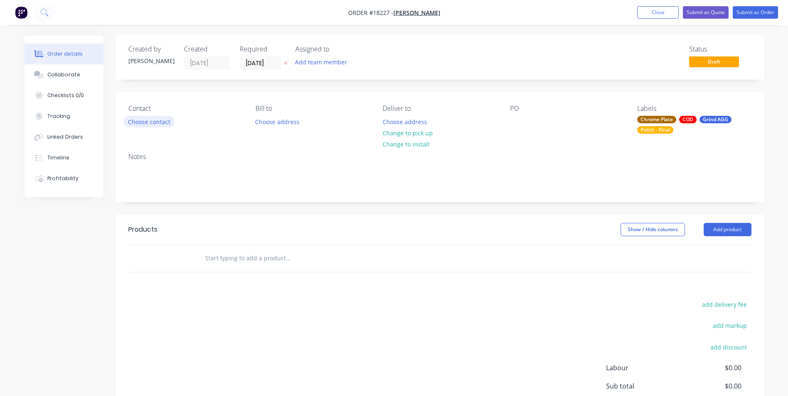
click at [164, 121] on button "Choose contact" at bounding box center [148, 121] width 51 height 11
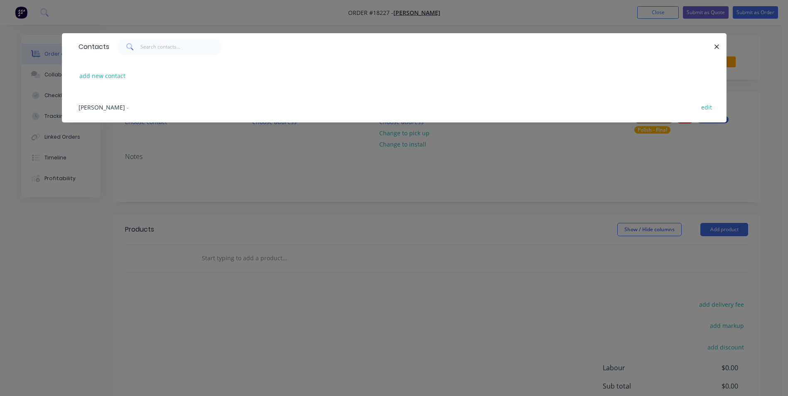
click at [101, 108] on span "John Banks" at bounding box center [102, 107] width 47 height 8
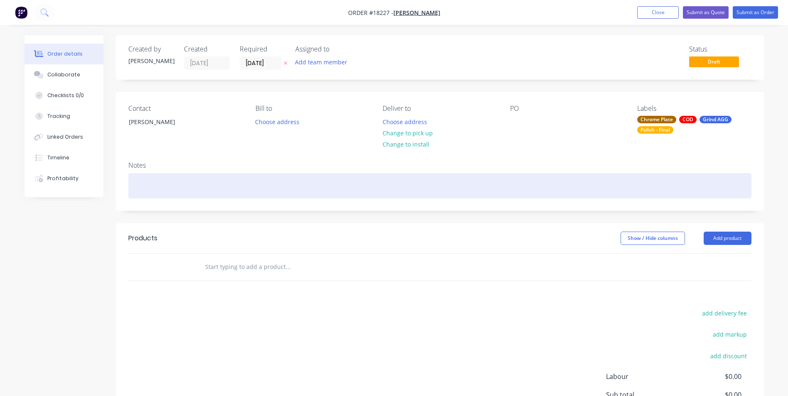
drag, startPoint x: 143, startPoint y: 178, endPoint x: 185, endPoint y: 177, distance: 42.4
click at [146, 178] on div at bounding box center [439, 185] width 623 height 25
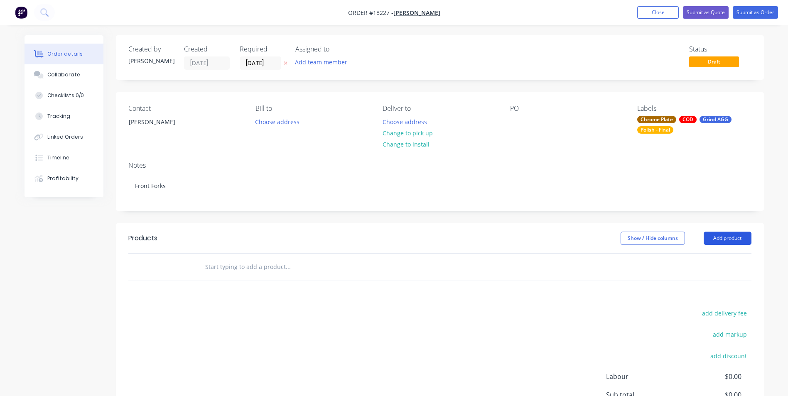
click at [734, 240] on button "Add product" at bounding box center [728, 238] width 48 height 13
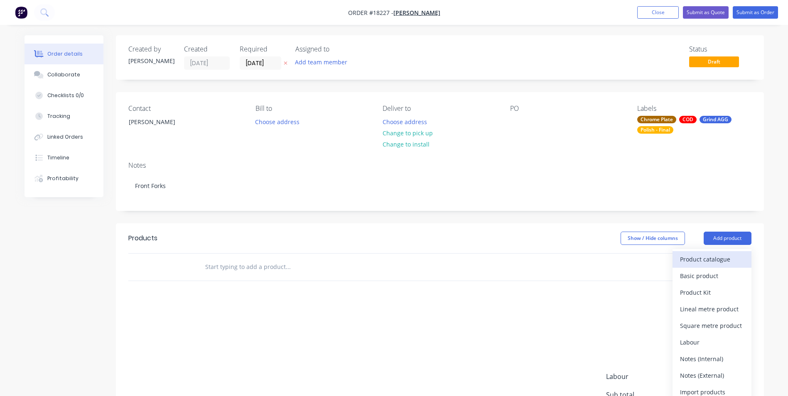
click at [715, 259] on div "Product catalogue" at bounding box center [712, 259] width 64 height 12
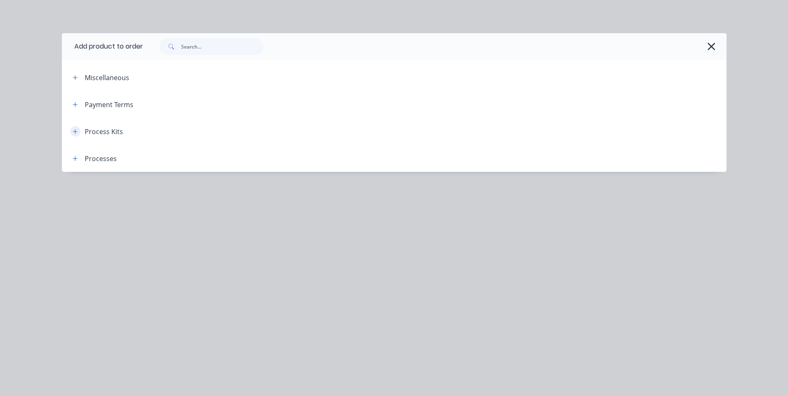
click at [74, 133] on icon "button" at bounding box center [75, 132] width 5 height 6
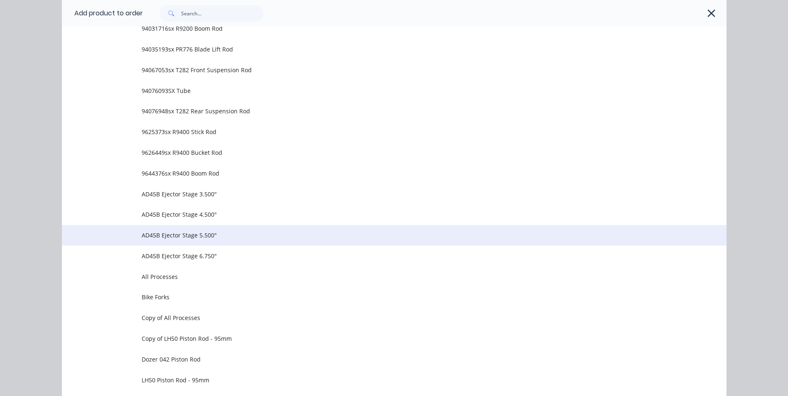
scroll to position [457, 0]
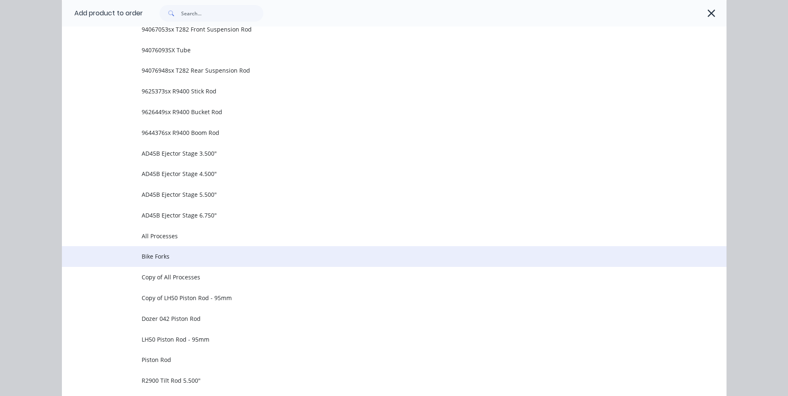
click at [170, 257] on span "Bike Forks" at bounding box center [376, 256] width 468 height 9
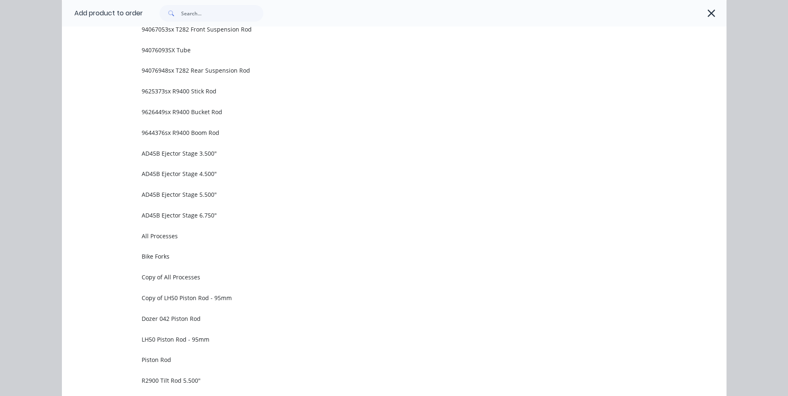
scroll to position [0, 0]
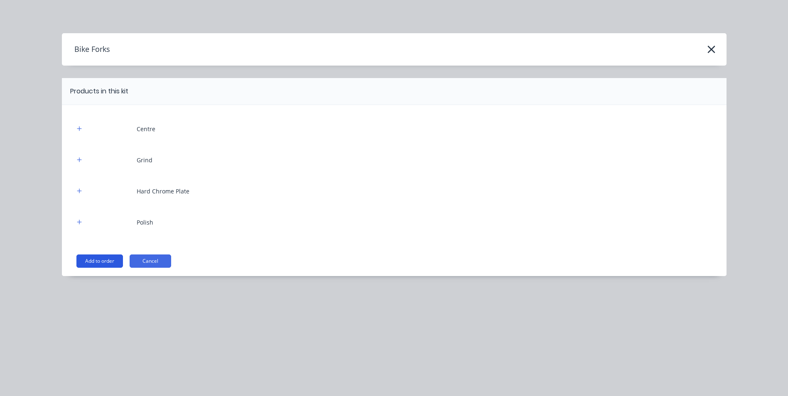
click at [96, 261] on button "Add to order" at bounding box center [99, 261] width 47 height 13
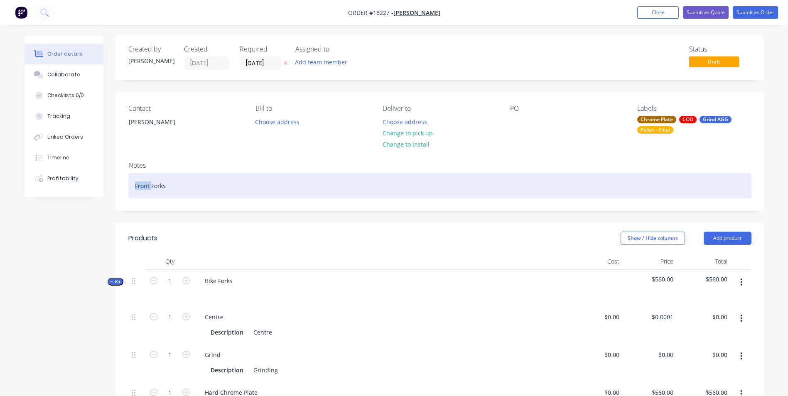
drag, startPoint x: 150, startPoint y: 186, endPoint x: 131, endPoint y: 188, distance: 19.2
click at [131, 188] on div "Front Forks" at bounding box center [439, 185] width 623 height 25
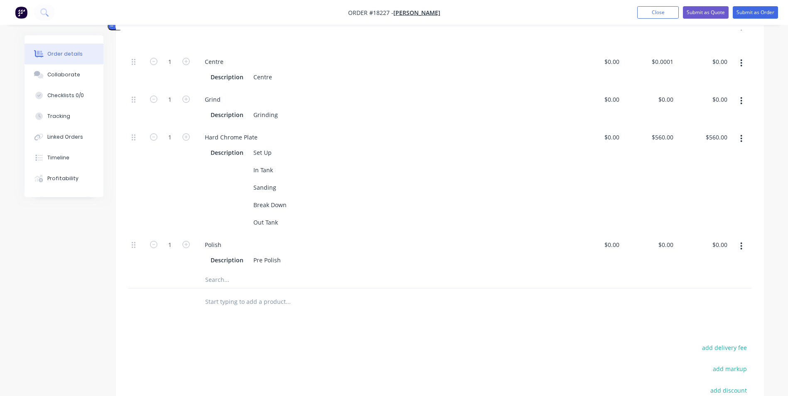
scroll to position [166, 0]
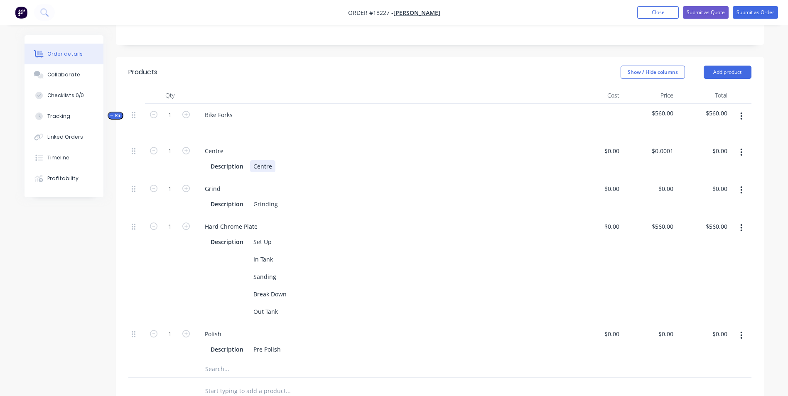
click at [273, 167] on div "Centre" at bounding box center [262, 166] width 25 height 12
click at [276, 262] on div "Set Up In Tank Sanding Break Down Out Tank" at bounding box center [270, 277] width 40 height 82
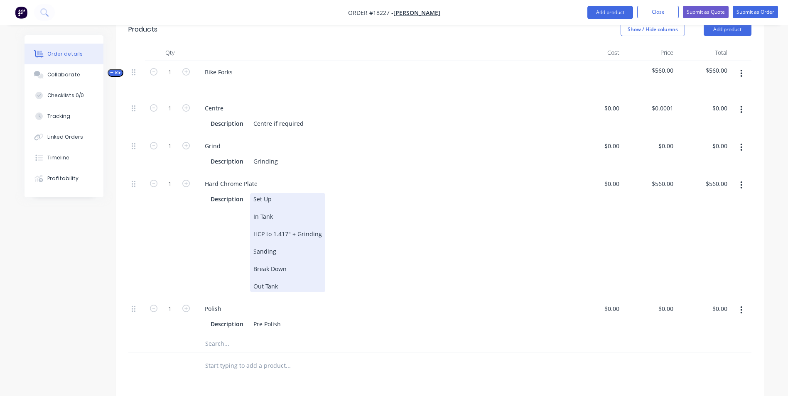
scroll to position [249, 0]
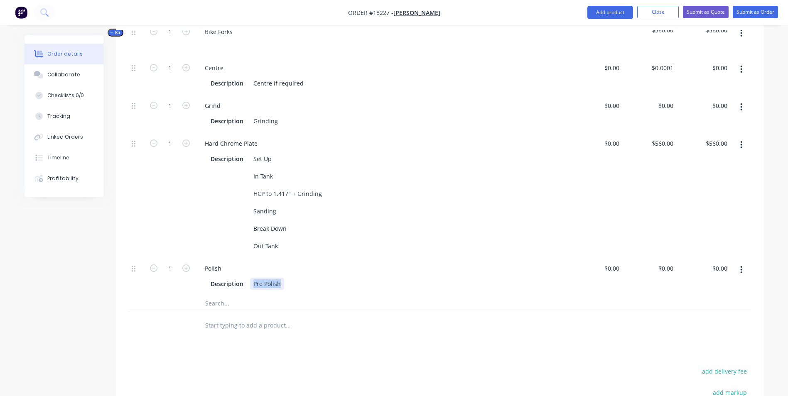
drag, startPoint x: 281, startPoint y: 294, endPoint x: 251, endPoint y: 292, distance: 29.5
click at [251, 290] on div "Pre Polish" at bounding box center [267, 284] width 34 height 12
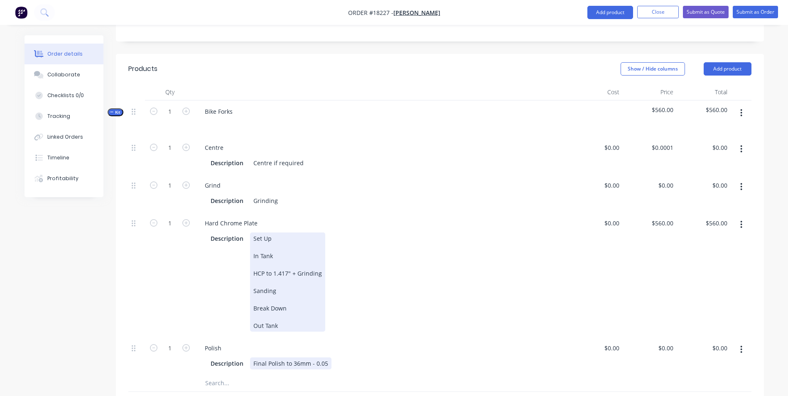
scroll to position [166, 0]
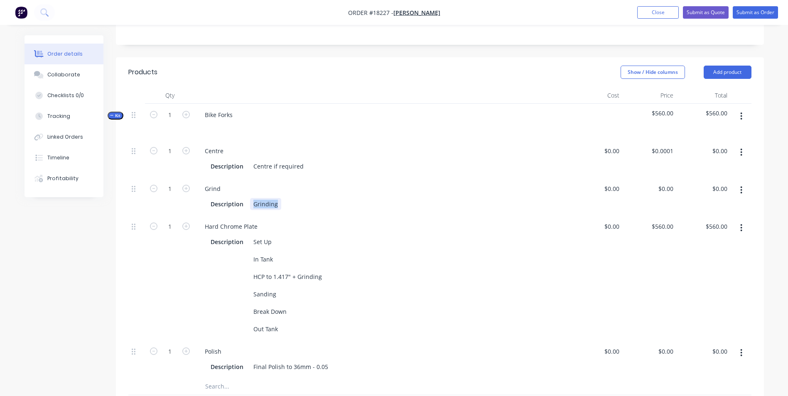
drag, startPoint x: 278, startPoint y: 205, endPoint x: 250, endPoint y: 205, distance: 27.4
click at [250, 205] on div "Grinding" at bounding box center [265, 204] width 31 height 12
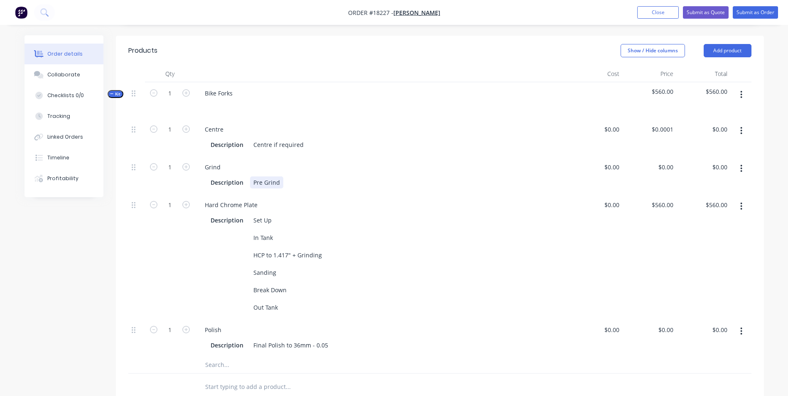
scroll to position [208, 0]
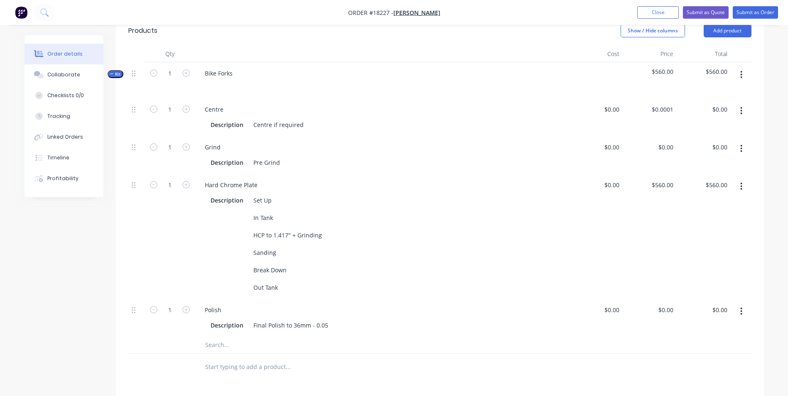
click at [742, 149] on icon "button" at bounding box center [742, 148] width 2 height 7
click at [707, 171] on div "Duplicate" at bounding box center [712, 171] width 64 height 12
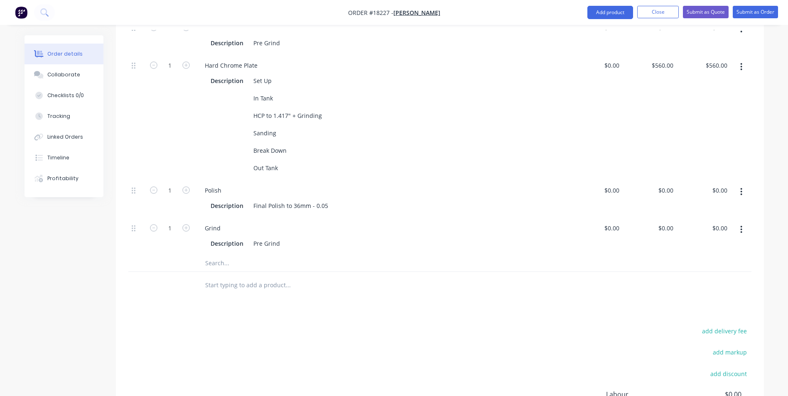
scroll to position [332, 0]
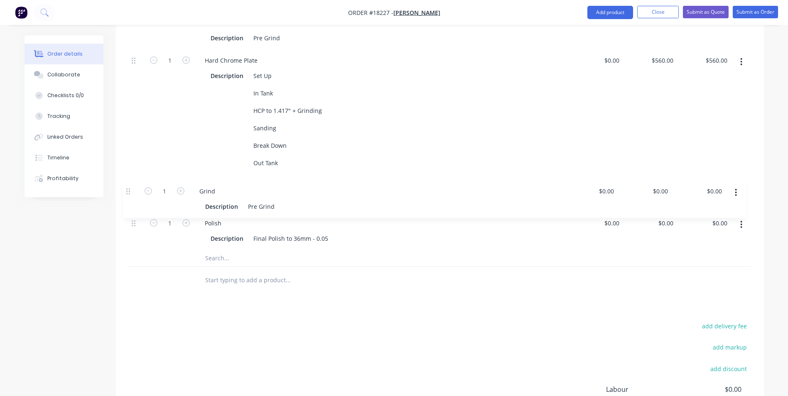
drag, startPoint x: 134, startPoint y: 224, endPoint x: 129, endPoint y: 185, distance: 39.4
click at [129, 185] on div "1 Centre Description Centre if required $0.00 $0.00 $0.0001 $0.0001 $0.00 $0.00…" at bounding box center [439, 112] width 623 height 276
click at [261, 207] on div "Pre Grind" at bounding box center [266, 201] width 33 height 12
drag, startPoint x: 325, startPoint y: 248, endPoint x: 292, endPoint y: 246, distance: 32.5
click at [292, 245] on div "Final Polish to 36mm - 0.05" at bounding box center [290, 239] width 81 height 12
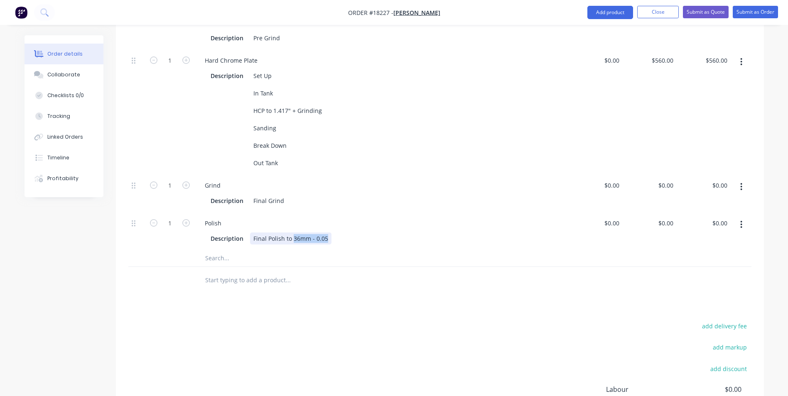
copy div "36mm - 0.05"
click at [285, 207] on div "Final Grind" at bounding box center [268, 201] width 37 height 12
click at [297, 245] on div "Description Final Polish to" at bounding box center [380, 239] width 346 height 12
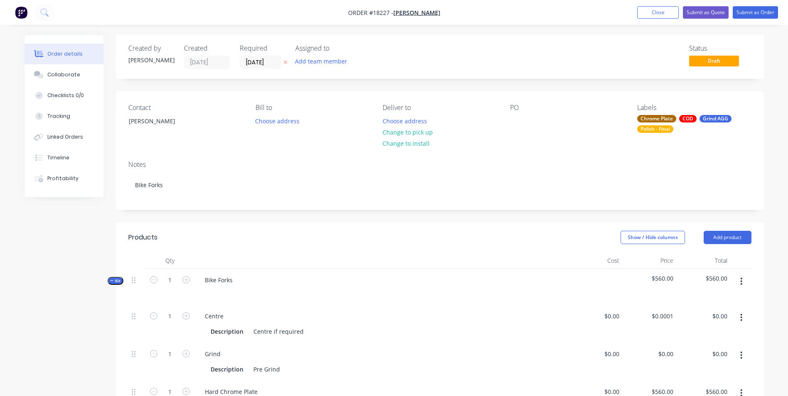
scroll to position [0, 0]
click at [273, 66] on input "[DATE]" at bounding box center [260, 63] width 41 height 12
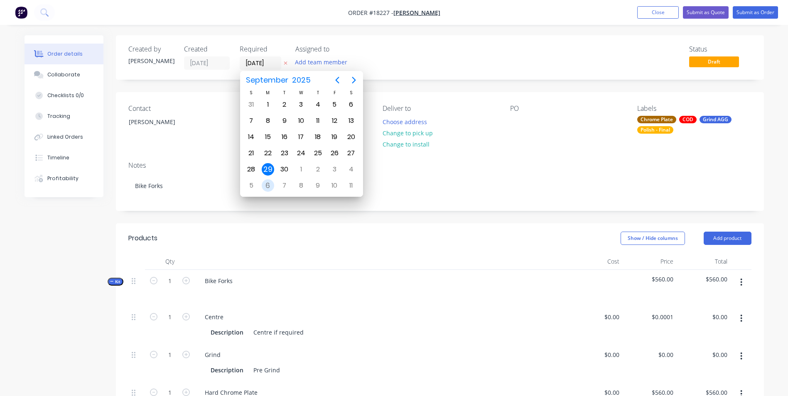
click at [270, 182] on div "6" at bounding box center [268, 185] width 12 height 12
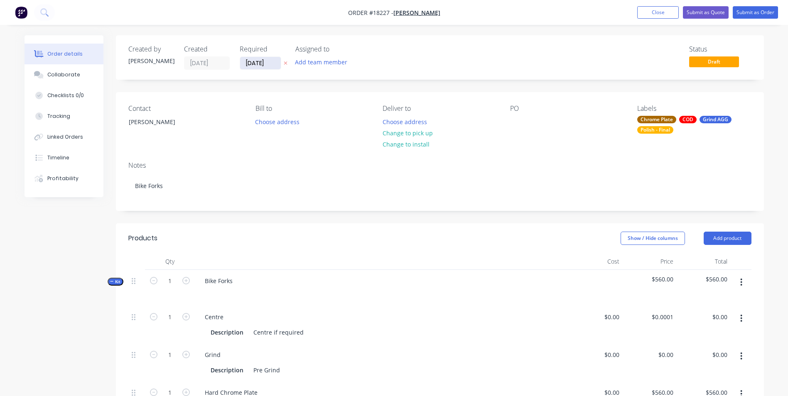
click at [273, 62] on input "[DATE]" at bounding box center [260, 63] width 41 height 12
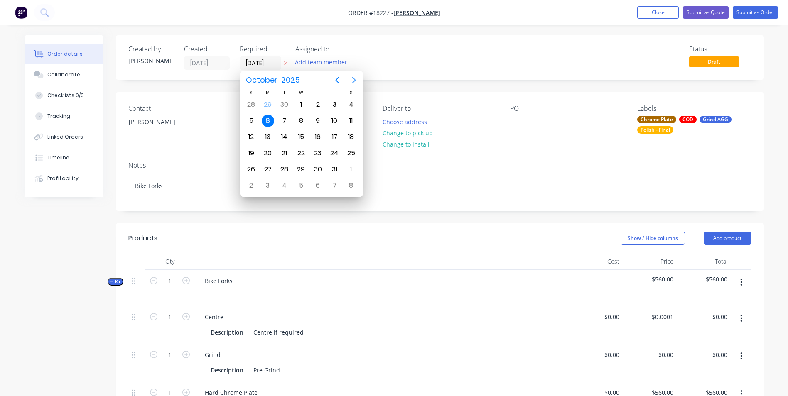
click at [355, 79] on icon "Next page" at bounding box center [354, 80] width 4 height 7
click at [268, 106] on div "27" at bounding box center [268, 104] width 12 height 12
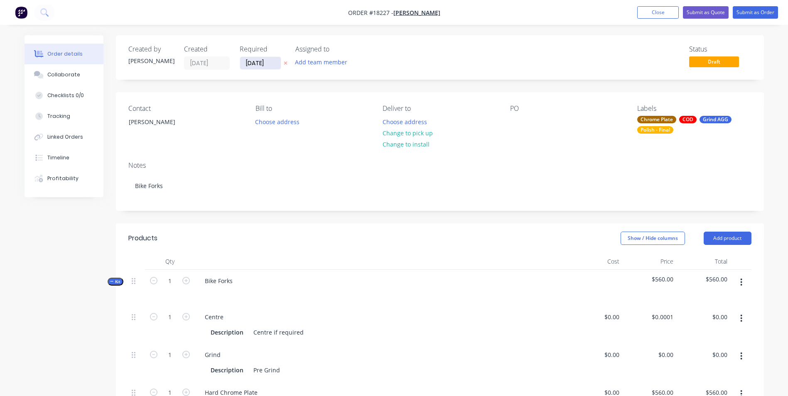
click at [277, 64] on input "27/10/25" at bounding box center [260, 63] width 41 height 12
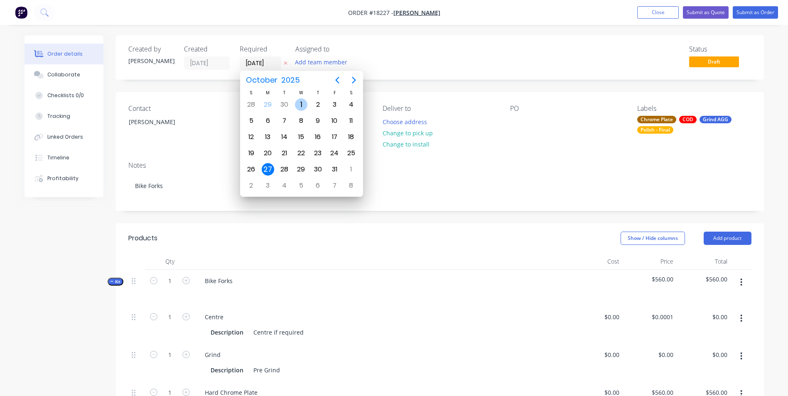
click at [305, 105] on div "1" at bounding box center [301, 104] width 12 height 12
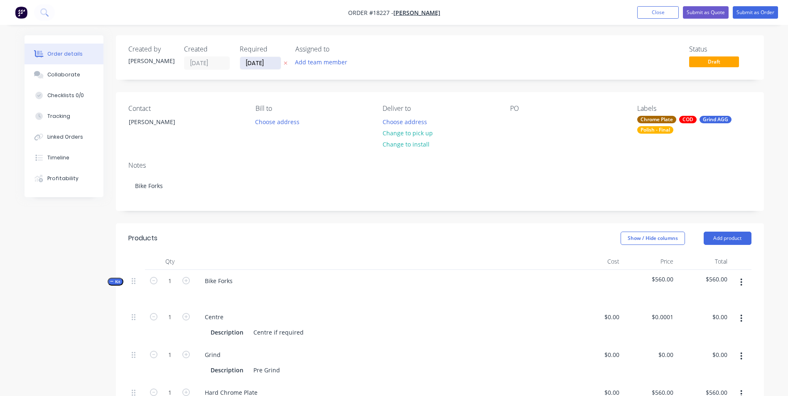
click at [273, 64] on input "[DATE]" at bounding box center [260, 63] width 41 height 12
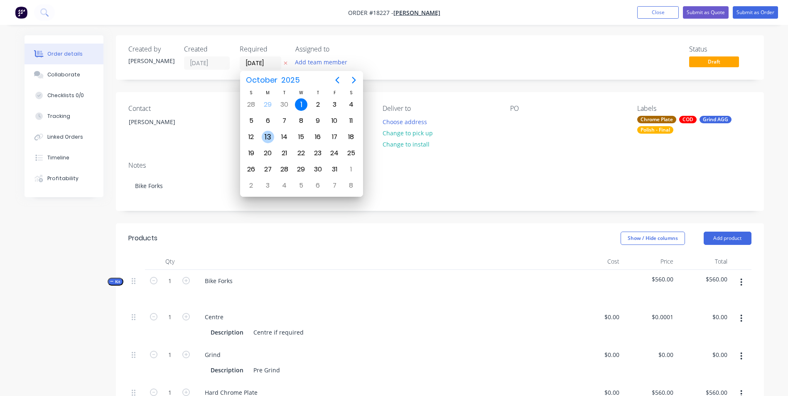
click at [267, 136] on div "13" at bounding box center [268, 137] width 12 height 12
type input "[DATE]"
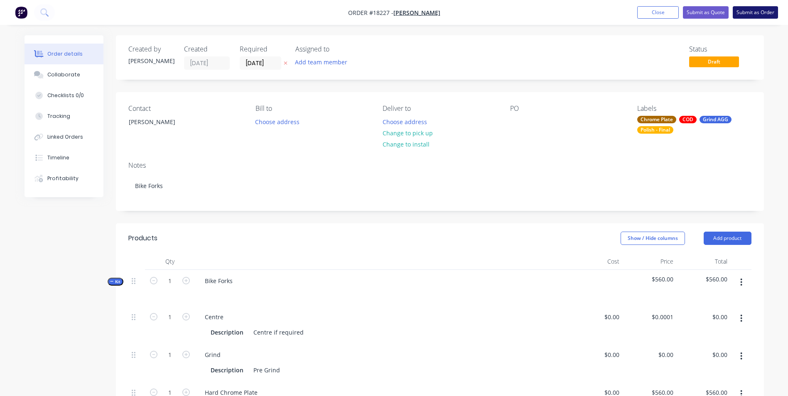
click at [762, 12] on button "Submit as Order" at bounding box center [755, 12] width 45 height 12
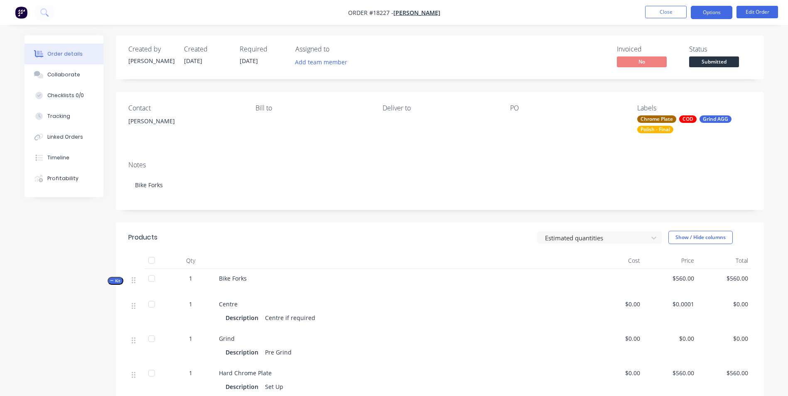
click at [713, 16] on button "Options" at bounding box center [712, 12] width 42 height 13
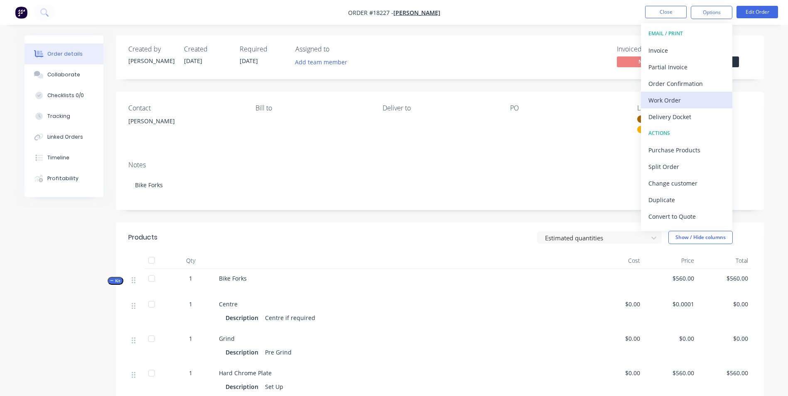
click at [666, 98] on div "Work Order" at bounding box center [687, 100] width 76 height 12
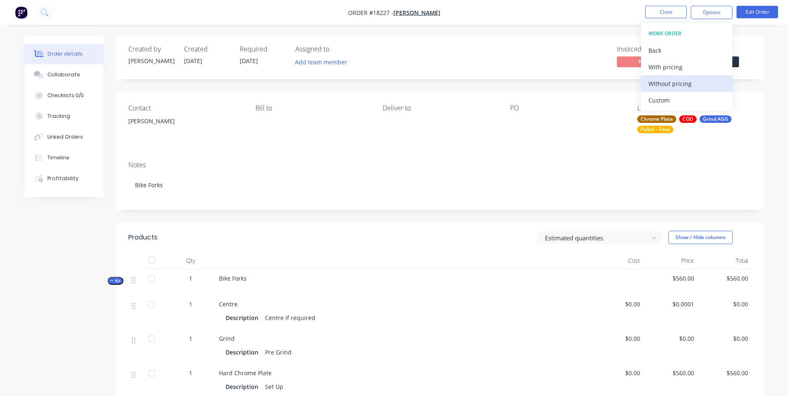
click at [684, 84] on div "Without pricing" at bounding box center [687, 84] width 76 height 12
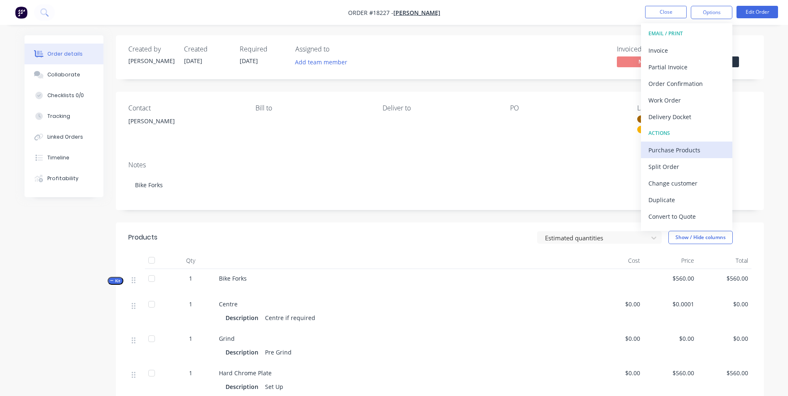
click at [691, 148] on div "Purchase Products" at bounding box center [687, 150] width 76 height 12
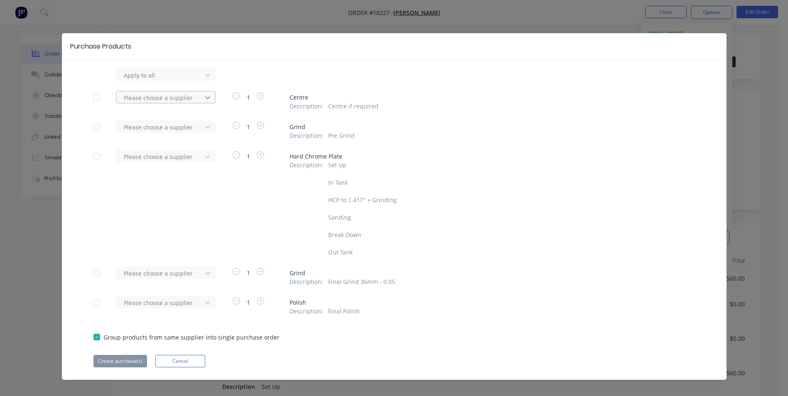
click at [204, 95] on icon at bounding box center [208, 97] width 8 height 8
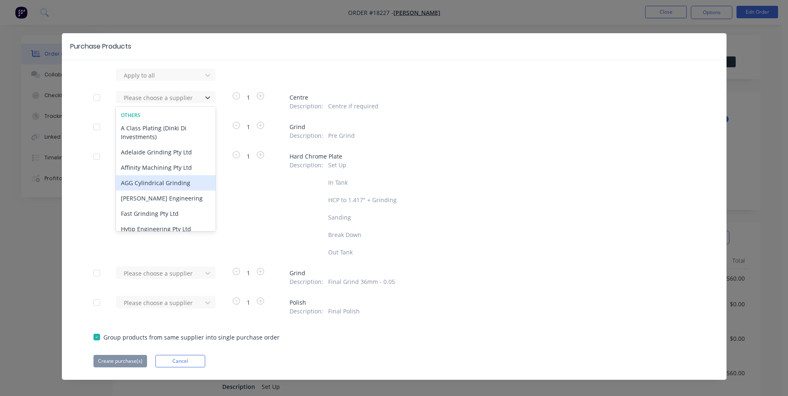
click at [187, 182] on div "AGG Cylindrical Grinding" at bounding box center [166, 182] width 100 height 15
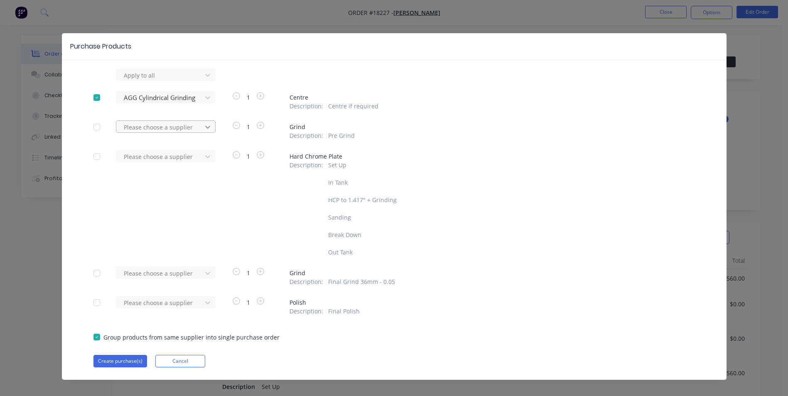
click at [208, 129] on icon at bounding box center [208, 127] width 8 height 8
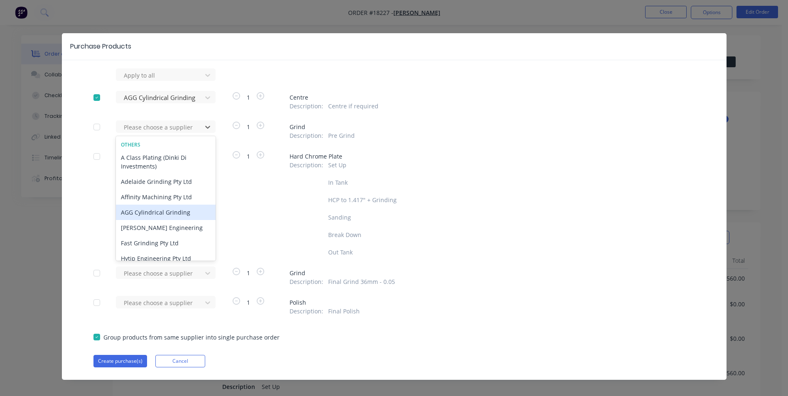
click at [187, 214] on div "AGG Cylindrical Grinding" at bounding box center [166, 212] width 100 height 15
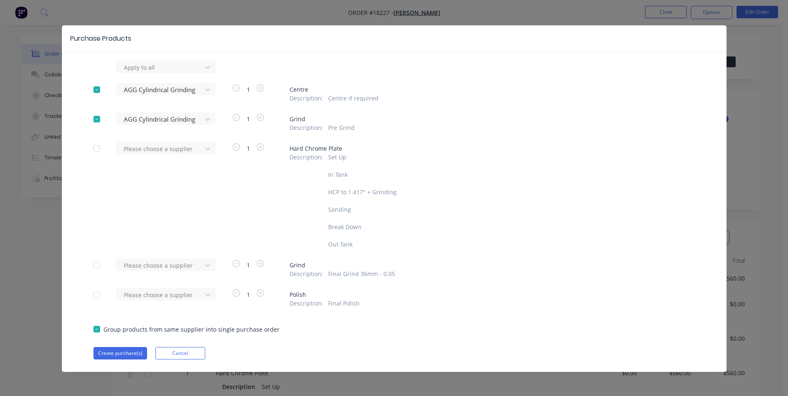
scroll to position [17, 0]
click at [204, 266] on icon at bounding box center [208, 265] width 8 height 8
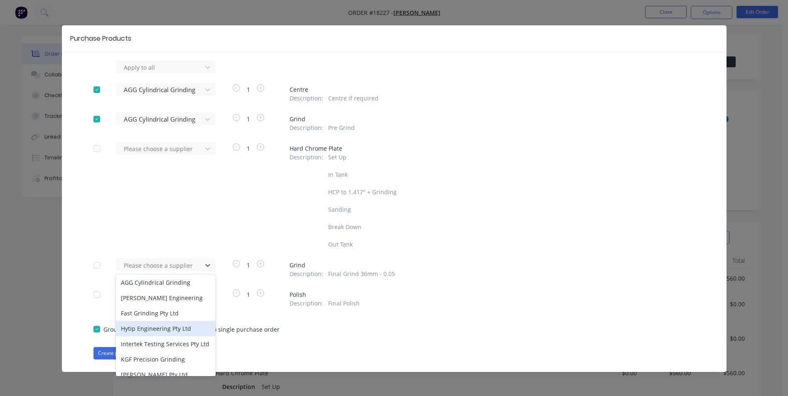
scroll to position [0, 0]
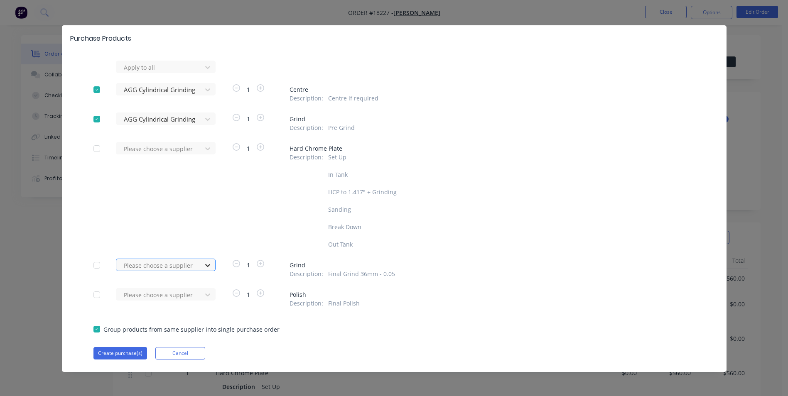
click at [204, 267] on icon at bounding box center [208, 265] width 8 height 8
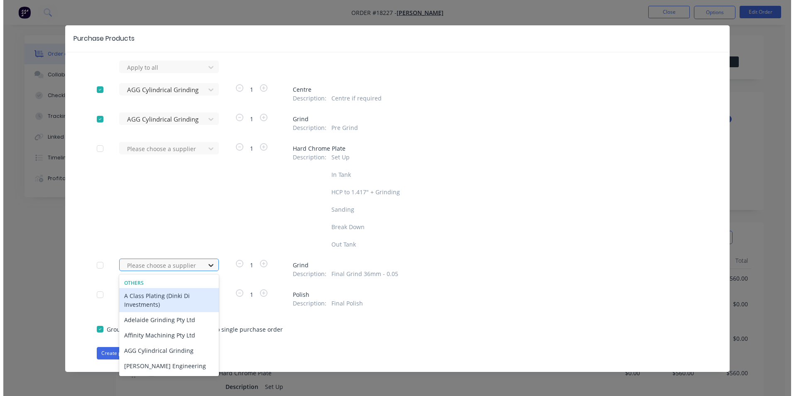
scroll to position [17, 0]
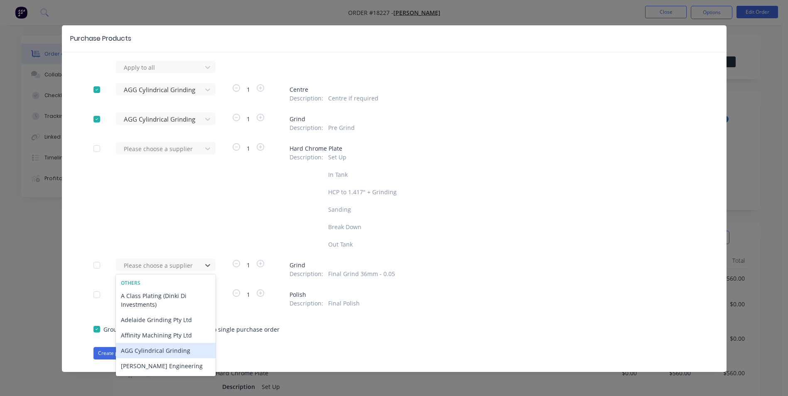
click at [157, 355] on div "AGG Cylindrical Grinding" at bounding box center [166, 350] width 100 height 15
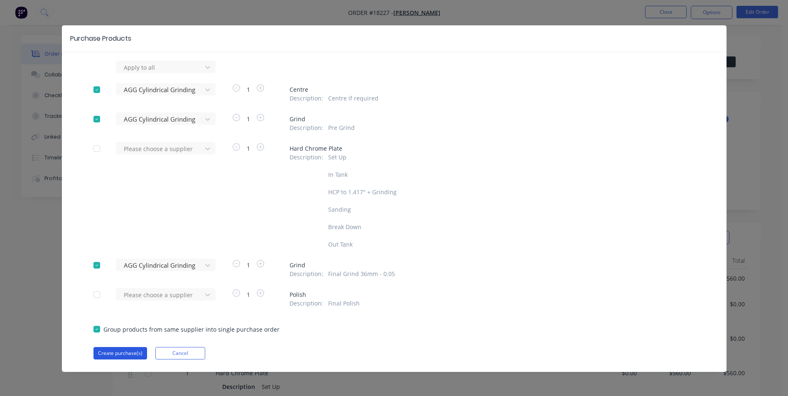
click at [132, 352] on button "Create purchase(s)" at bounding box center [120, 353] width 54 height 12
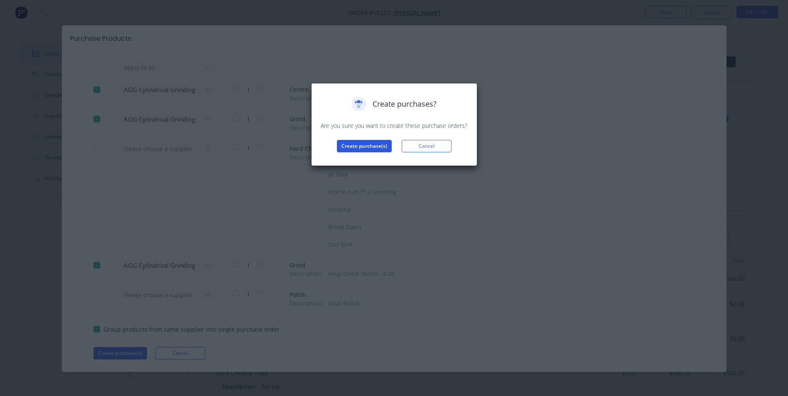
click at [365, 149] on button "Create purchase(s)" at bounding box center [364, 146] width 55 height 12
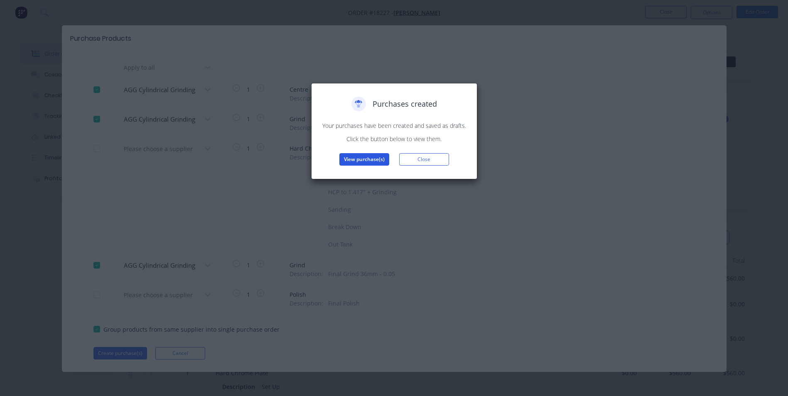
click at [374, 159] on button "View purchase(s)" at bounding box center [364, 159] width 50 height 12
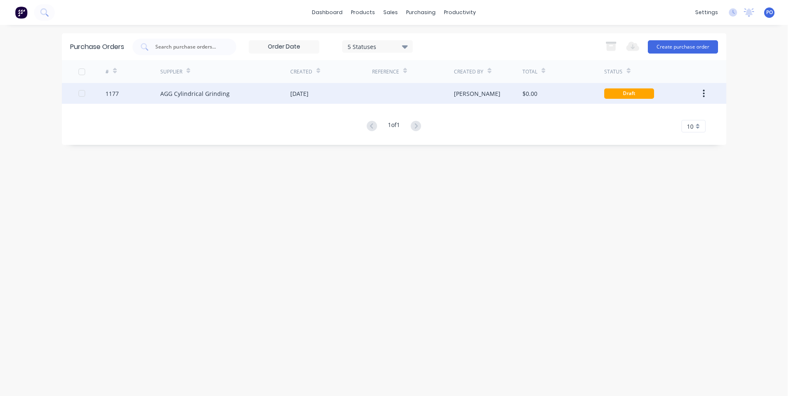
click at [388, 92] on div at bounding box center [413, 93] width 82 height 21
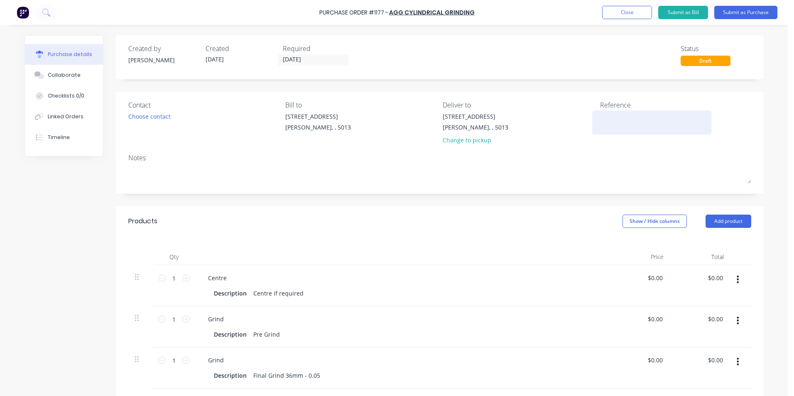
click at [602, 123] on textarea at bounding box center [652, 121] width 104 height 19
type textarea "TC"
type textarea "x"
type textarea "TC1"
type textarea "x"
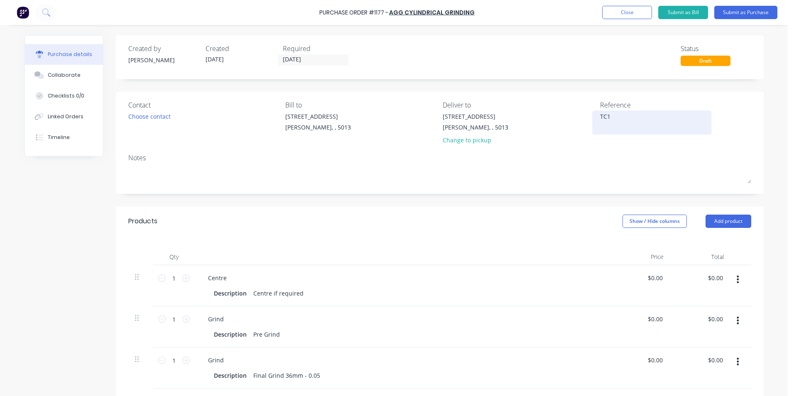
type textarea "TC18"
type textarea "x"
type textarea "TC182"
type textarea "x"
type textarea "TC1822"
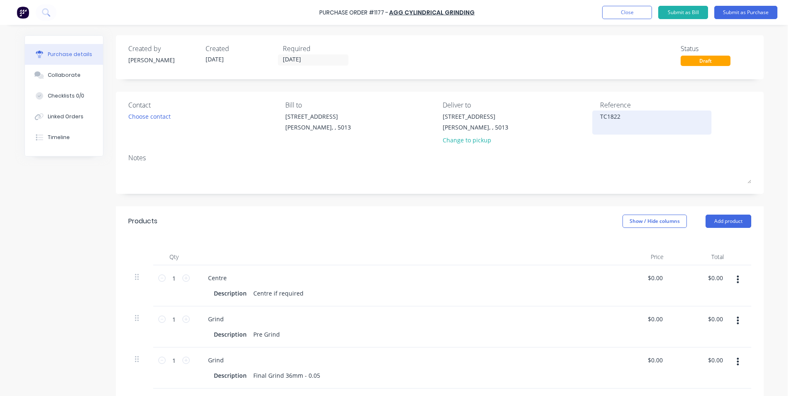
type textarea "x"
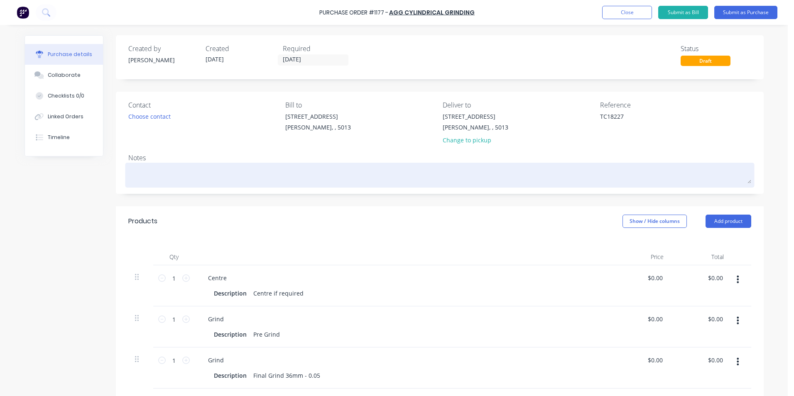
type textarea "TC18227"
type textarea "x"
type textarea "TC18227"
click at [144, 173] on textarea at bounding box center [439, 174] width 623 height 19
type textarea "x"
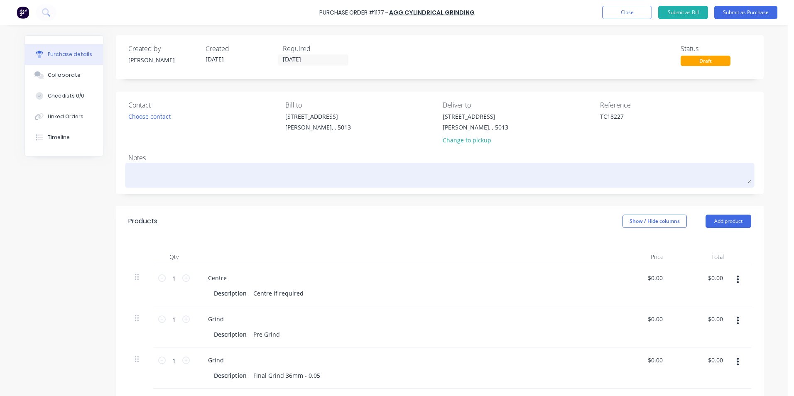
type textarea "B"
type textarea "x"
type textarea "Bi"
type textarea "x"
type textarea "Bik"
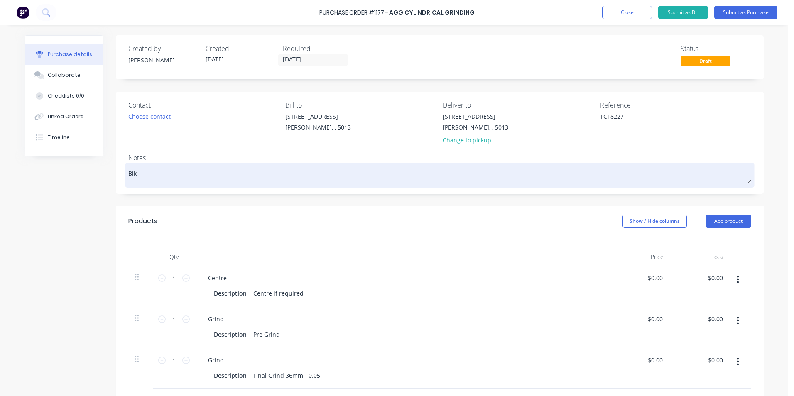
type textarea "x"
type textarea "Bike"
type textarea "x"
type textarea "Bike"
type textarea "x"
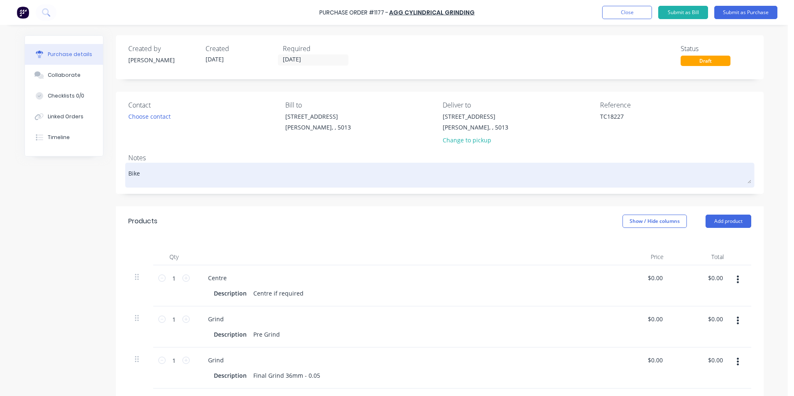
type textarea "Bike F"
type textarea "x"
type textarea "Bike Fo"
type textarea "x"
type textarea "Bike For"
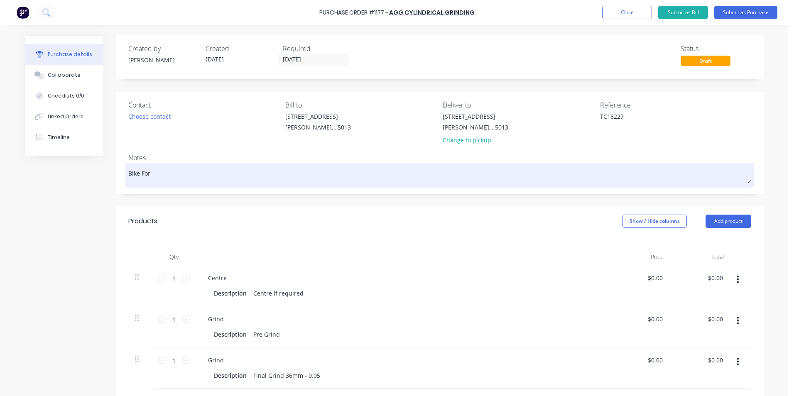
type textarea "x"
type textarea "Bike Fork"
type textarea "x"
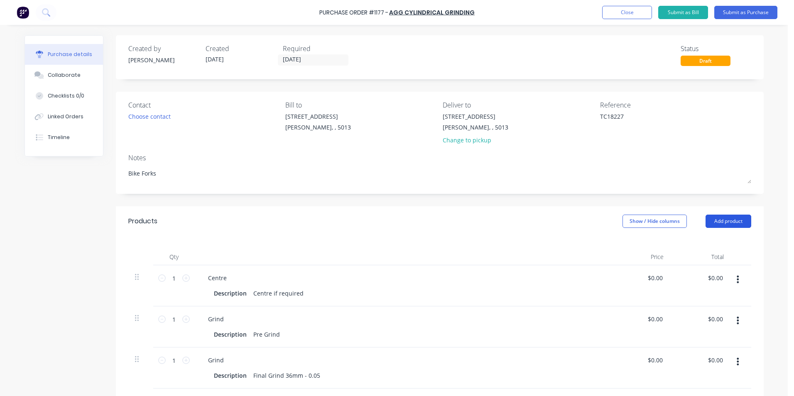
type textarea "Bike Forks"
type textarea "x"
type textarea "Bike Forks"
click at [738, 225] on button "Add product" at bounding box center [729, 221] width 46 height 13
click at [714, 256] on div "Basic product" at bounding box center [712, 259] width 64 height 12
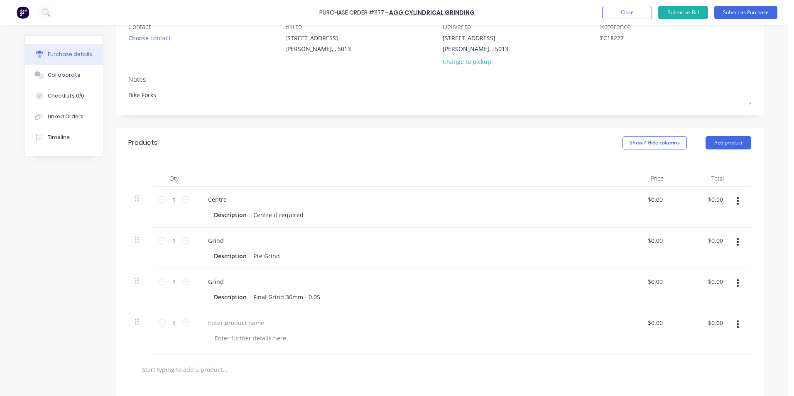
scroll to position [208, 0]
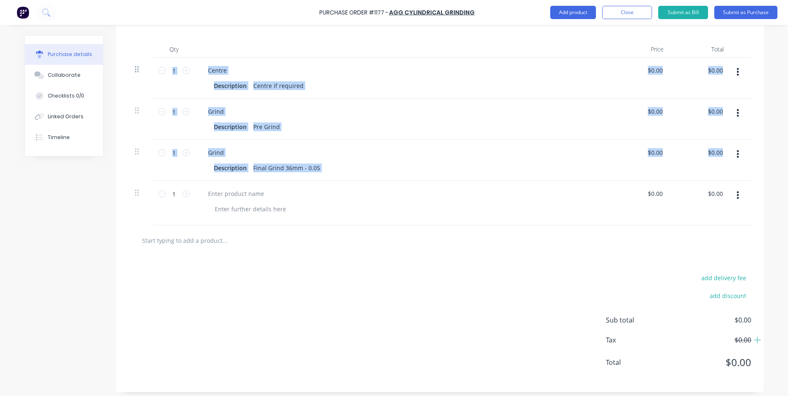
drag, startPoint x: 131, startPoint y: 194, endPoint x: 134, endPoint y: 72, distance: 121.8
click at [134, 72] on div "1 1 Centre Description Centre if required $0.00 $0.00 $0.00 $0.00 1 1 Grind Des…" at bounding box center [439, 142] width 623 height 168
click at [142, 207] on div at bounding box center [140, 203] width 25 height 44
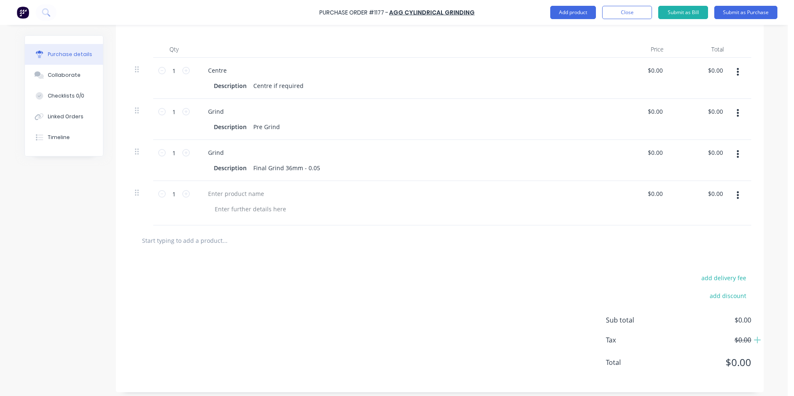
scroll to position [168, 0]
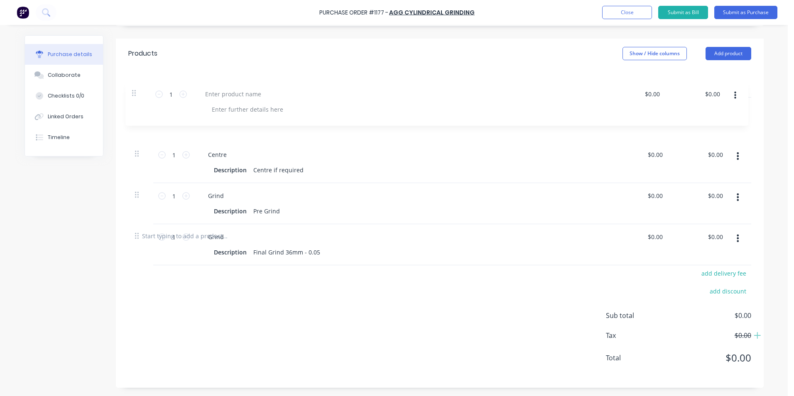
drag, startPoint x: 133, startPoint y: 195, endPoint x: 134, endPoint y: 93, distance: 101.8
click at [134, 93] on div "Qty Price Total 1 1 Centre Description Centre if required $0.00 $0.00 $0.00 $0.…" at bounding box center [440, 145] width 648 height 152
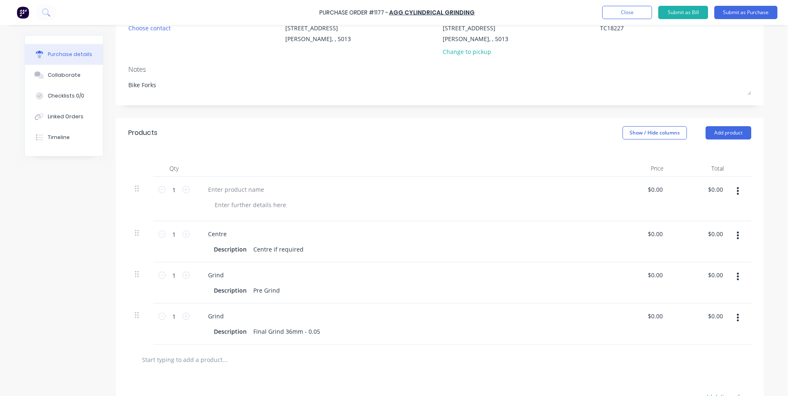
scroll to position [85, 0]
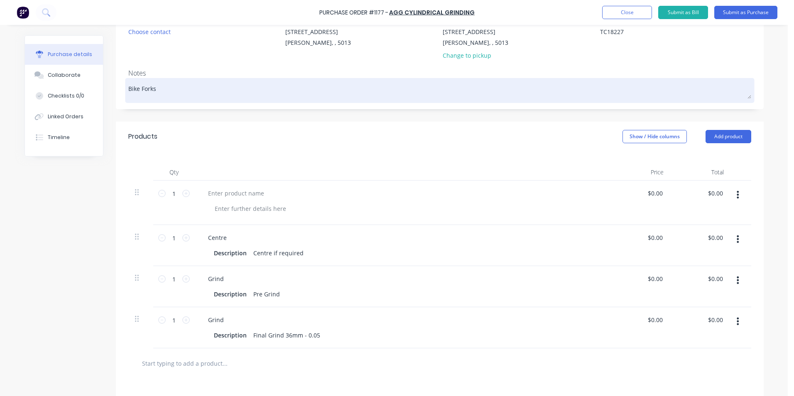
drag, startPoint x: 156, startPoint y: 91, endPoint x: 125, endPoint y: 91, distance: 31.6
click at [128, 91] on div "Bike Forks" at bounding box center [439, 90] width 623 height 21
drag, startPoint x: 156, startPoint y: 91, endPoint x: 126, endPoint y: 89, distance: 30.4
click at [128, 89] on textarea "Bike Forks" at bounding box center [439, 89] width 623 height 19
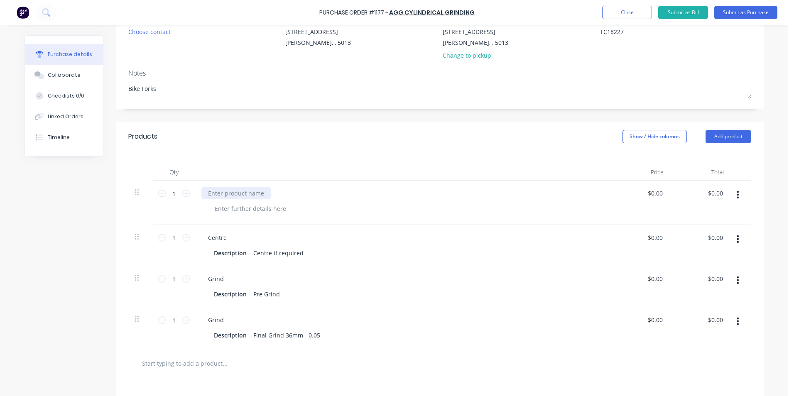
click at [260, 197] on div at bounding box center [236, 193] width 69 height 12
type textarea "x"
paste div
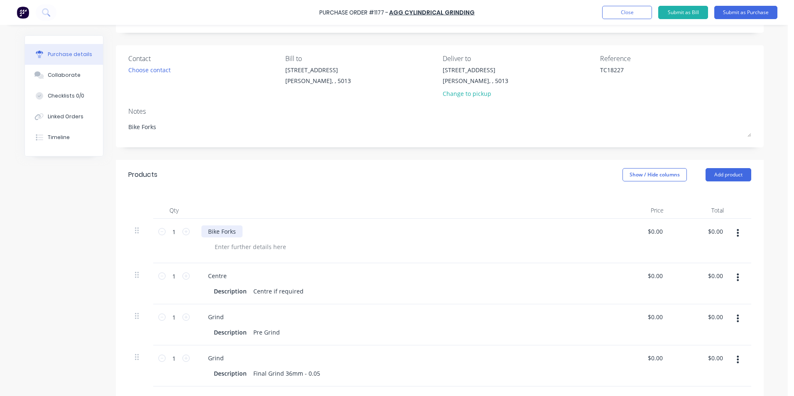
scroll to position [0, 0]
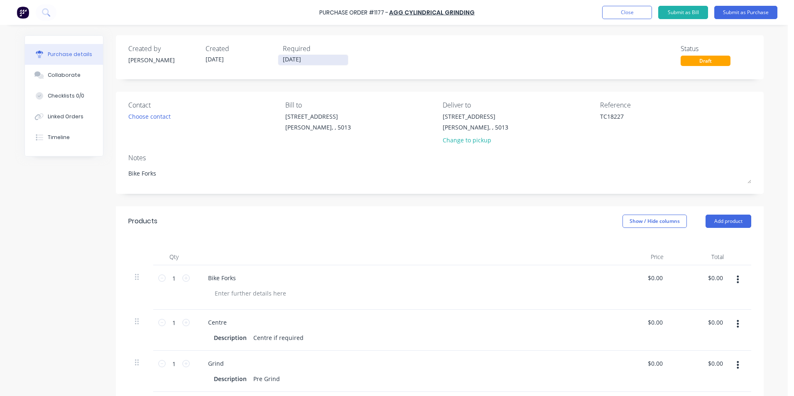
click at [316, 61] on input "[DATE]" at bounding box center [313, 60] width 70 height 10
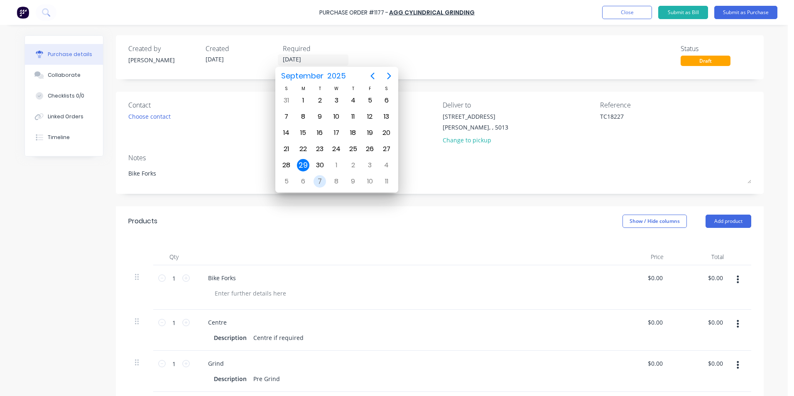
click at [320, 180] on div "7" at bounding box center [320, 181] width 12 height 12
type textarea "x"
type input "[DATE]"
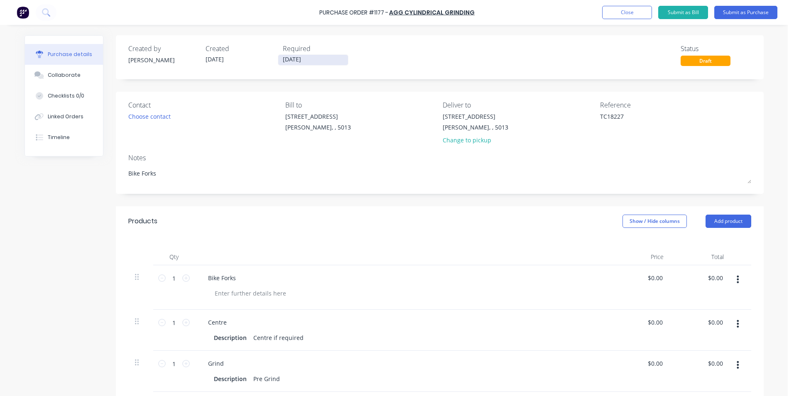
click at [323, 59] on input "[DATE]" at bounding box center [313, 60] width 70 height 10
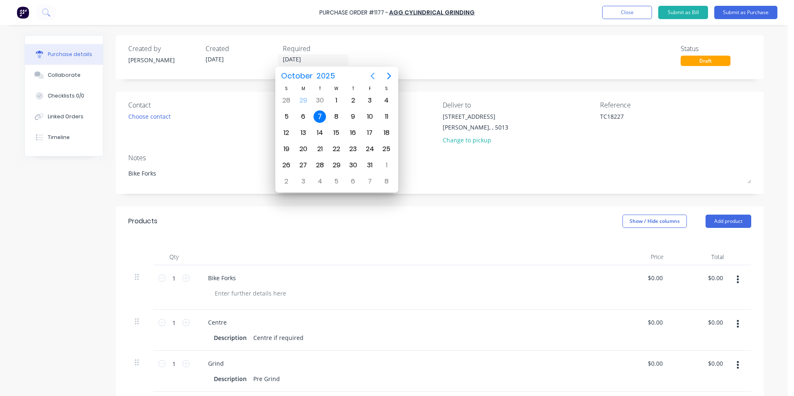
click at [369, 79] on icon "Previous page" at bounding box center [373, 76] width 10 height 10
click at [368, 180] on div "10" at bounding box center [370, 181] width 12 height 12
type textarea "x"
type input "[DATE]"
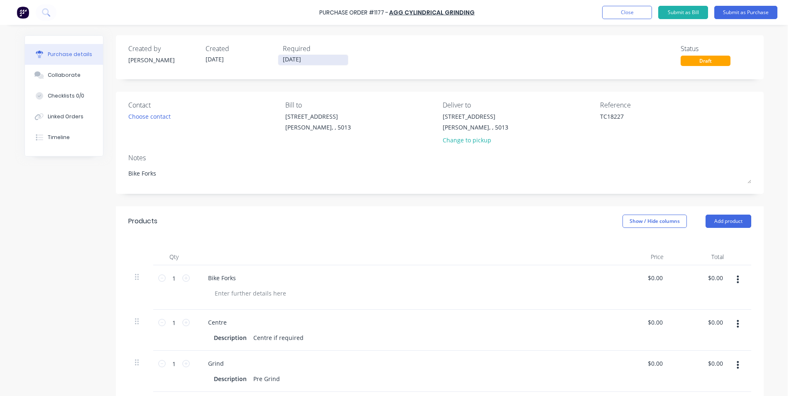
click at [325, 60] on input "[DATE]" at bounding box center [313, 60] width 70 height 10
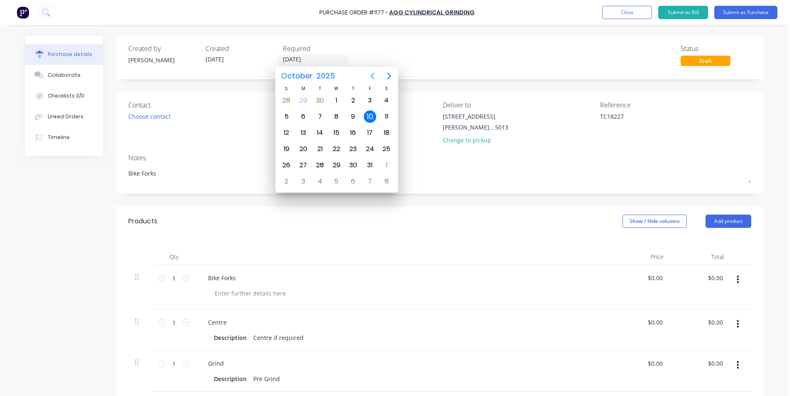
click at [372, 77] on icon "Previous page" at bounding box center [373, 76] width 4 height 7
click at [368, 166] on div "3" at bounding box center [370, 165] width 12 height 12
type textarea "x"
type input "[DATE]"
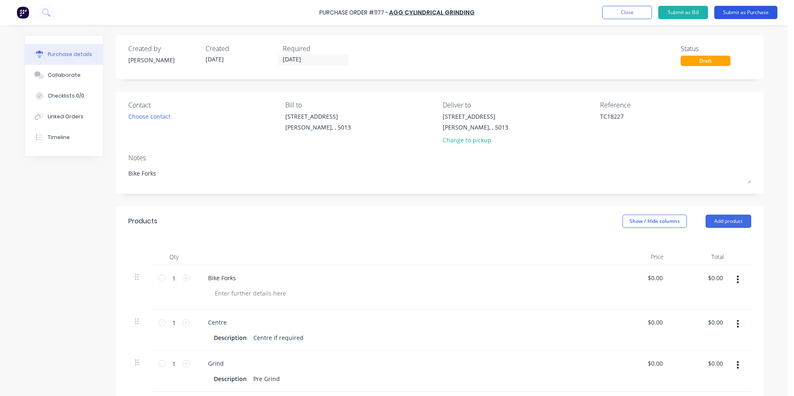
click at [743, 11] on button "Submit as Purchase" at bounding box center [746, 12] width 63 height 13
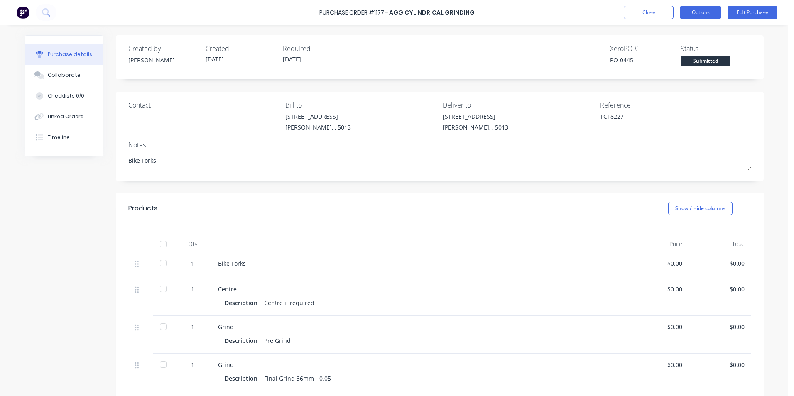
click at [711, 15] on button "Options" at bounding box center [701, 12] width 42 height 13
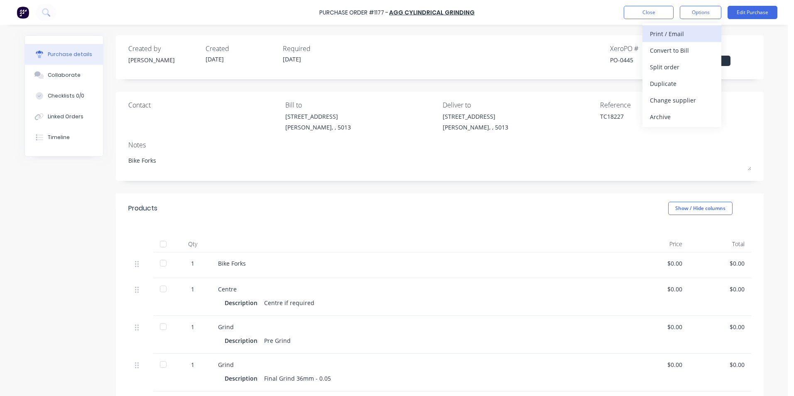
click at [688, 39] on div "Print / Email" at bounding box center [682, 34] width 64 height 12
click at [696, 72] on div "Without pricing" at bounding box center [682, 67] width 64 height 12
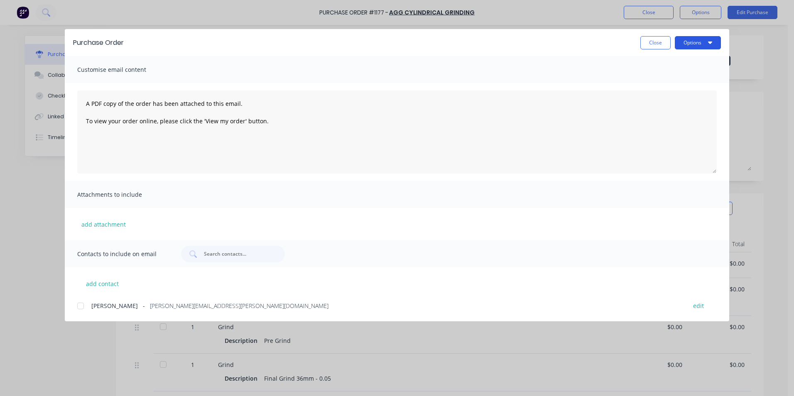
click at [711, 41] on icon "button" at bounding box center [710, 42] width 4 height 7
click at [696, 79] on div "Print" at bounding box center [682, 80] width 64 height 12
click at [674, 39] on div "Close Options" at bounding box center [681, 42] width 81 height 13
click at [665, 42] on button "Close" at bounding box center [656, 42] width 30 height 13
type textarea "x"
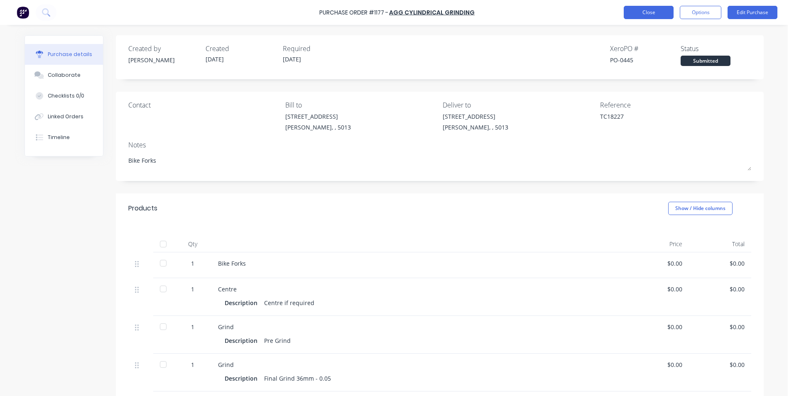
click at [652, 14] on button "Close" at bounding box center [649, 12] width 50 height 13
